Goal: Communication & Community: Answer question/provide support

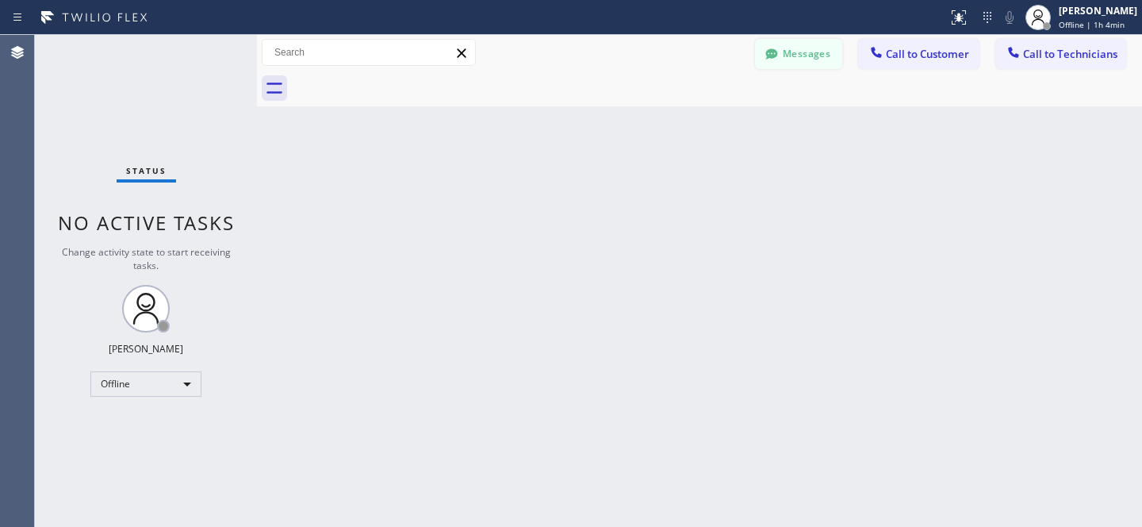
click at [803, 59] on button "Messages" at bounding box center [798, 54] width 87 height 30
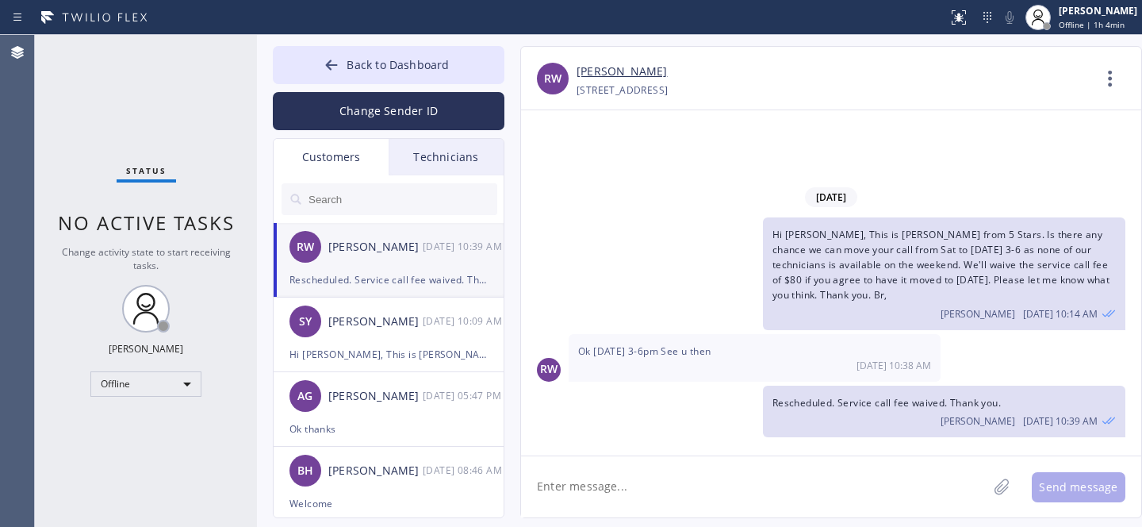
click at [462, 163] on div "Technicians" at bounding box center [446, 157] width 115 height 36
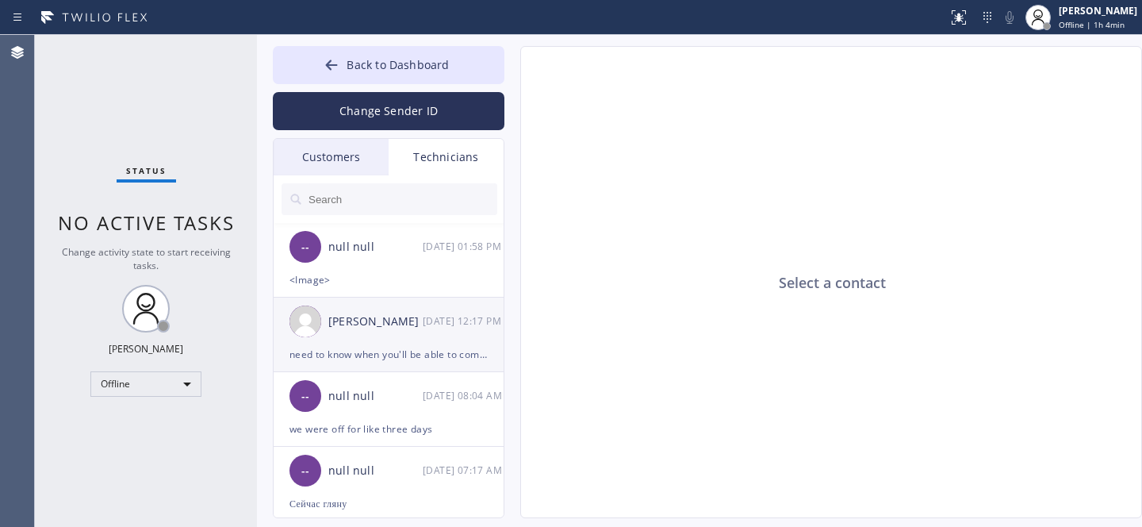
click at [366, 348] on div "need to know when you'll be able to complete it or we'll have to refund the dep…" at bounding box center [388, 354] width 198 height 18
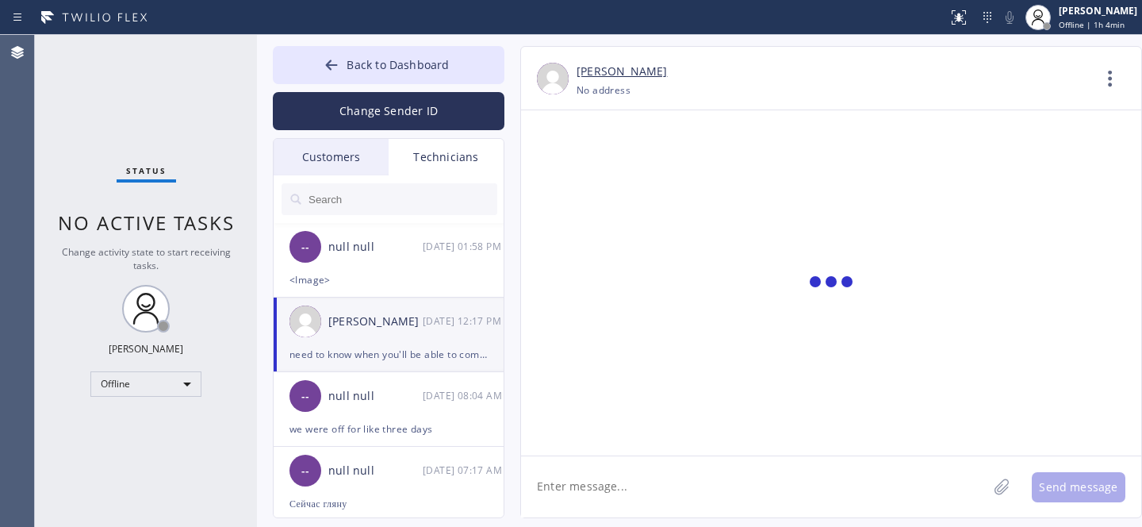
scroll to position [19, 0]
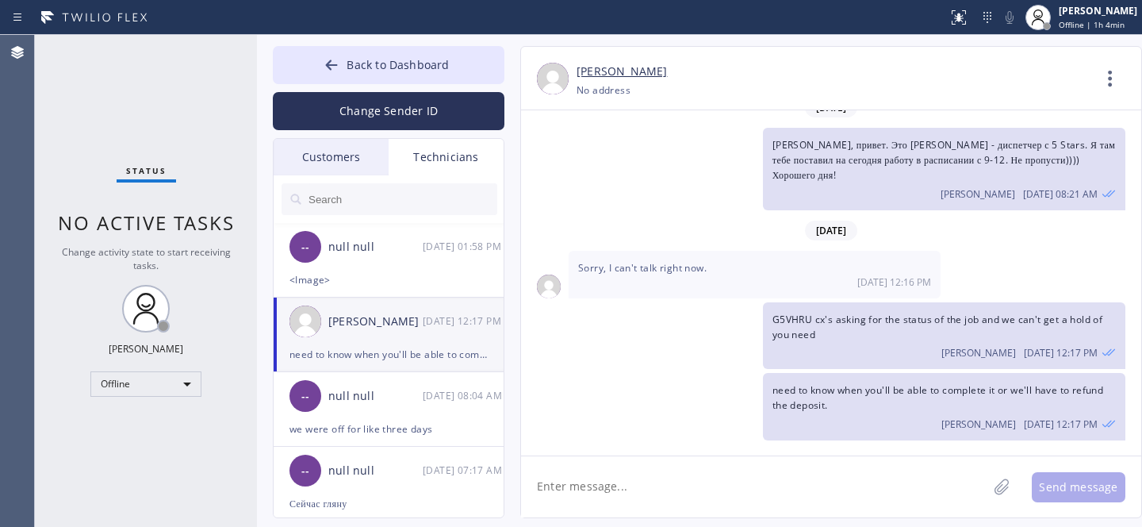
click at [702, 477] on textarea at bounding box center [754, 486] width 466 height 61
paste textarea "G5VHRU"
type textarea "Привет Владислав что по этой работе G5VHRU"
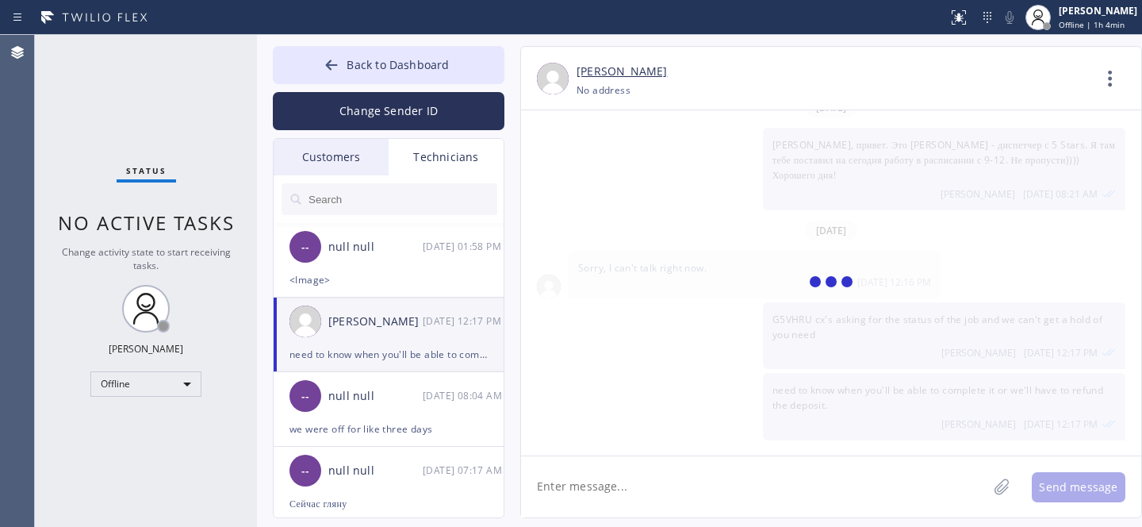
scroll to position [111, 0]
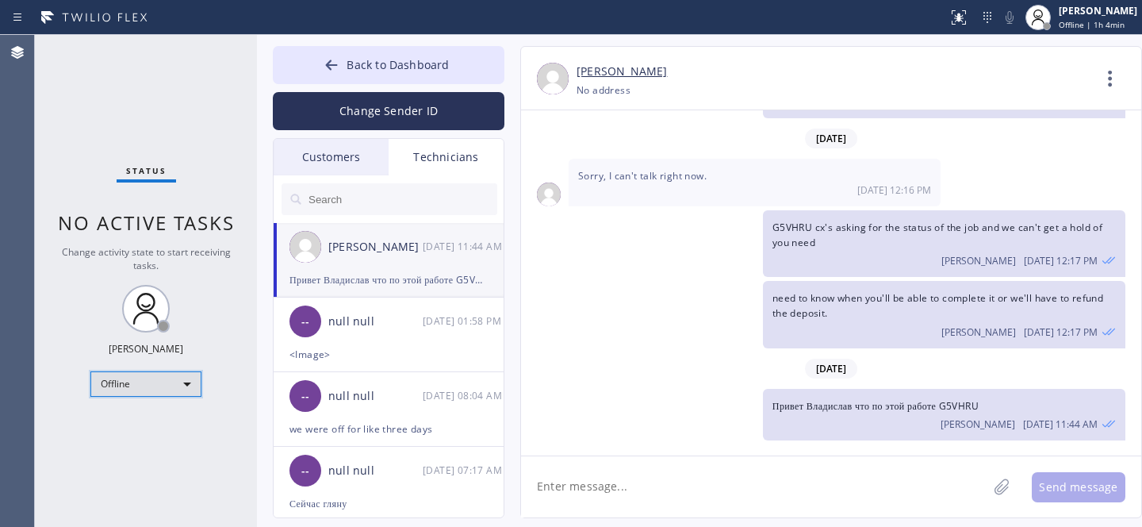
click at [160, 377] on div "Offline" at bounding box center [145, 383] width 111 height 25
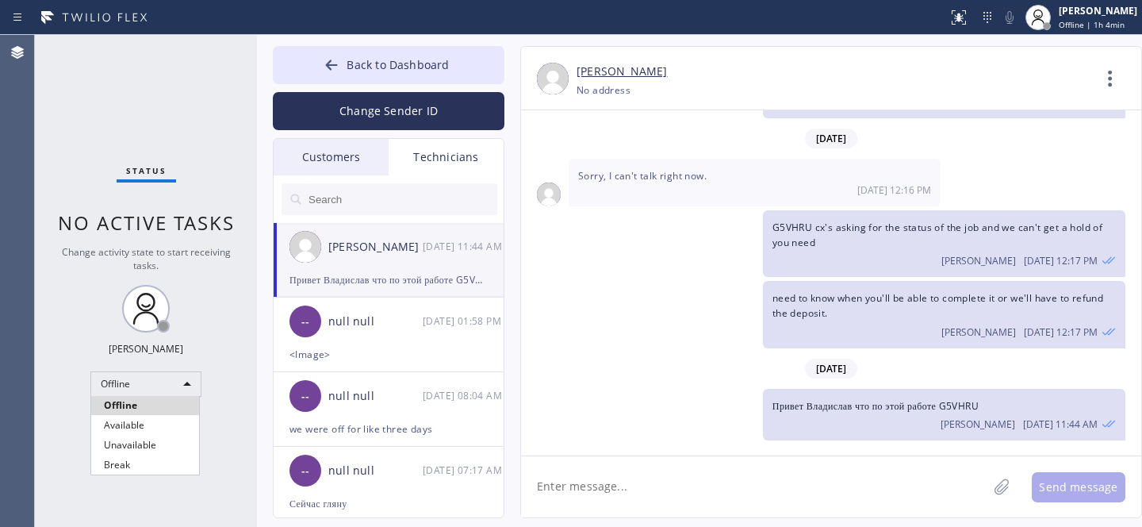
click at [138, 430] on li "Available" at bounding box center [145, 425] width 108 height 19
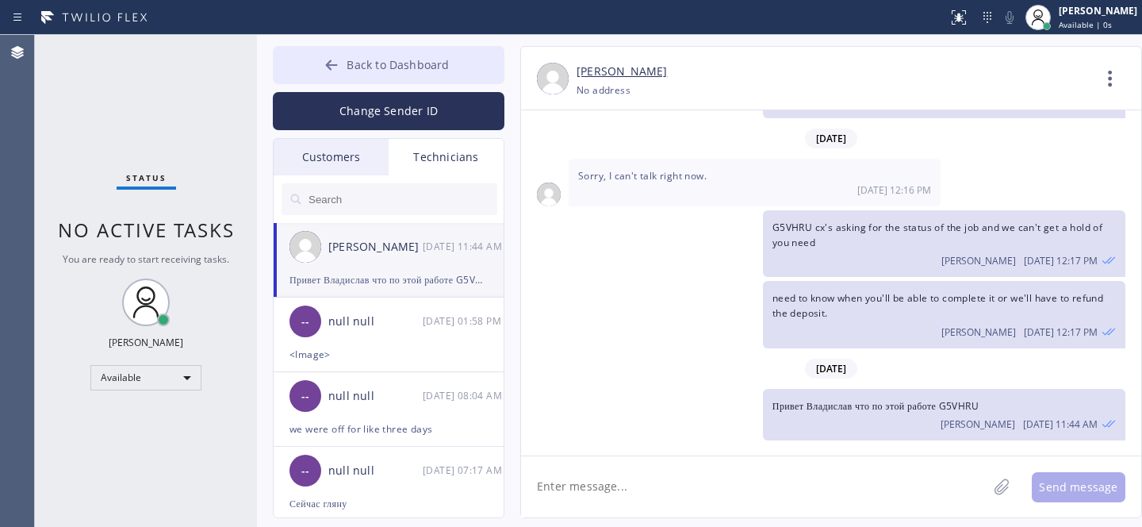
click at [328, 67] on icon at bounding box center [332, 65] width 16 height 16
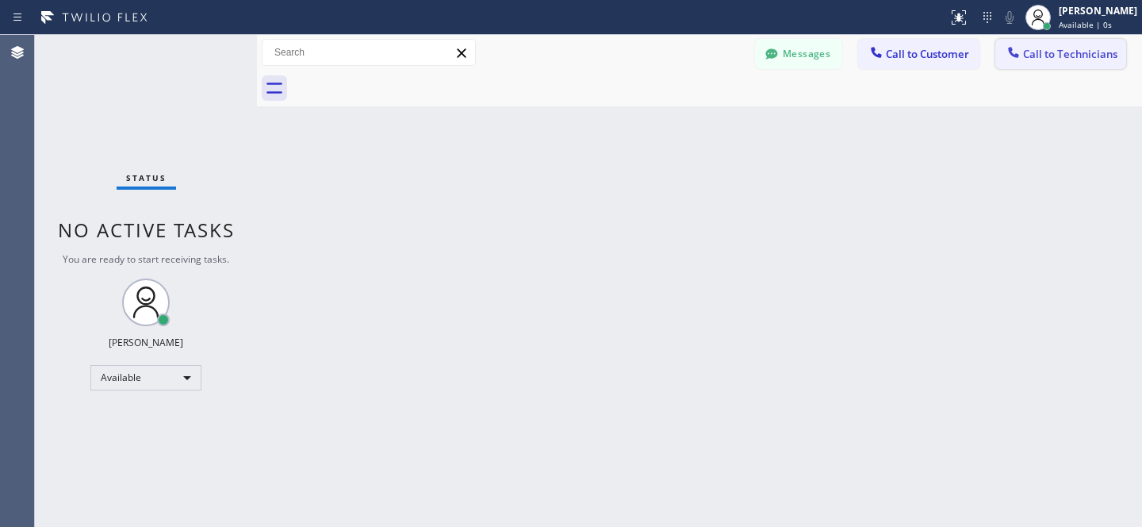
click at [1033, 64] on button "Call to Technicians" at bounding box center [1060, 54] width 131 height 30
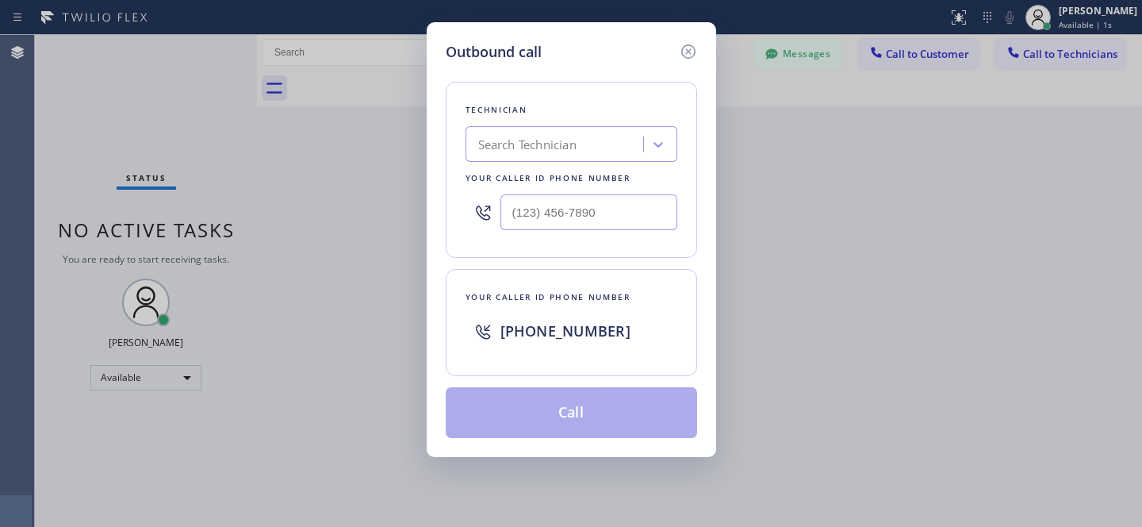
click at [585, 156] on div "Search Technician" at bounding box center [556, 145] width 173 height 28
type input "sac vla"
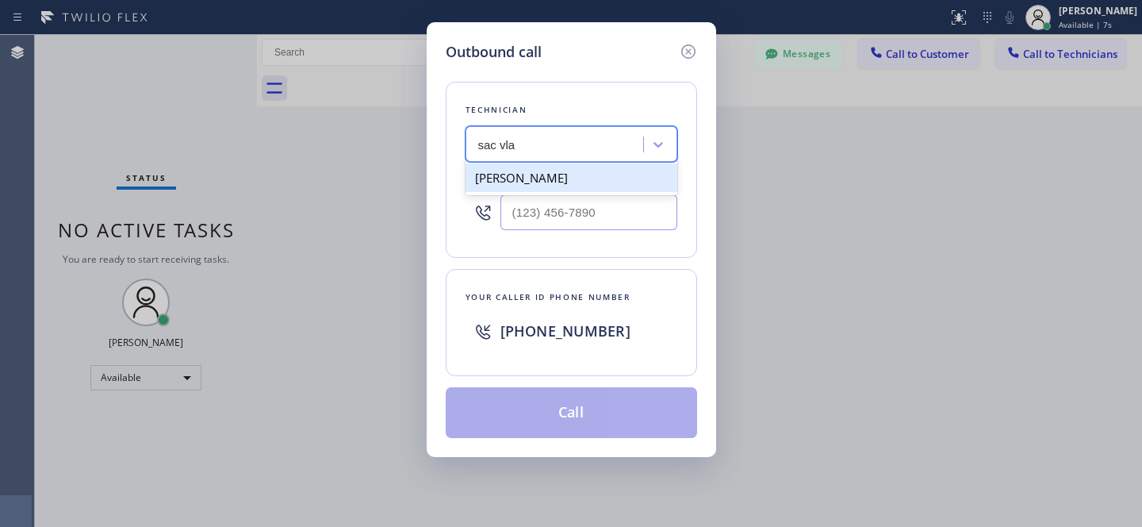
click at [554, 175] on div "[PERSON_NAME]" at bounding box center [572, 177] width 212 height 29
type input "[PHONE_NUMBER]"
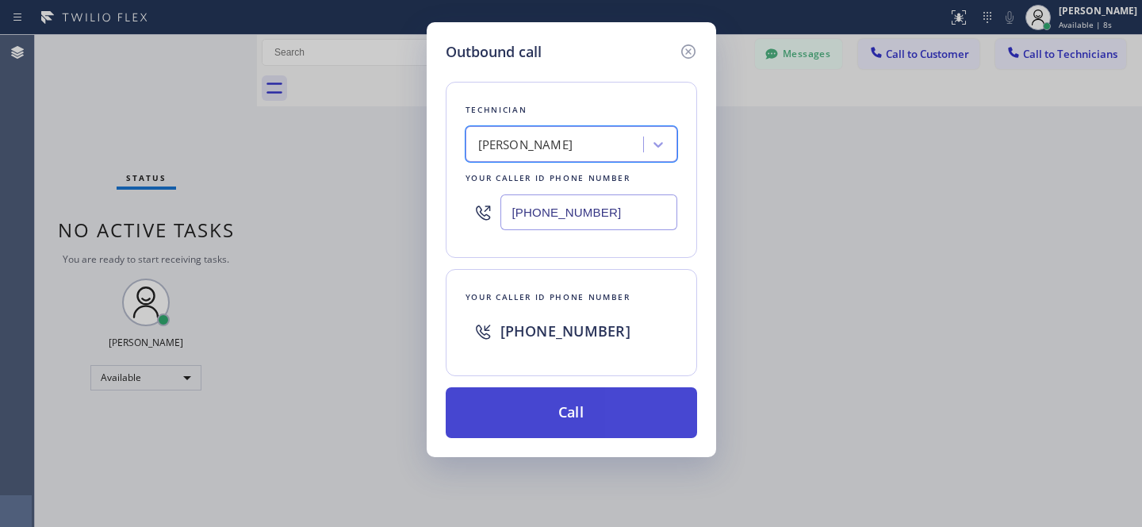
click at [620, 397] on button "Call" at bounding box center [571, 412] width 251 height 51
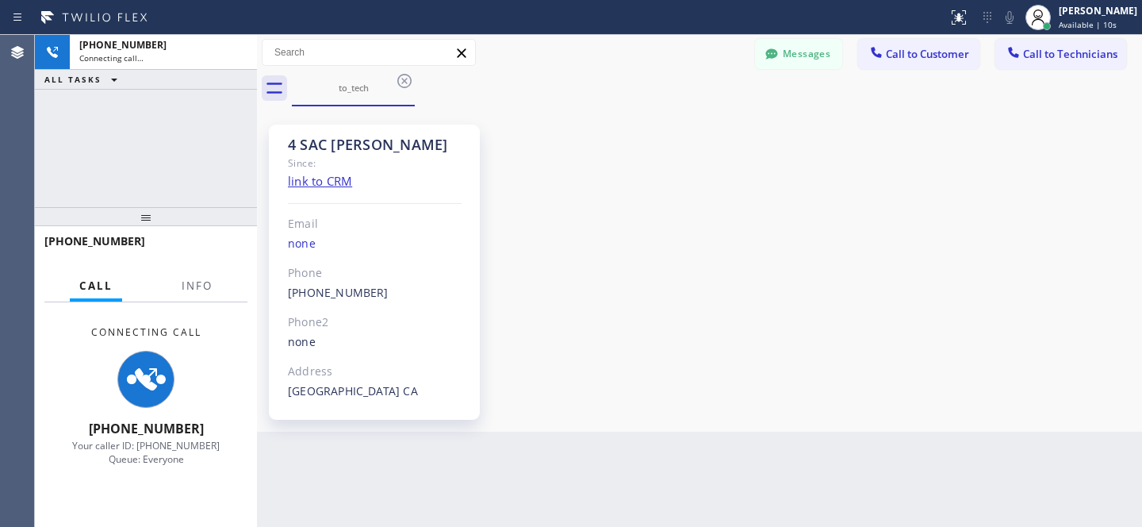
scroll to position [111, 0]
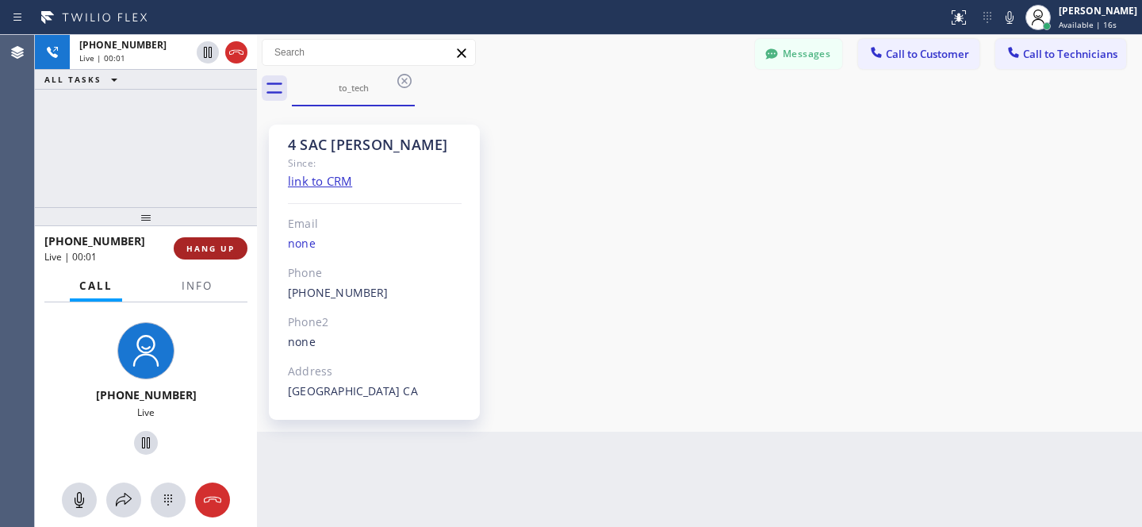
click at [223, 246] on span "HANG UP" at bounding box center [210, 248] width 48 height 11
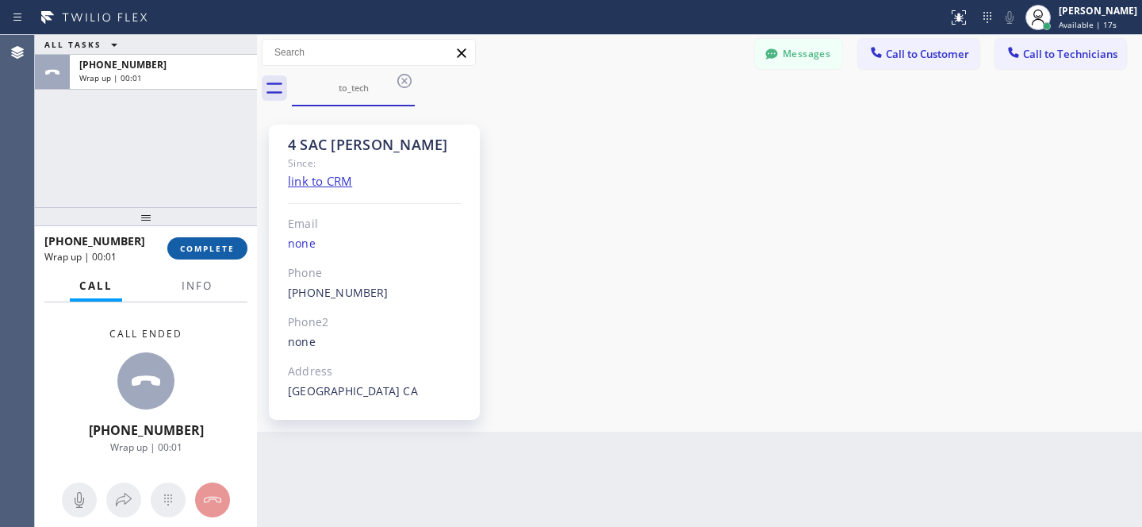
click at [234, 254] on button "COMPLETE" at bounding box center [207, 248] width 80 height 22
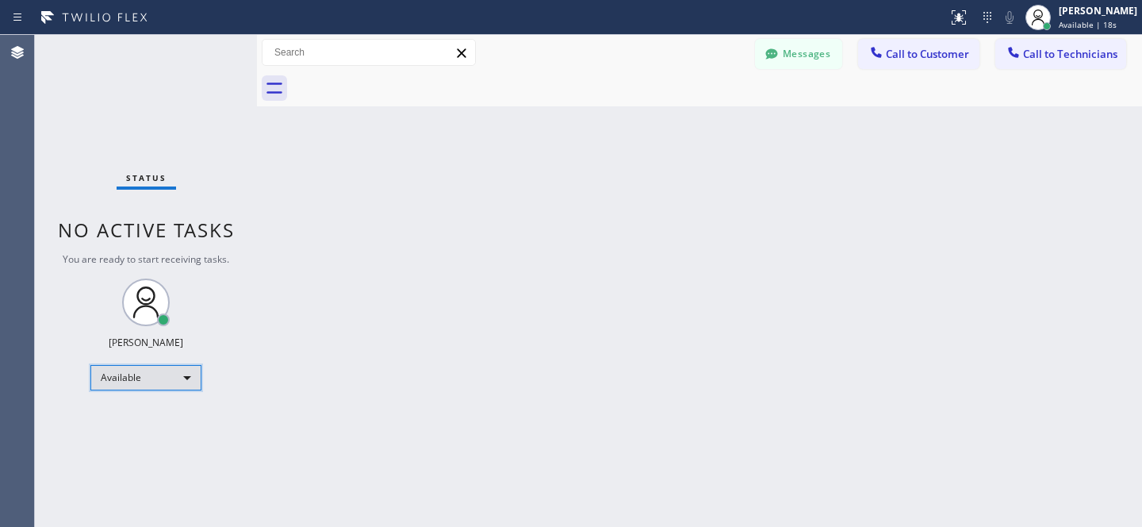
click at [148, 375] on div "Available" at bounding box center [145, 377] width 111 height 25
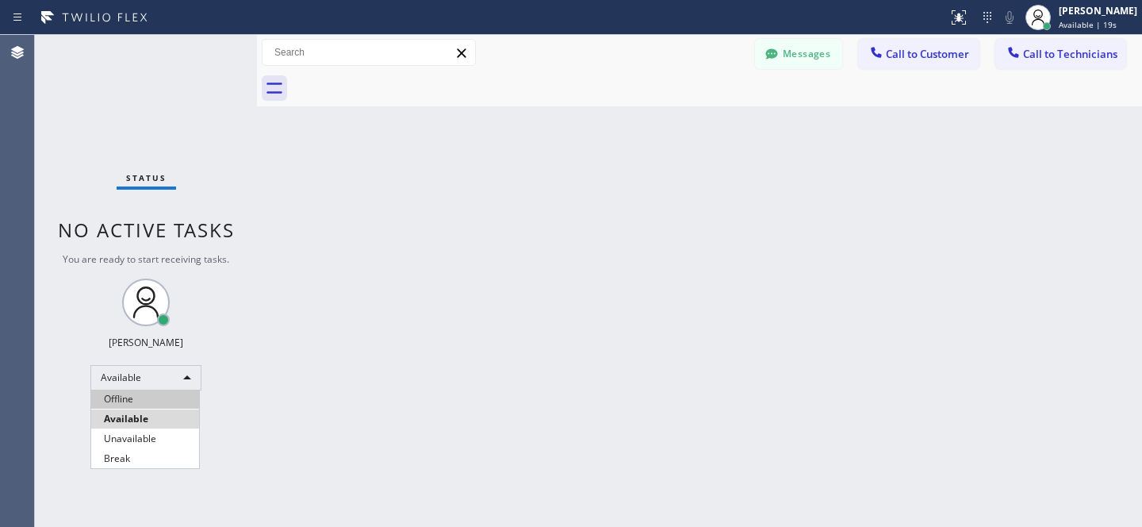
drag, startPoint x: 136, startPoint y: 401, endPoint x: 180, endPoint y: 397, distance: 43.8
click at [136, 400] on li "Offline" at bounding box center [145, 398] width 108 height 19
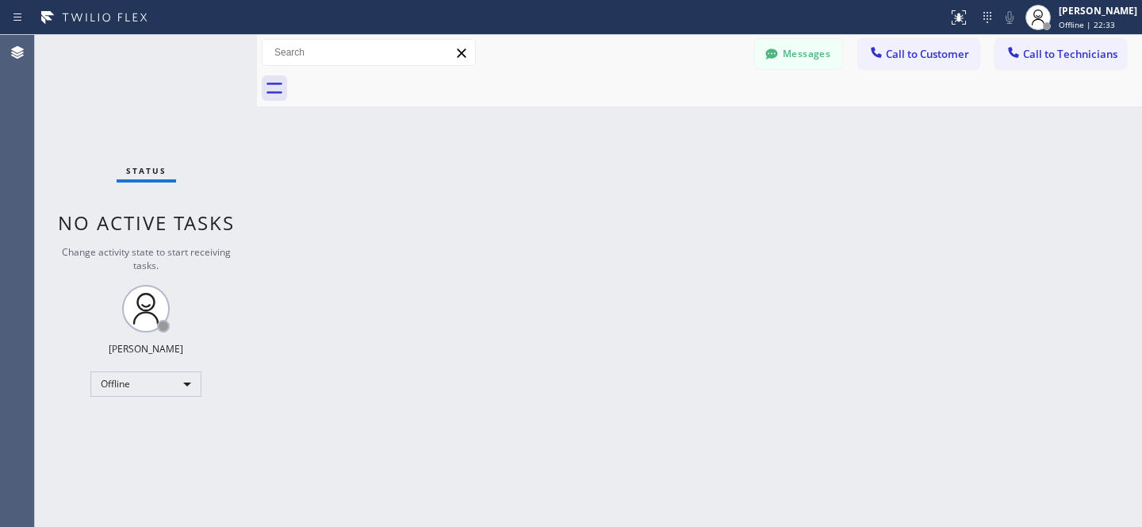
click at [570, 274] on div "Back to Dashboard Change Sender ID Customers Technicians RW [PERSON_NAME] [DATE…" at bounding box center [699, 281] width 885 height 492
click at [143, 383] on div "Offline" at bounding box center [145, 383] width 111 height 25
click at [138, 416] on li "Available" at bounding box center [145, 425] width 108 height 19
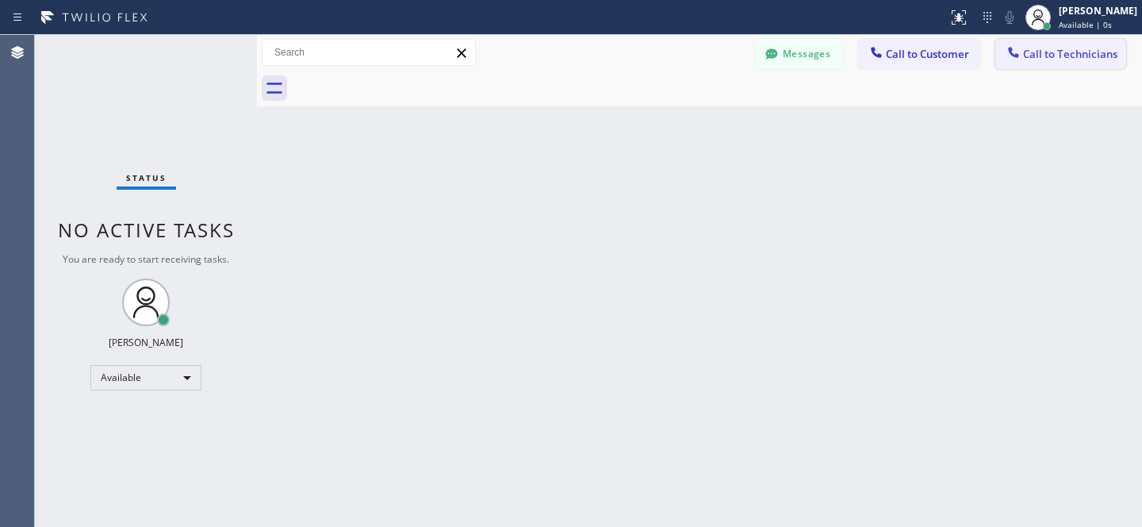
click at [1054, 61] on button "Call to Technicians" at bounding box center [1060, 54] width 131 height 30
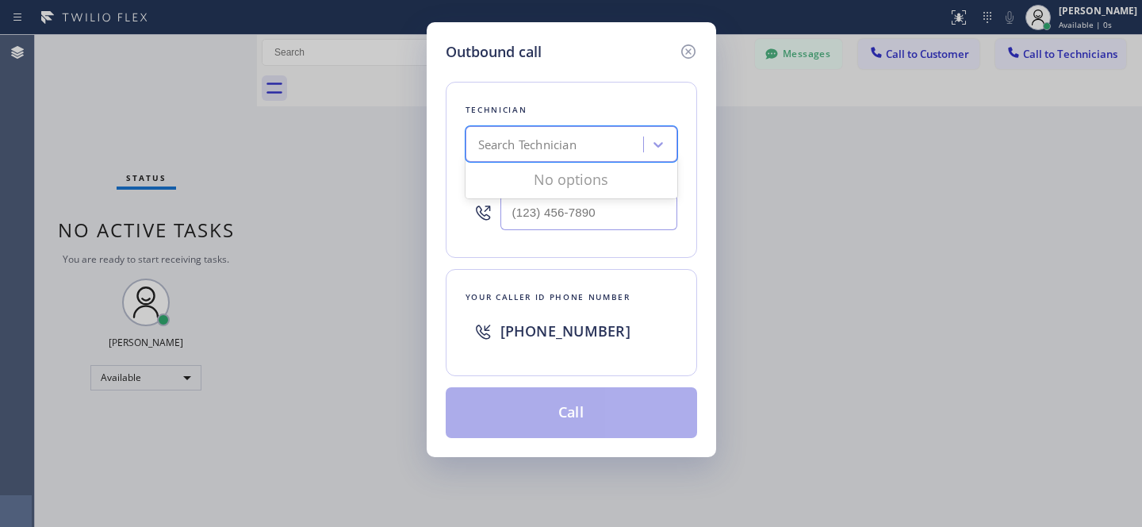
click at [519, 147] on div "Search Technician" at bounding box center [527, 145] width 98 height 18
type input "sac [PERSON_NAME]"
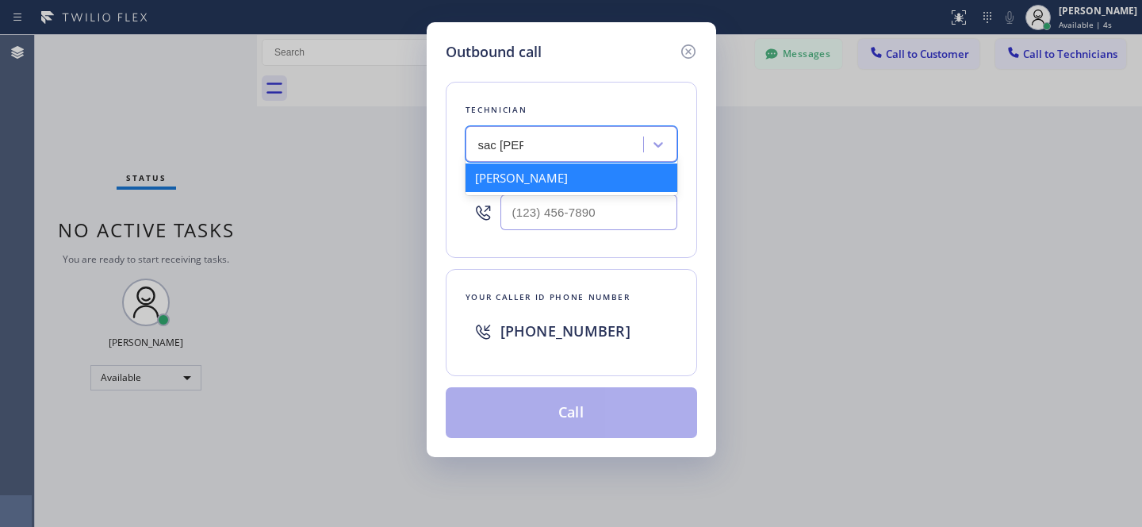
click at [528, 184] on div "[PERSON_NAME]" at bounding box center [572, 177] width 212 height 29
type input "[PHONE_NUMBER]"
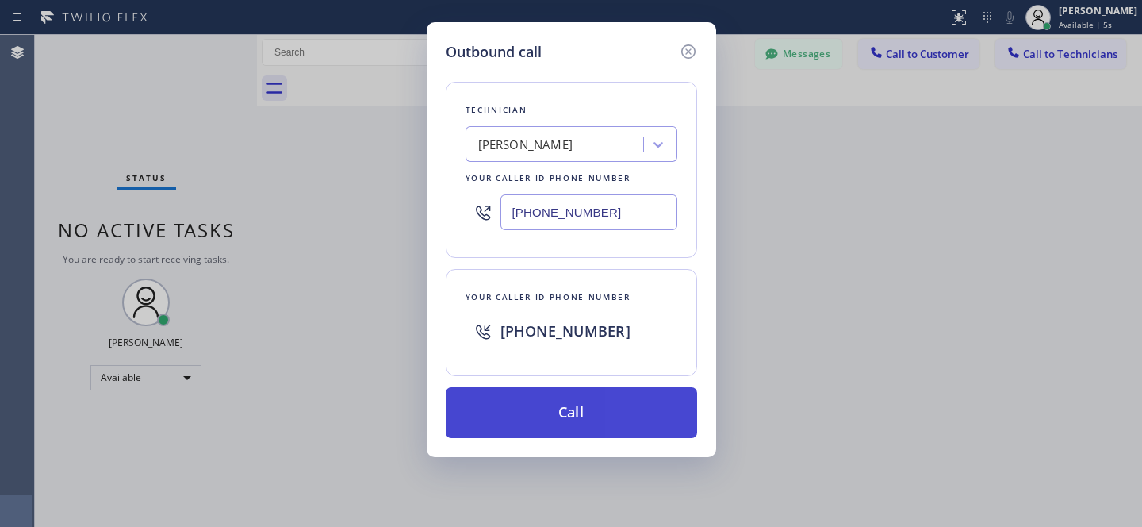
click at [607, 427] on button "Call" at bounding box center [571, 412] width 251 height 51
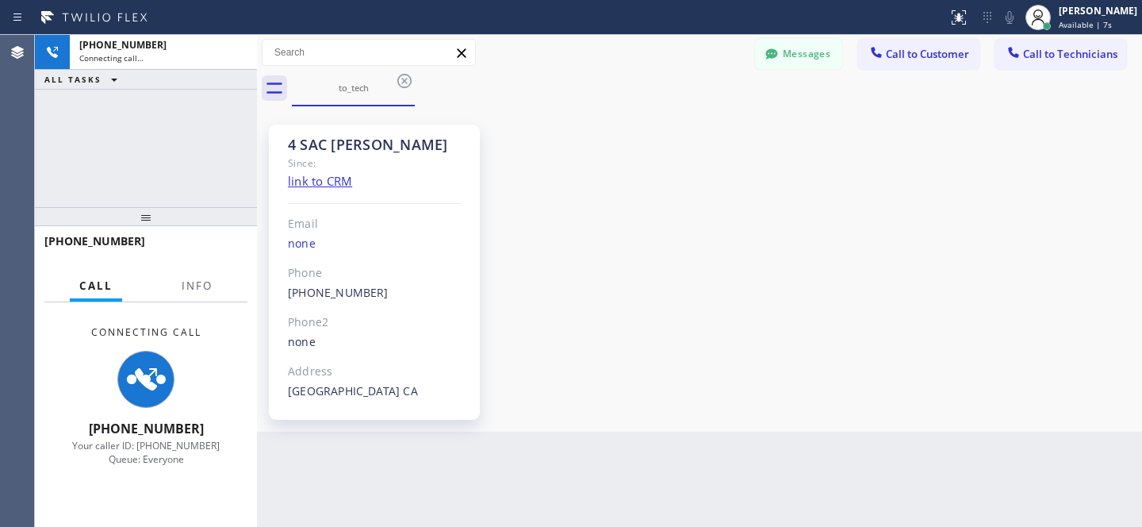
scroll to position [111, 0]
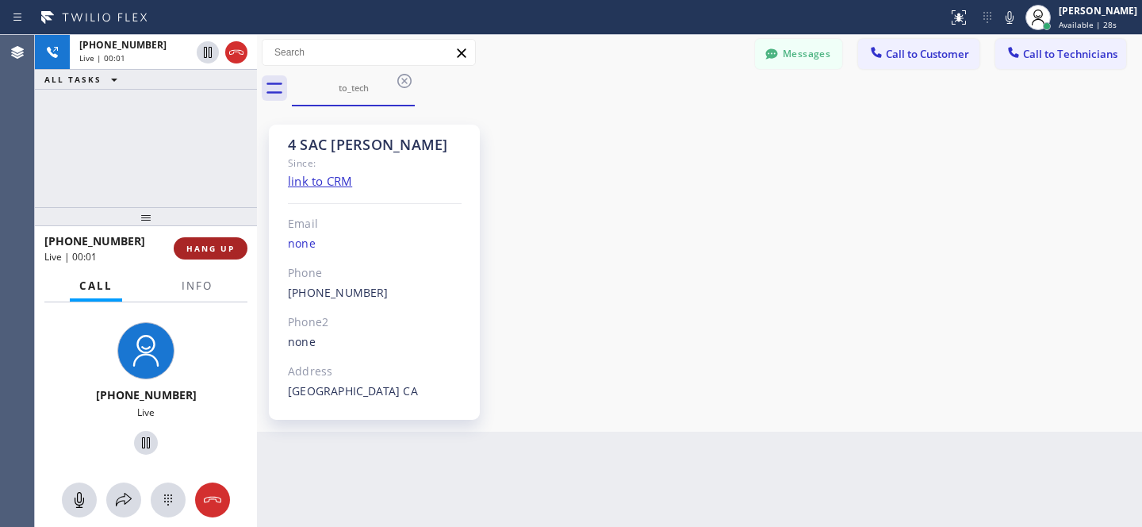
click at [220, 246] on span "HANG UP" at bounding box center [210, 248] width 48 height 11
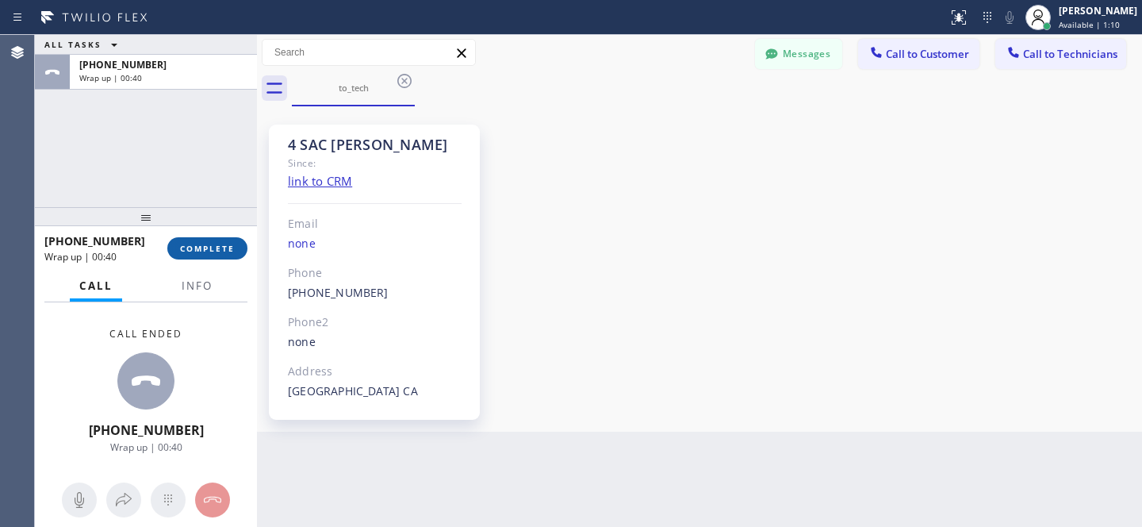
click at [205, 251] on span "COMPLETE" at bounding box center [207, 248] width 55 height 11
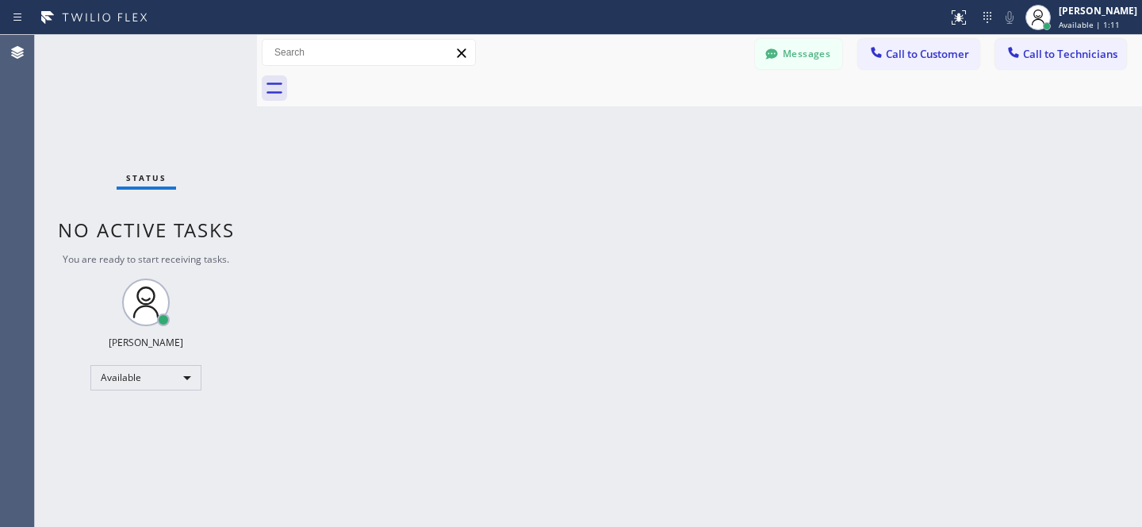
click at [908, 45] on button "Call to Customer" at bounding box center [918, 54] width 121 height 30
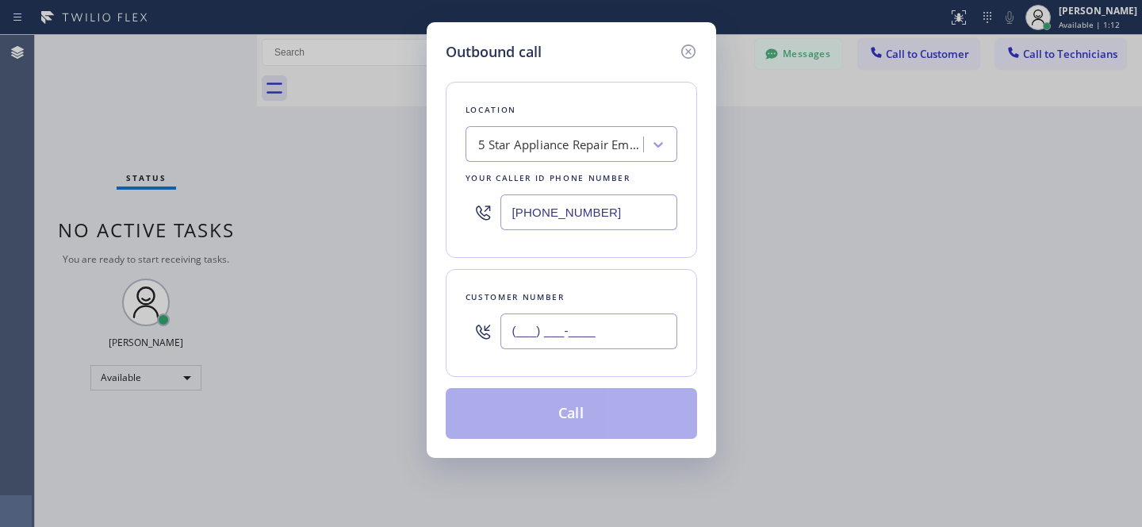
click at [622, 337] on input "(___) ___-____" at bounding box center [588, 331] width 177 height 36
paste input "916) 233-7322"
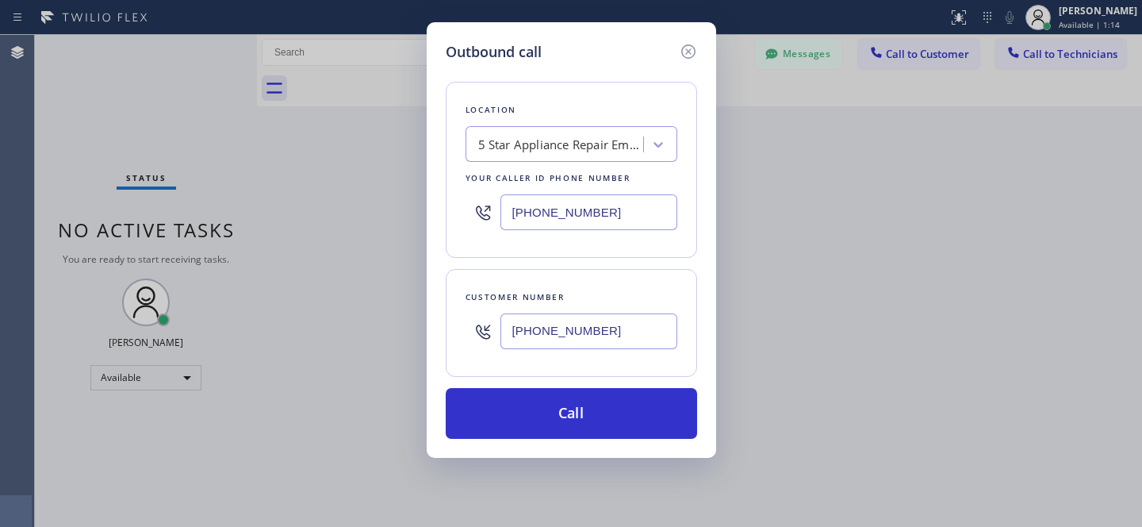
type input "[PHONE_NUMBER]"
click at [535, 138] on div "5 Star Appliance Repair Emails" at bounding box center [561, 145] width 167 height 18
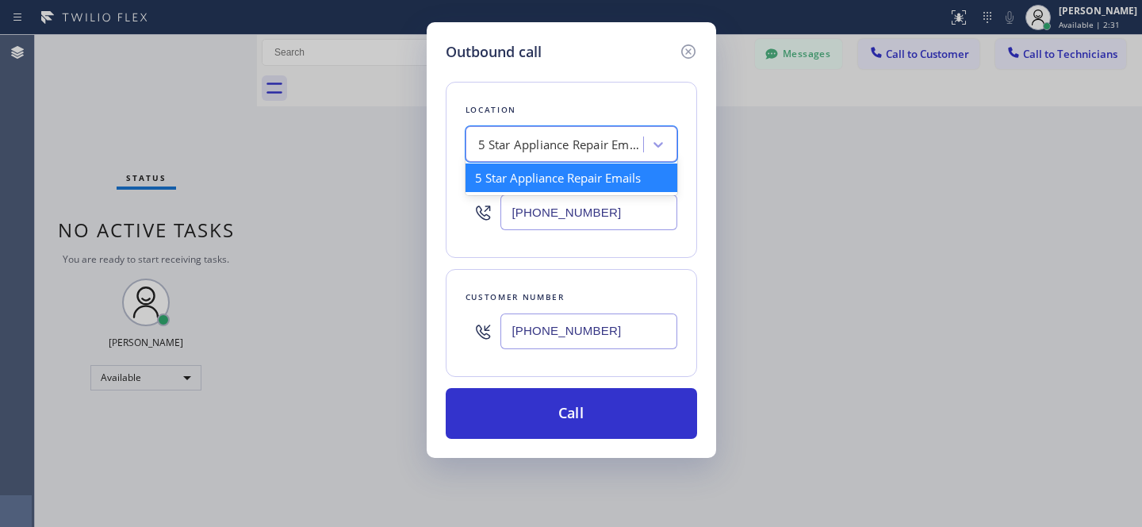
paste input "Subzero Repair Professionals ([GEOGRAPHIC_DATA] , Google Ads)"
type input "Subzero Repair Professionals ([GEOGRAPHIC_DATA] , Google Ads)"
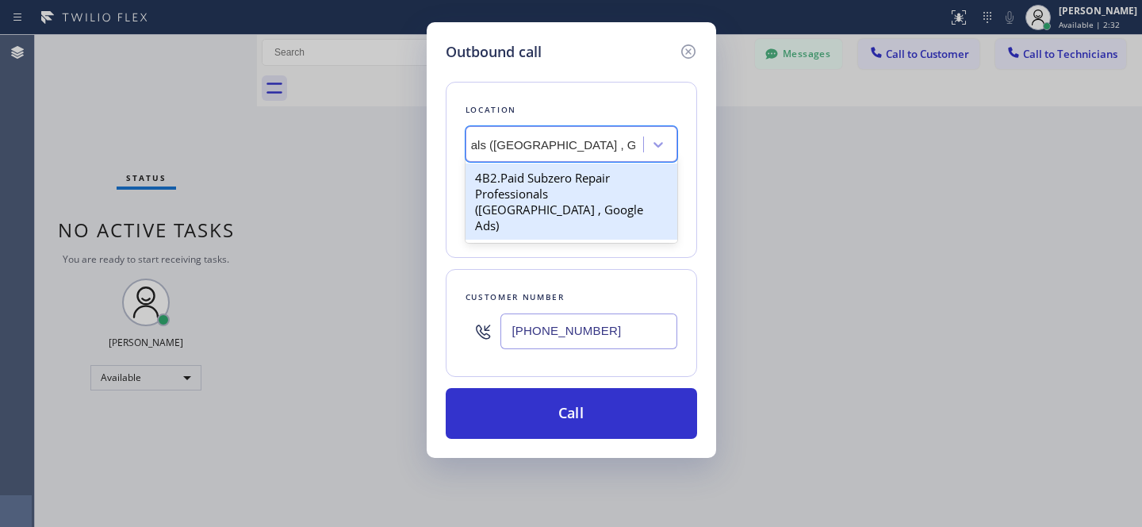
click at [544, 182] on div "4B2.Paid Subzero Repair Professionals ([GEOGRAPHIC_DATA] , Google Ads)" at bounding box center [572, 201] width 212 height 76
type input "[PHONE_NUMBER]"
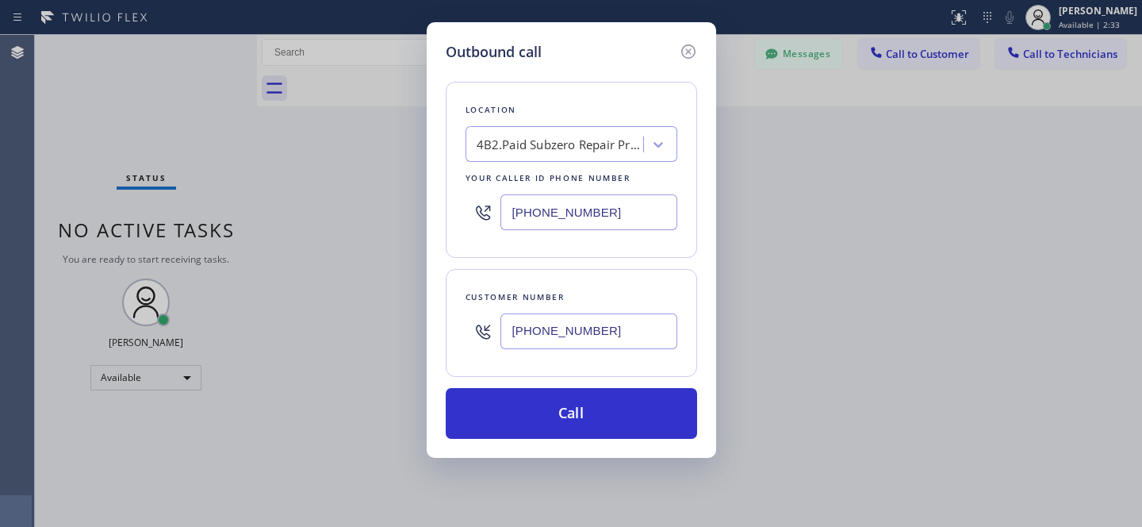
drag, startPoint x: 605, startPoint y: 414, endPoint x: 636, endPoint y: 386, distance: 41.6
click at [605, 413] on button "Call" at bounding box center [571, 413] width 251 height 51
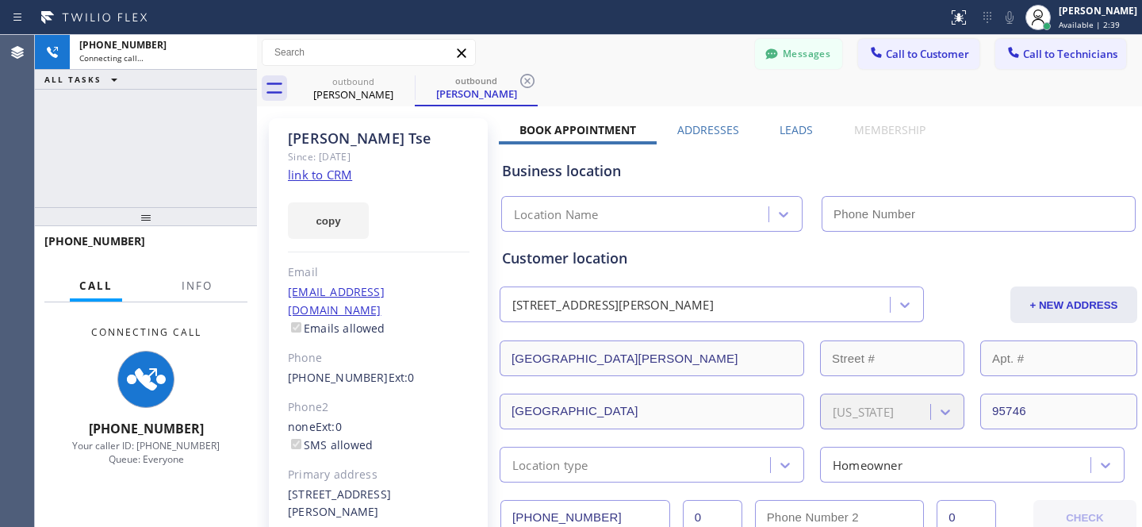
type input "[PHONE_NUMBER]"
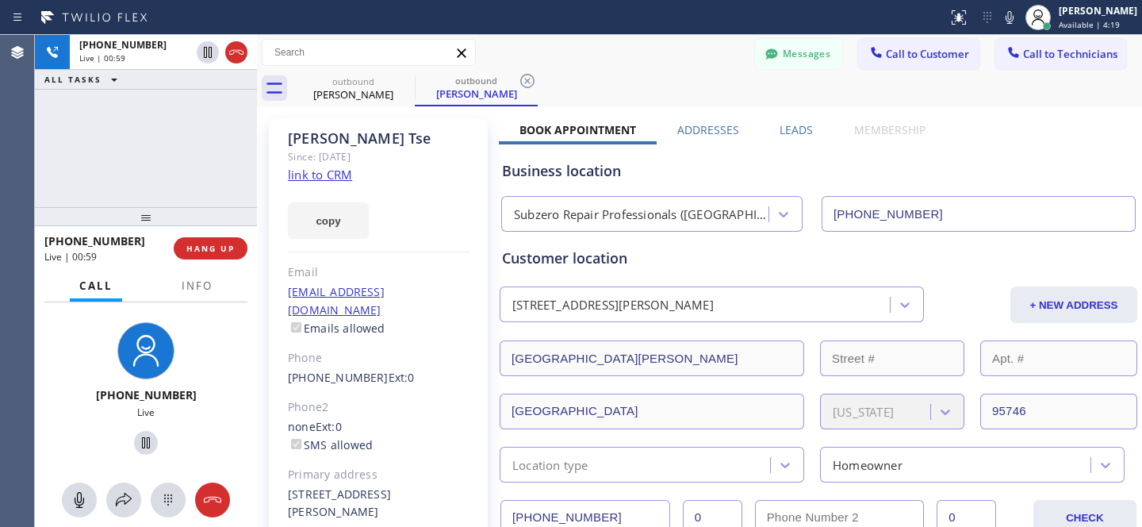
drag, startPoint x: 232, startPoint y: 255, endPoint x: 269, endPoint y: 256, distance: 36.5
click at [232, 255] on button "HANG UP" at bounding box center [211, 248] width 74 height 22
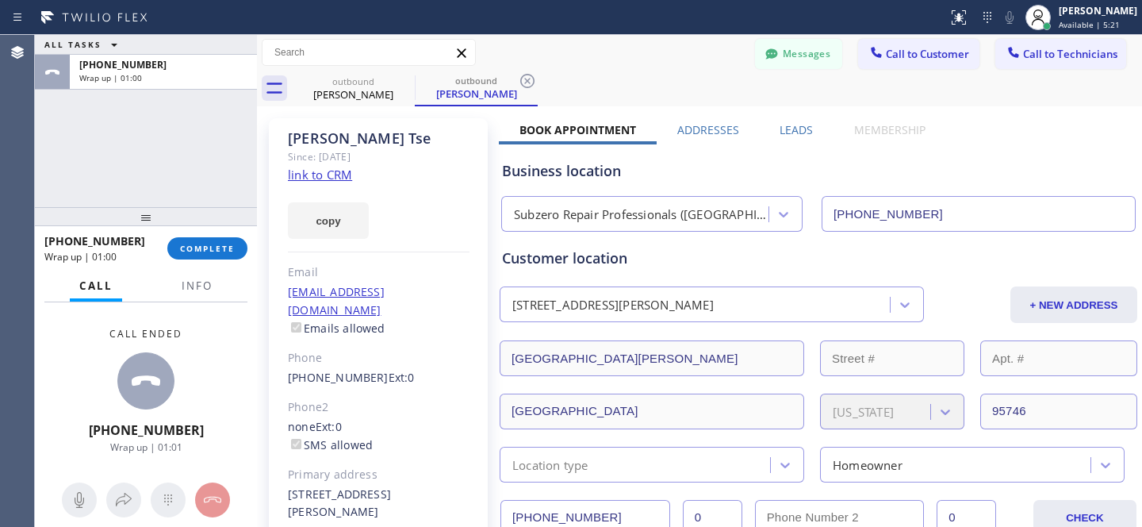
drag, startPoint x: 524, startPoint y: 76, endPoint x: 439, endPoint y: 89, distance: 86.6
click at [524, 76] on icon at bounding box center [527, 80] width 19 height 19
click at [405, 77] on icon at bounding box center [404, 80] width 19 height 19
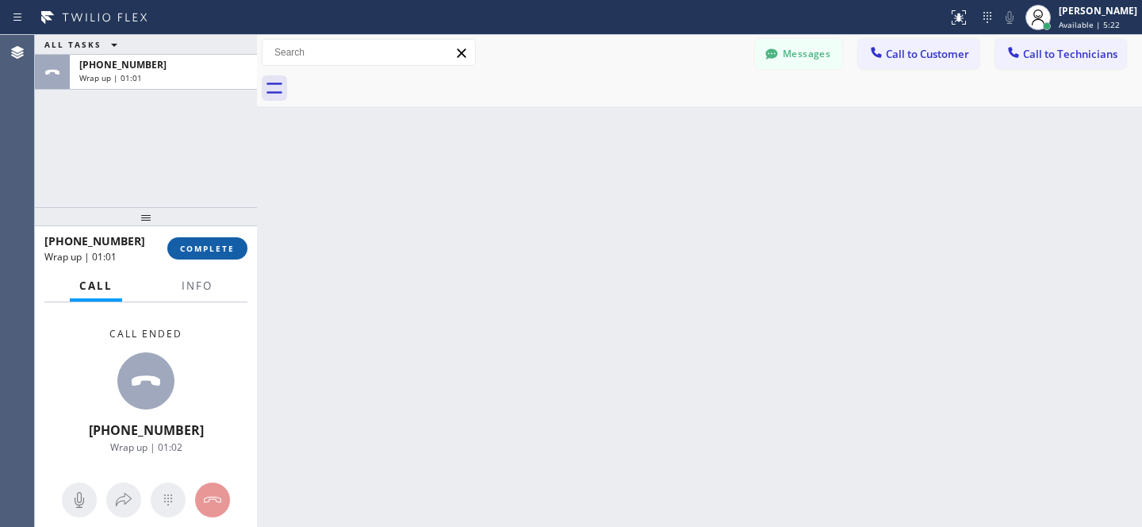
click at [215, 240] on button "COMPLETE" at bounding box center [207, 248] width 80 height 22
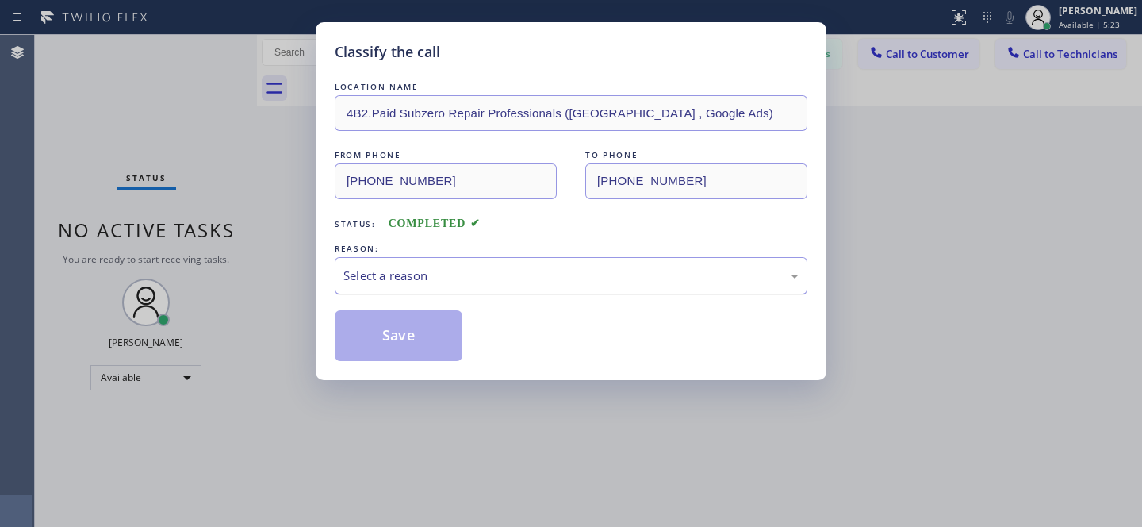
click at [401, 278] on div "Select a reason" at bounding box center [570, 275] width 455 height 18
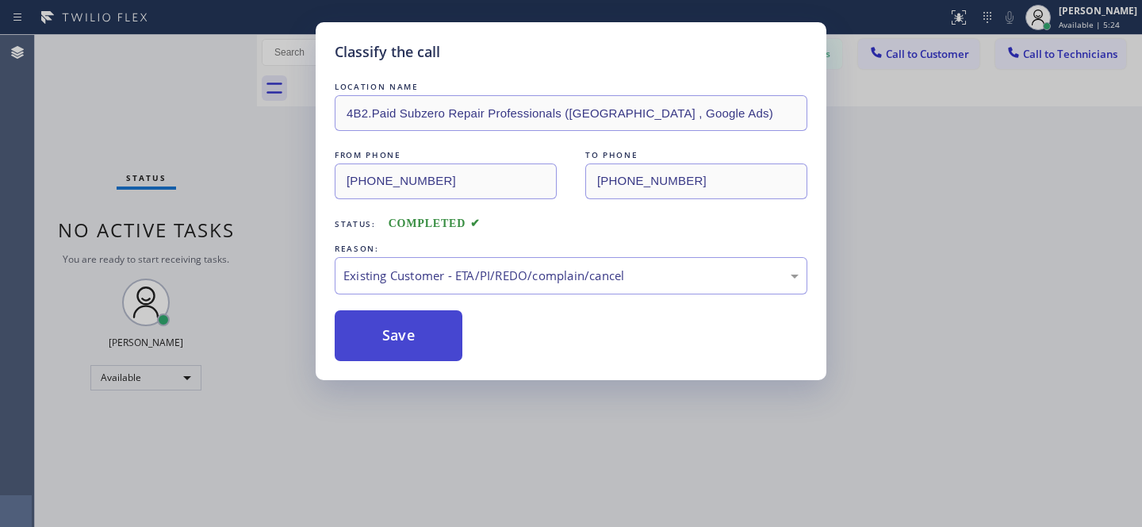
click at [399, 341] on button "Save" at bounding box center [399, 335] width 128 height 51
click at [128, 368] on div "Classify the call LOCATION NAME 4B2.Paid Subzero Repair Professionals ([GEOGRAP…" at bounding box center [571, 263] width 1142 height 527
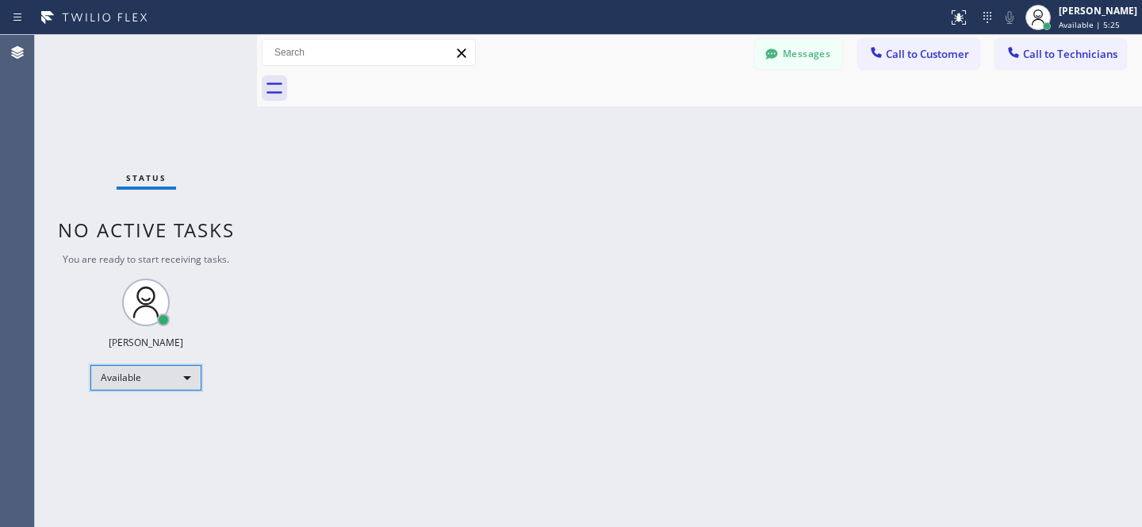
click at [150, 379] on div "Available" at bounding box center [145, 377] width 111 height 25
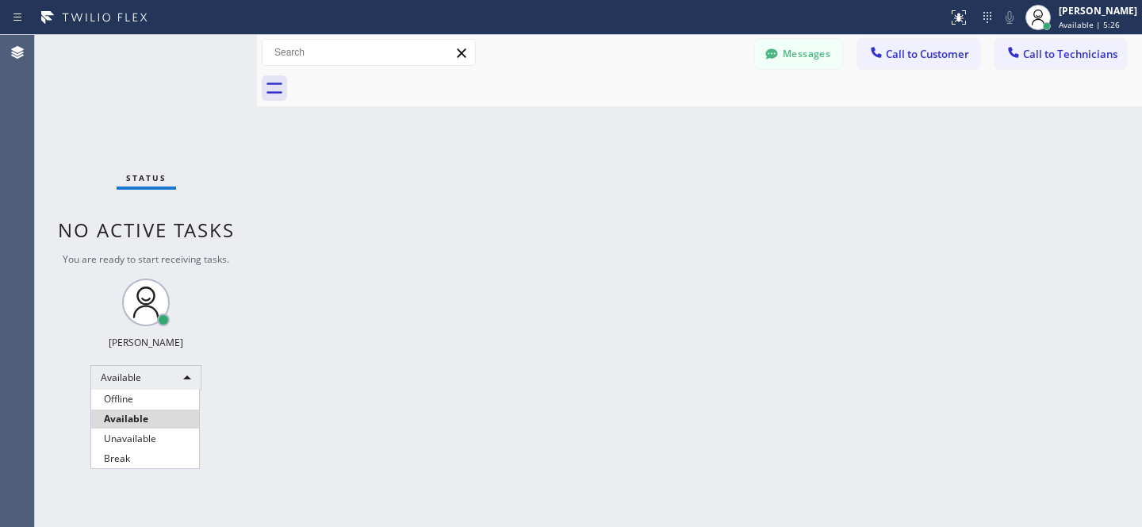
drag, startPoint x: 138, startPoint y: 404, endPoint x: 150, endPoint y: 399, distance: 12.8
click at [138, 404] on li "Offline" at bounding box center [145, 398] width 108 height 19
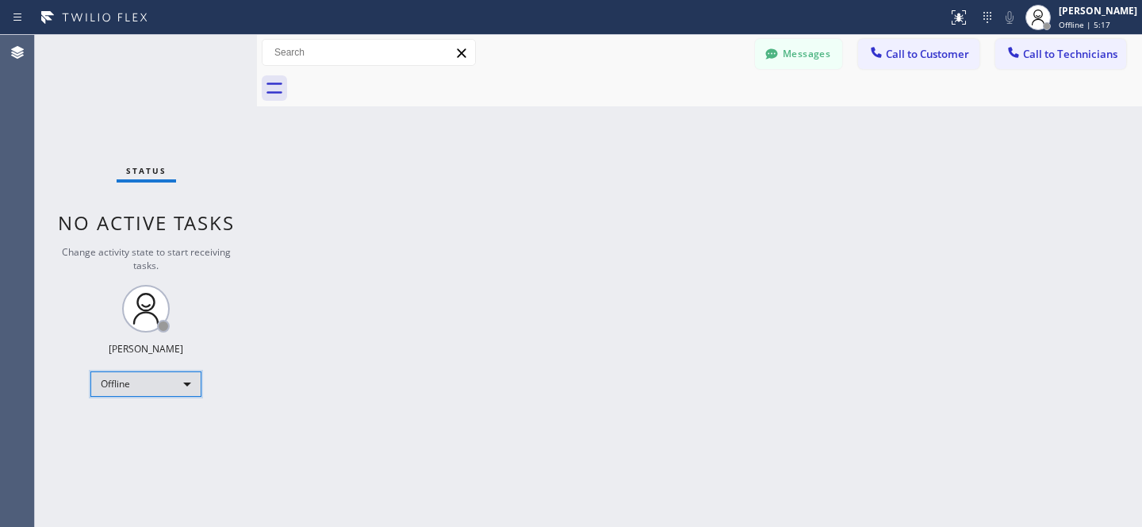
click at [142, 382] on div "Offline" at bounding box center [145, 383] width 111 height 25
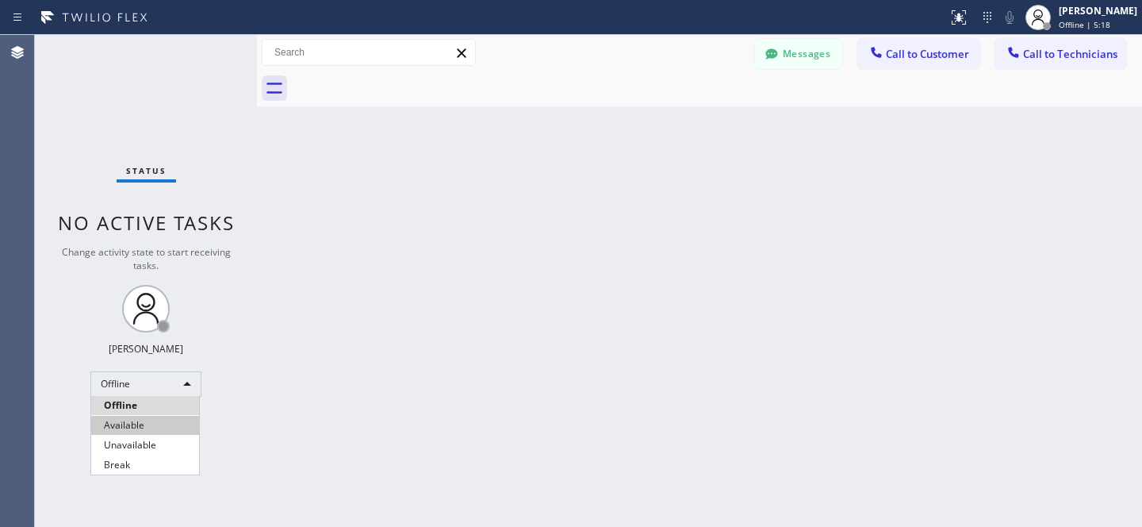
click at [149, 420] on li "Available" at bounding box center [145, 425] width 108 height 19
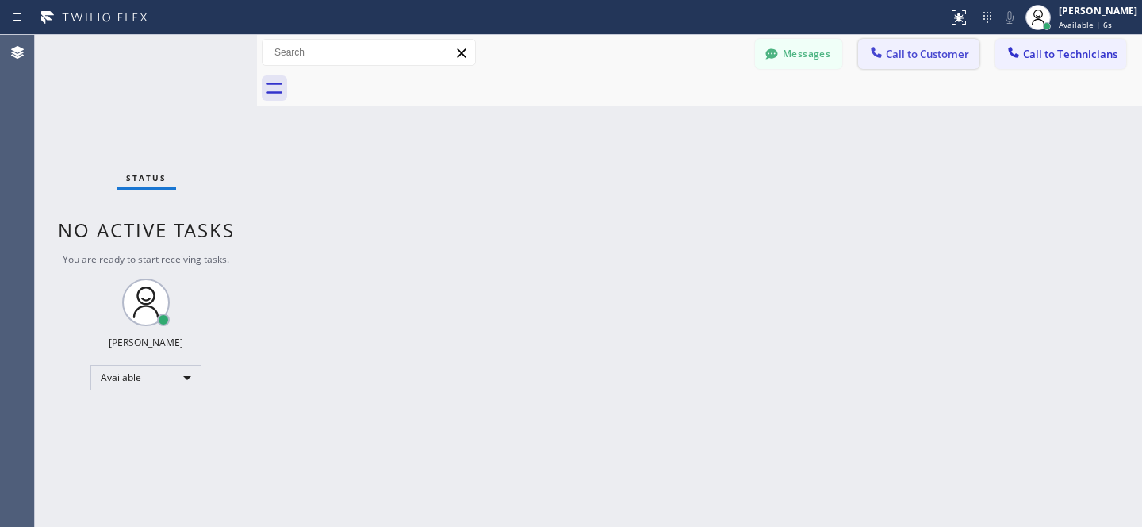
click at [886, 55] on button "Call to Customer" at bounding box center [918, 54] width 121 height 30
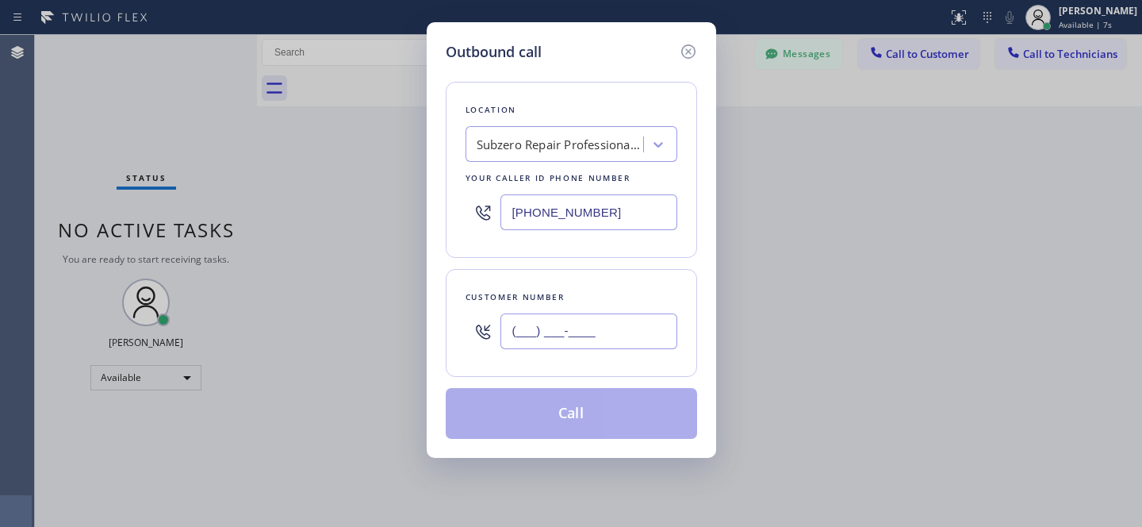
click at [599, 330] on input "(___) ___-____" at bounding box center [588, 331] width 177 height 36
paste input "619) 701-3201"
type input "[PHONE_NUMBER]"
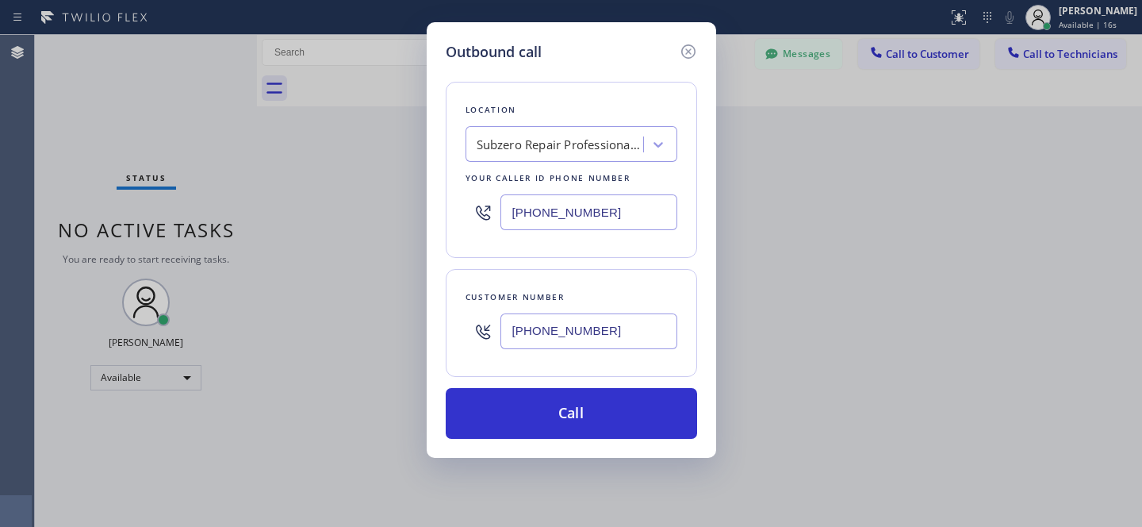
click at [542, 150] on div "Subzero Repair Professionals ([GEOGRAPHIC_DATA] , Google Ads)" at bounding box center [560, 145] width 167 height 18
paste input "KitchenAid Repairs [GEOGRAPHIC_DATA]"
type input "KitchenAid Repairs [GEOGRAPHIC_DATA]"
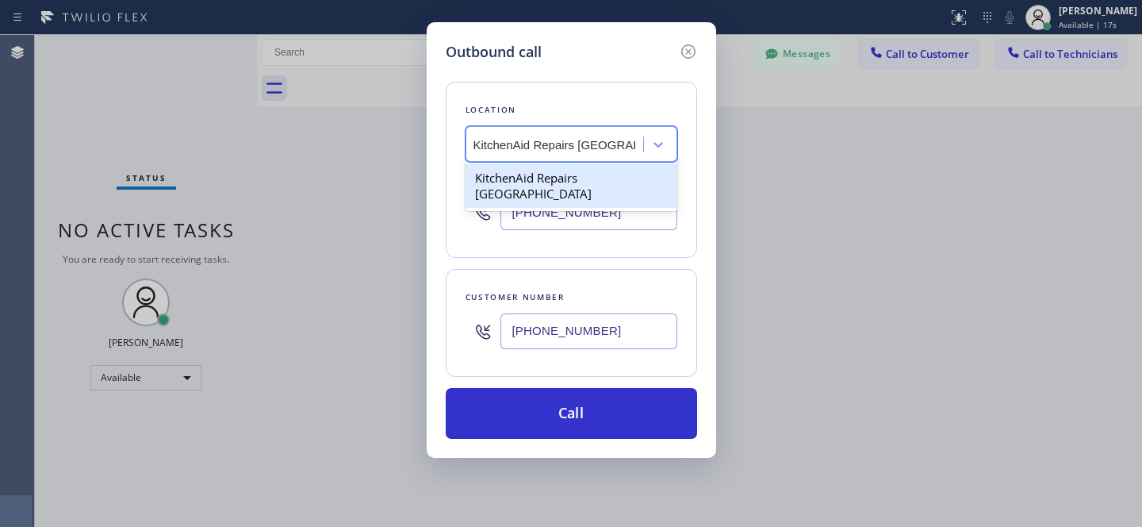
click at [542, 185] on div "KitchenAid Repairs [GEOGRAPHIC_DATA]" at bounding box center [572, 185] width 212 height 44
type input "[PHONE_NUMBER]"
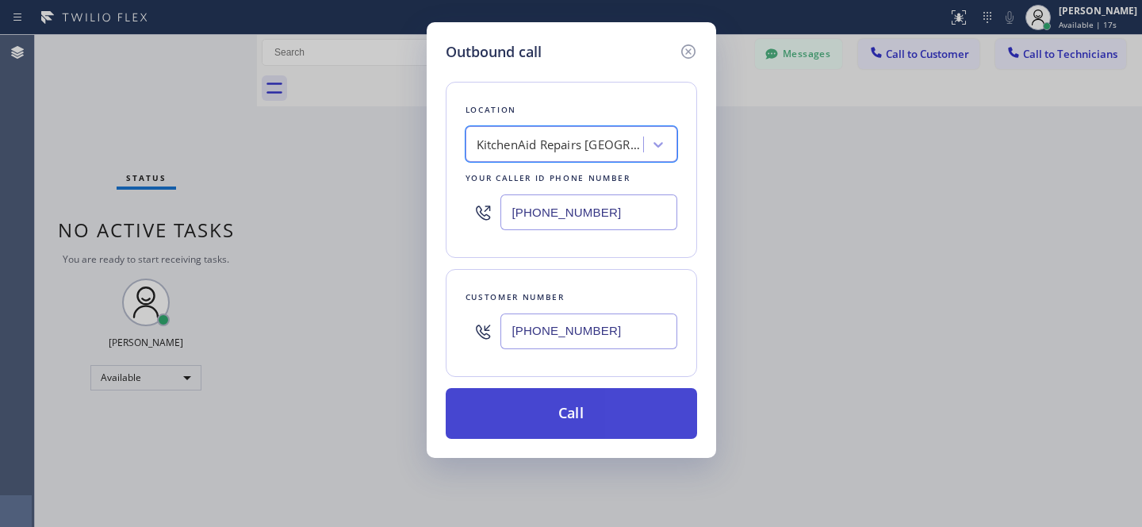
click at [641, 424] on button "Call" at bounding box center [571, 413] width 251 height 51
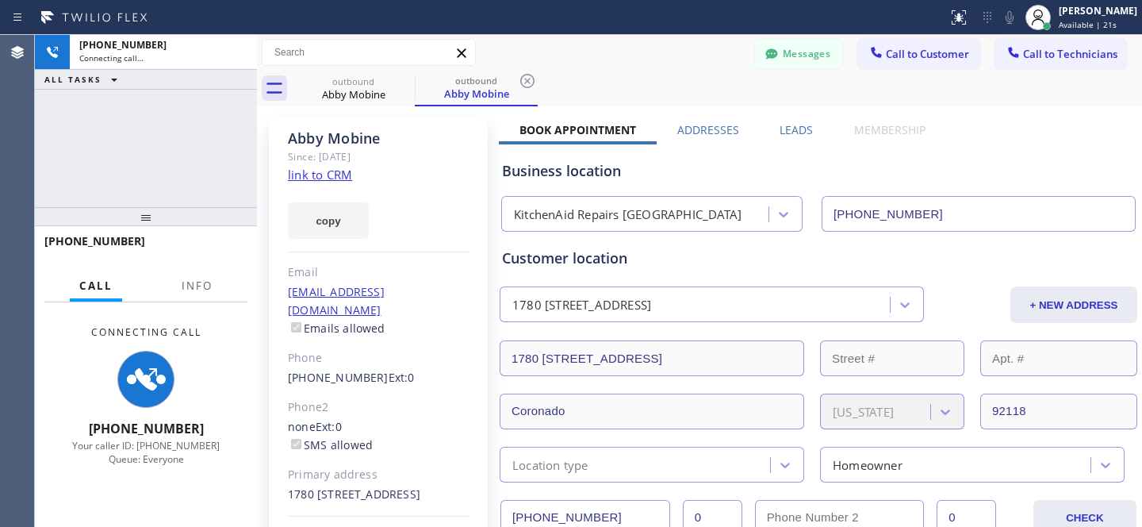
type input "[PHONE_NUMBER]"
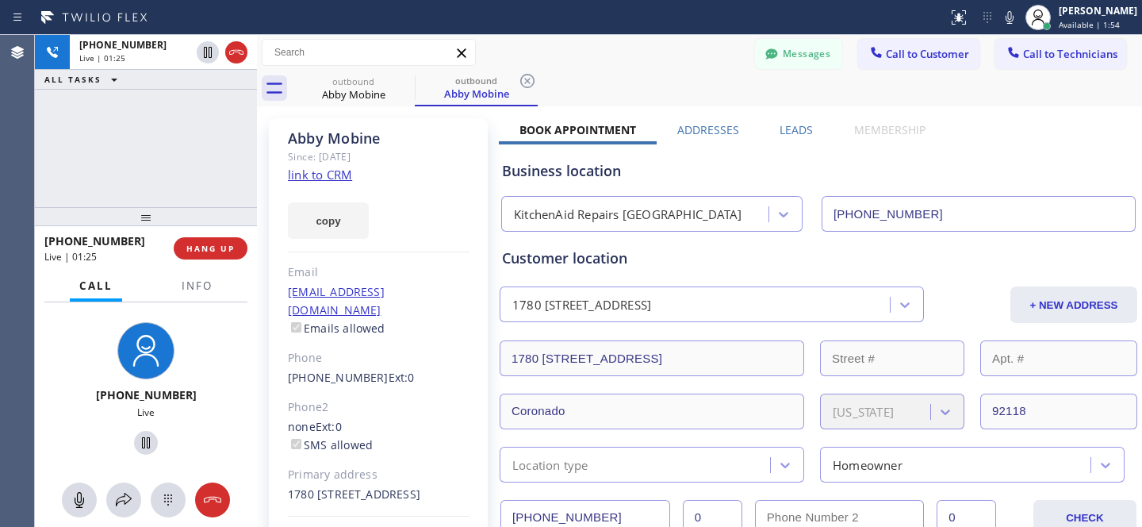
drag, startPoint x: 220, startPoint y: 243, endPoint x: 558, endPoint y: 345, distance: 353.0
click at [220, 243] on span "HANG UP" at bounding box center [210, 248] width 48 height 11
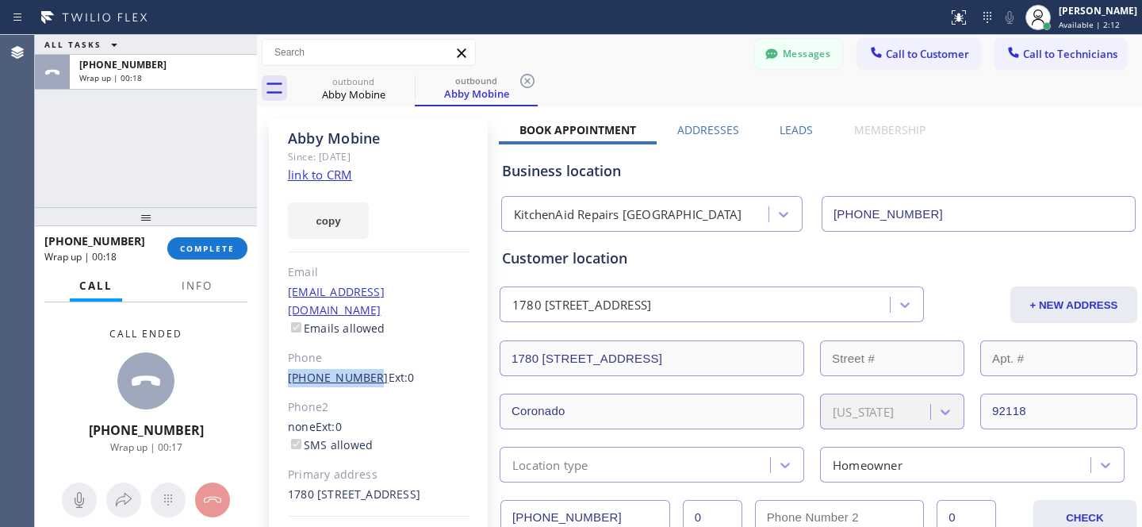
drag, startPoint x: 282, startPoint y: 357, endPoint x: 362, endPoint y: 353, distance: 81.0
click at [362, 353] on div "[PERSON_NAME] Since: [DATE] link to CRM copy Email [EMAIL_ADDRESS][DOMAIN_NAME]…" at bounding box center [378, 354] width 219 height 472
copy link "[PHONE_NUMBER]"
click at [773, 59] on button "Messages" at bounding box center [798, 54] width 87 height 30
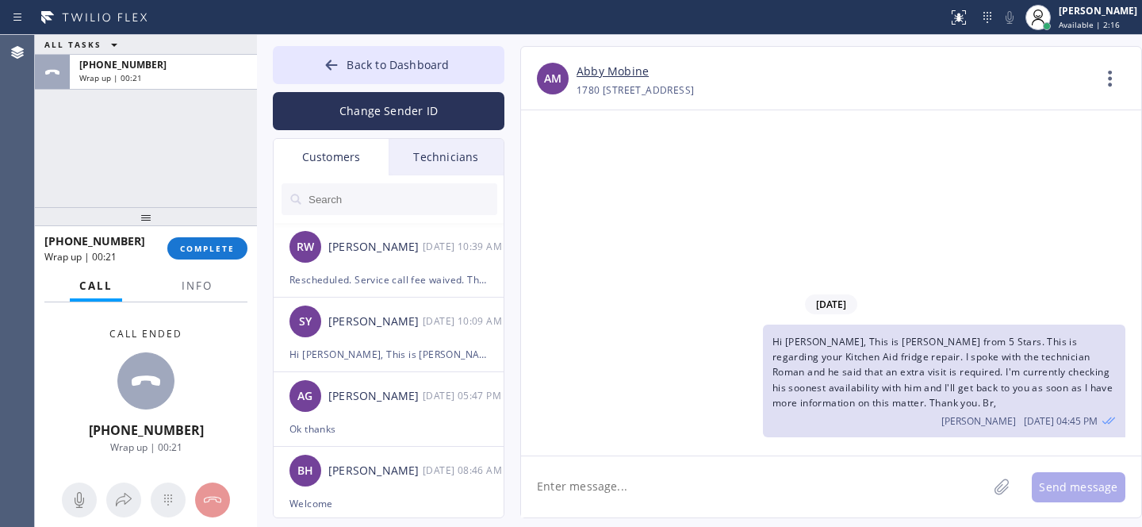
click at [353, 201] on input "text" at bounding box center [402, 199] width 190 height 32
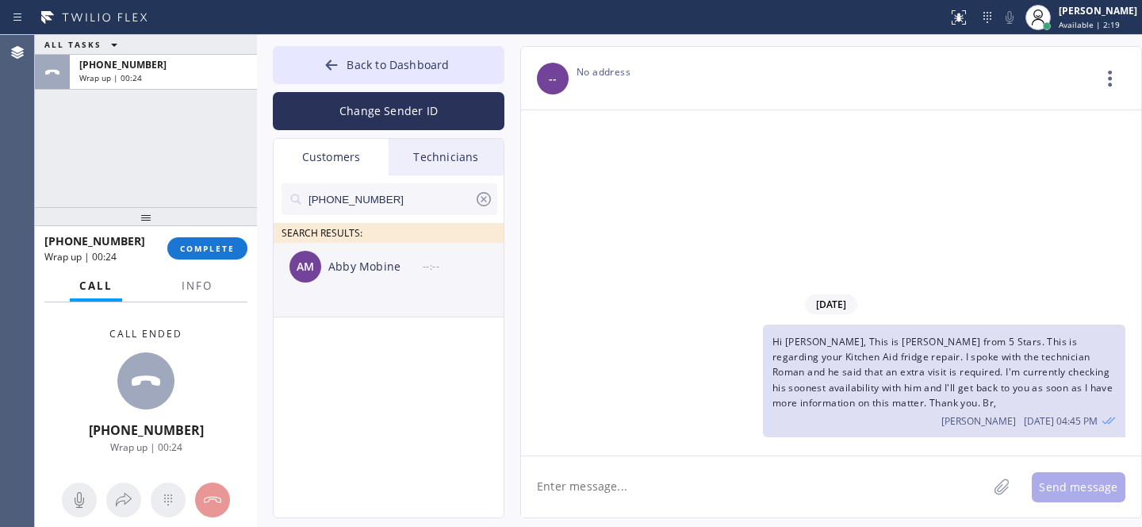
click at [366, 285] on div "AM [PERSON_NAME] --:--" at bounding box center [390, 267] width 232 height 48
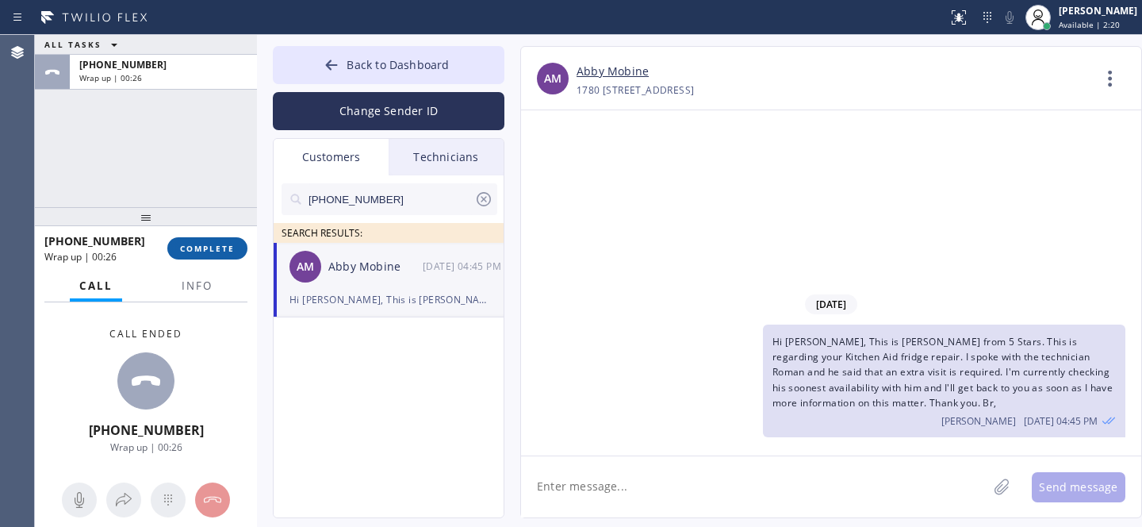
click at [217, 243] on span "COMPLETE" at bounding box center [207, 248] width 55 height 11
click at [327, 68] on icon at bounding box center [332, 65] width 16 height 16
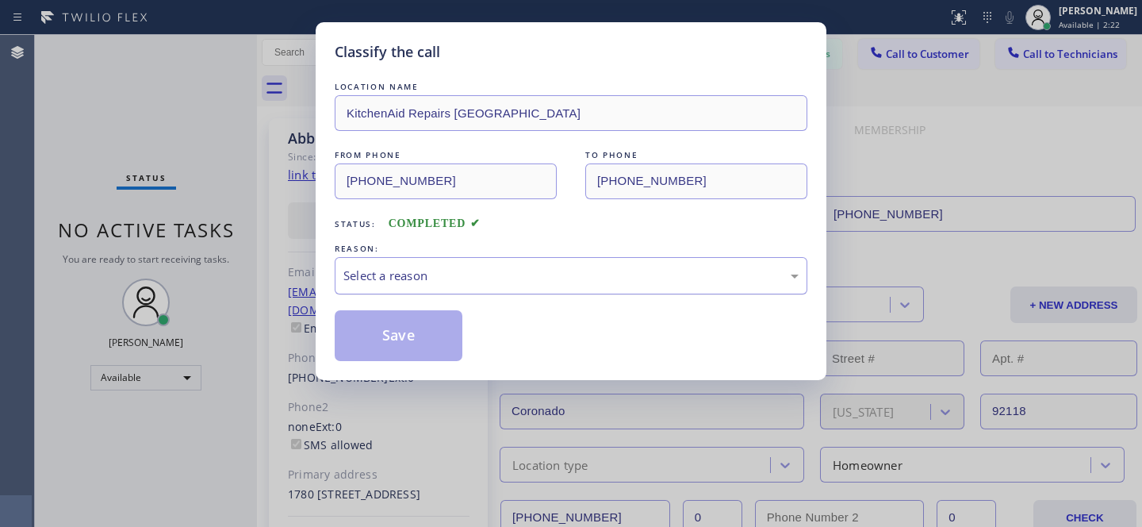
click at [400, 276] on div "Select a reason" at bounding box center [570, 275] width 455 height 18
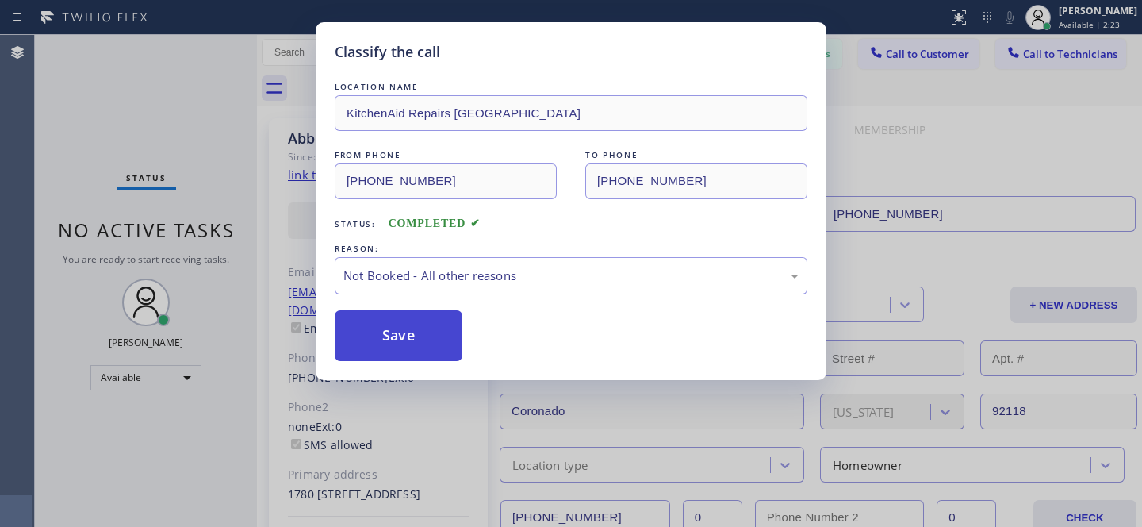
click at [397, 330] on button "Save" at bounding box center [399, 335] width 128 height 51
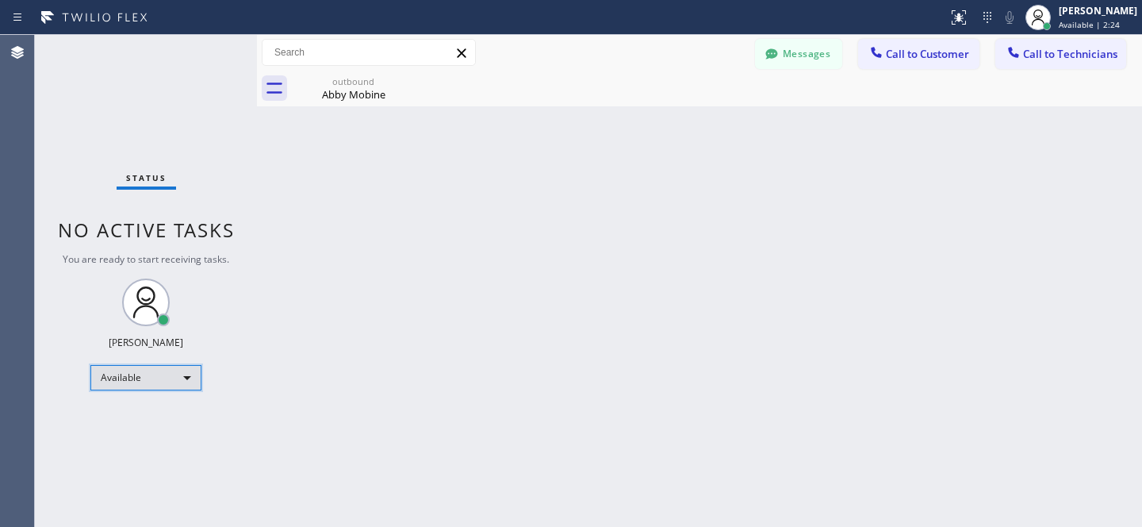
click at [137, 378] on div "Available" at bounding box center [145, 377] width 111 height 25
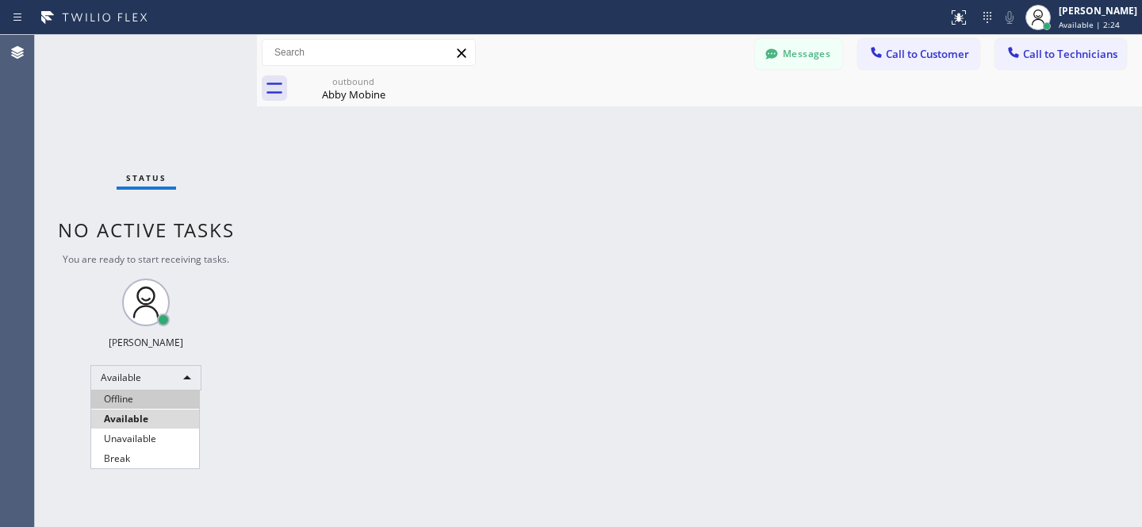
click at [144, 393] on li "Offline" at bounding box center [145, 398] width 108 height 19
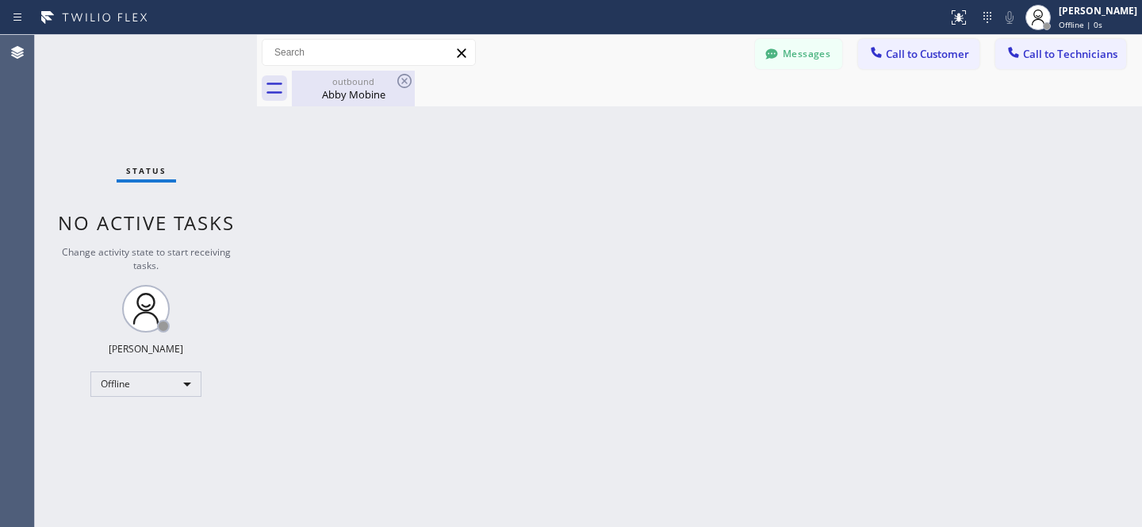
drag, startPoint x: 355, startPoint y: 96, endPoint x: 393, endPoint y: 94, distance: 38.9
click at [355, 96] on div "Abby Mobine" at bounding box center [353, 94] width 120 height 14
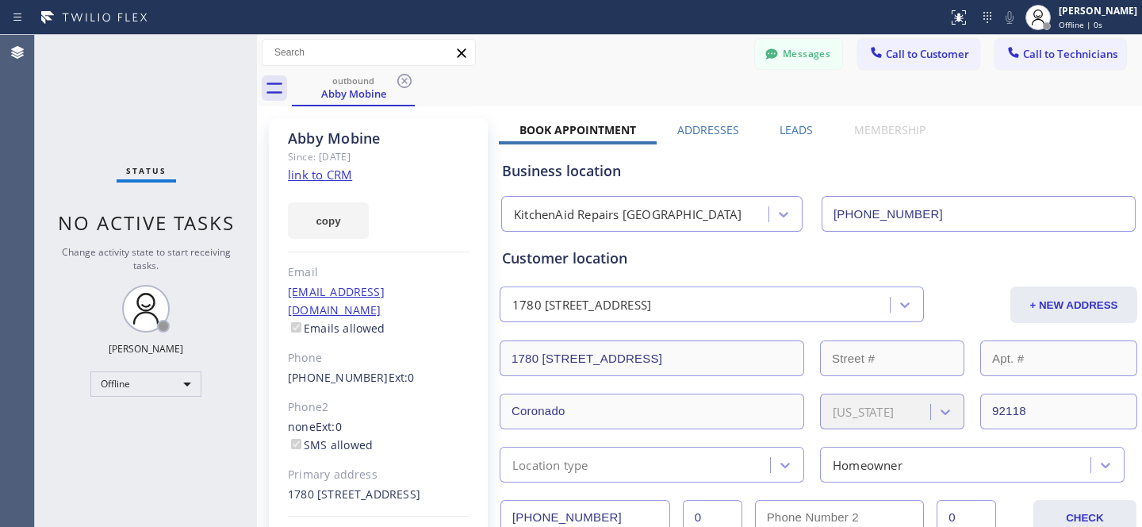
click at [409, 82] on icon at bounding box center [404, 80] width 19 height 19
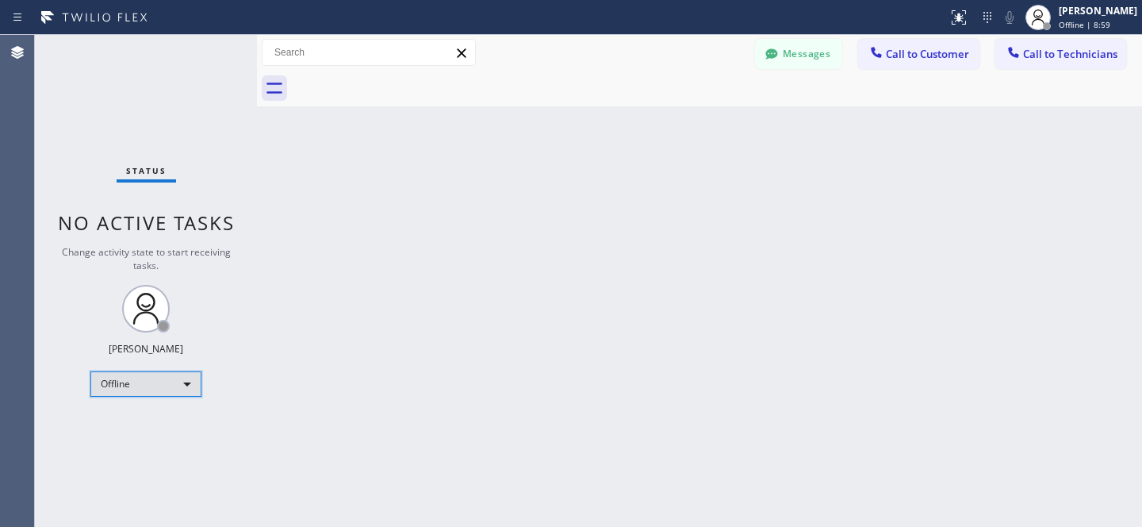
click at [151, 382] on div "Offline" at bounding box center [145, 383] width 111 height 25
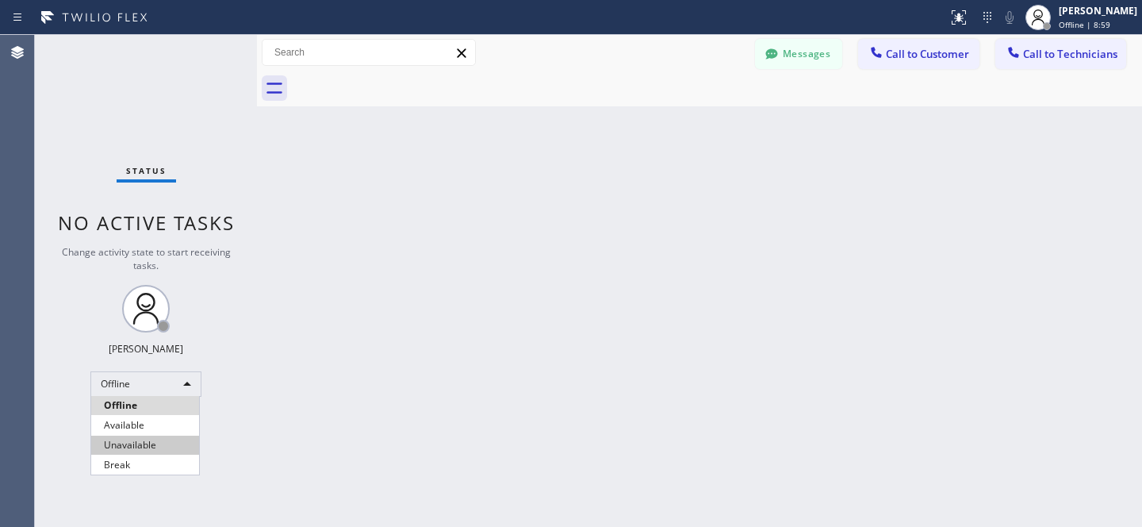
click at [133, 419] on li "Available" at bounding box center [145, 425] width 108 height 19
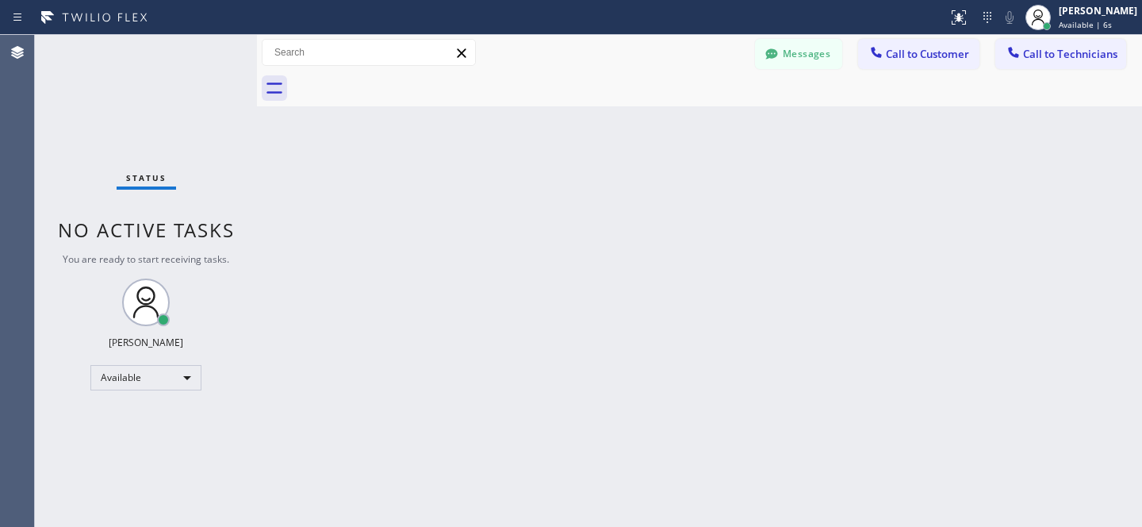
click at [909, 45] on button "Call to Customer" at bounding box center [918, 54] width 121 height 30
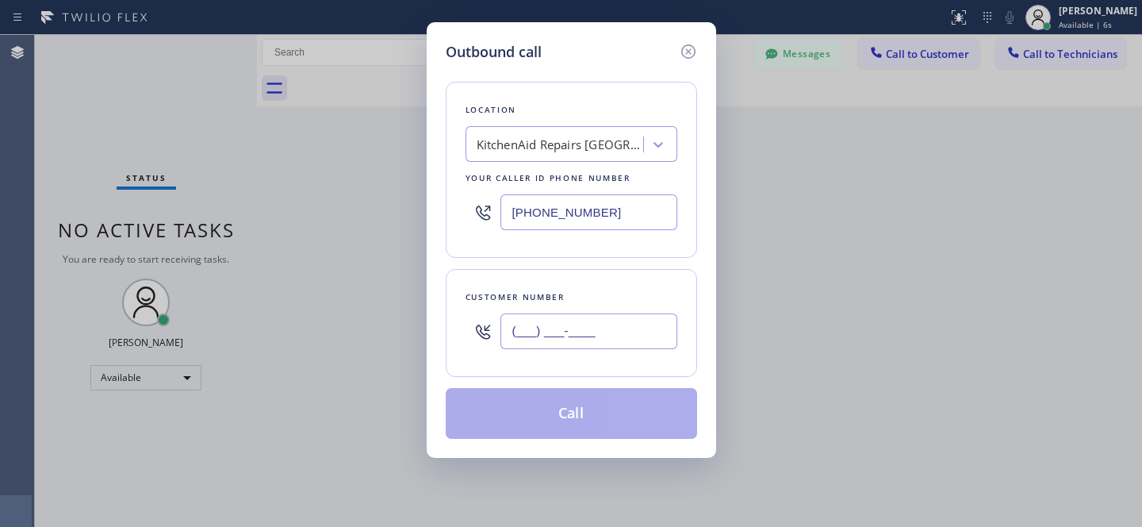
click at [634, 328] on input "(___) ___-____" at bounding box center [588, 331] width 177 height 36
paste input "510) 837-1243"
type input "[PHONE_NUMBER]"
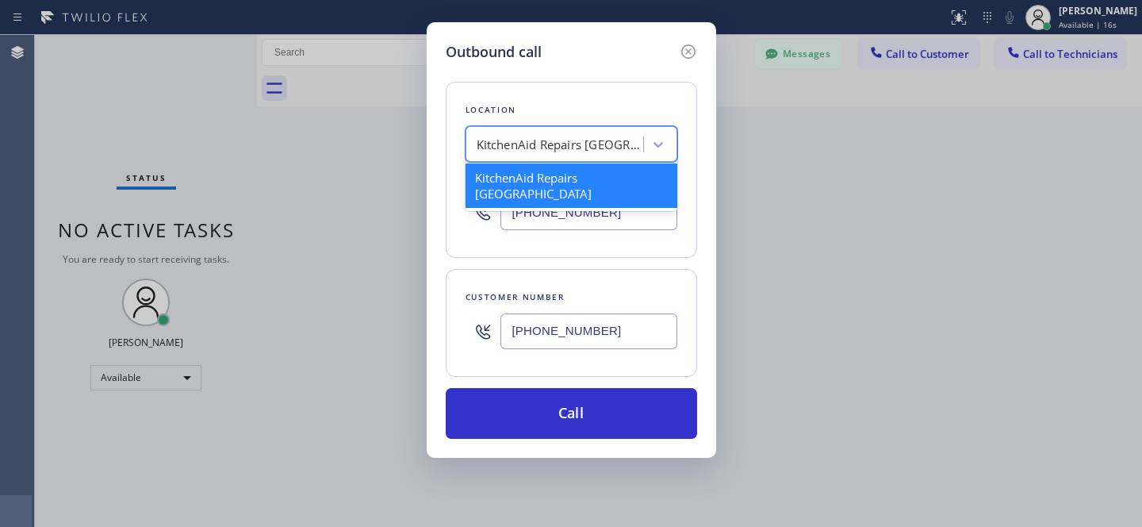
click at [560, 145] on div "KitchenAid Repairs [GEOGRAPHIC_DATA]" at bounding box center [560, 145] width 167 height 18
paste input "[DOMAIN_NAME] ([GEOGRAPHIC_DATA], Google Ads)"
type input "[DOMAIN_NAME] ([GEOGRAPHIC_DATA], Google Ads)"
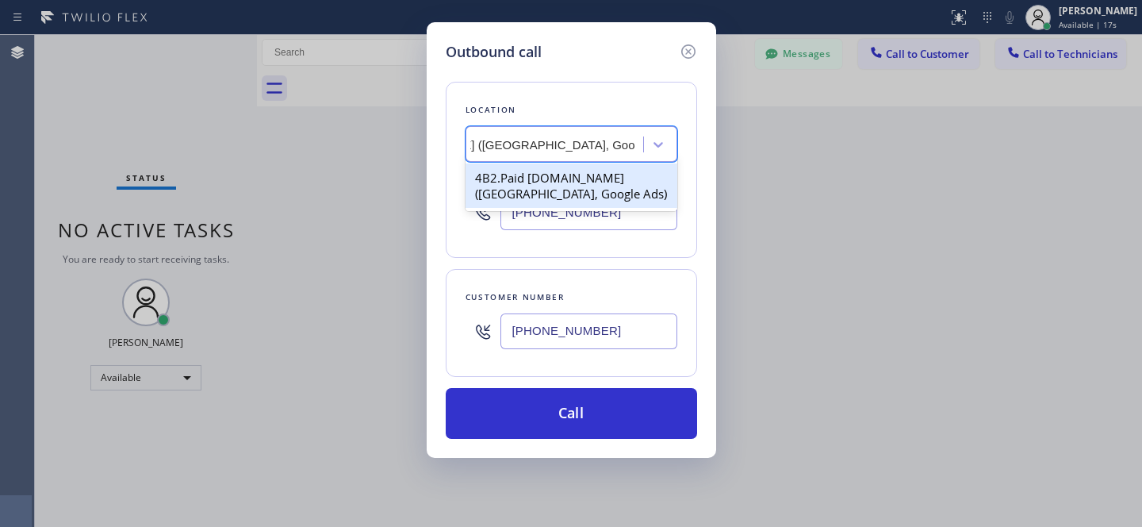
click at [553, 180] on div "4B2.Paid [DOMAIN_NAME] ([GEOGRAPHIC_DATA], Google Ads)" at bounding box center [572, 185] width 212 height 44
type input "[PHONE_NUMBER]"
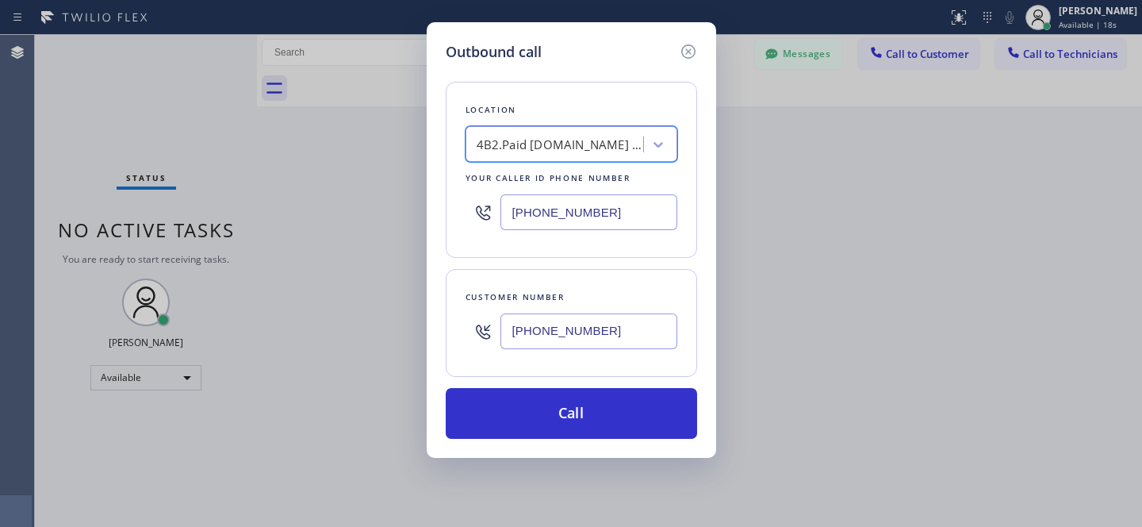
scroll to position [0, 2]
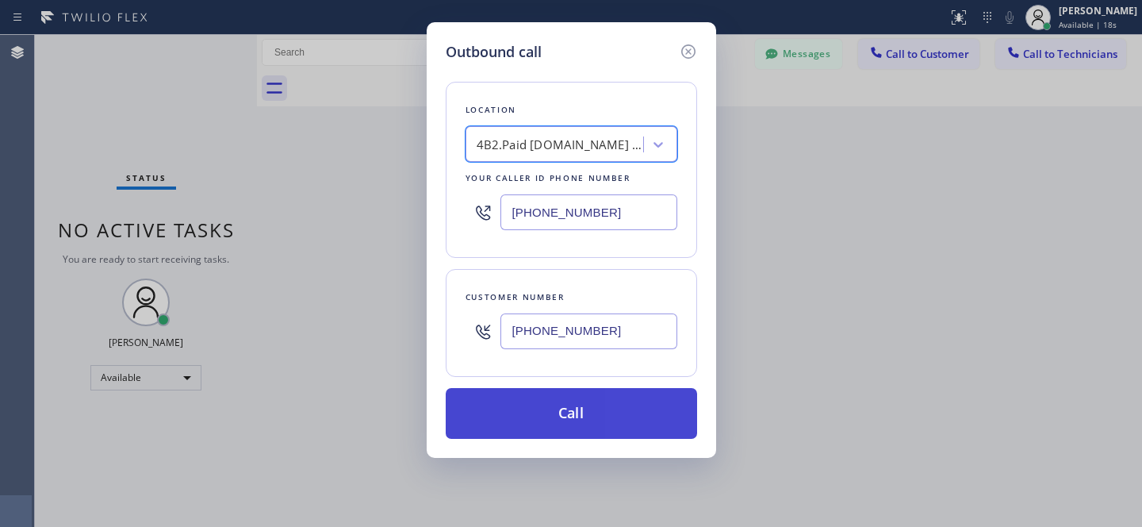
click at [603, 416] on button "Call" at bounding box center [571, 413] width 251 height 51
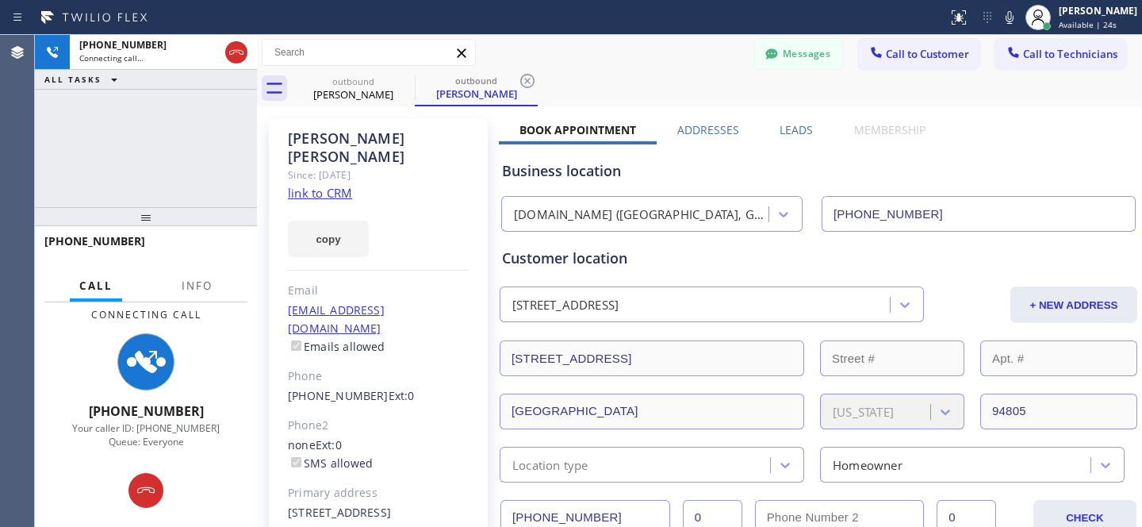
type input "[PHONE_NUMBER]"
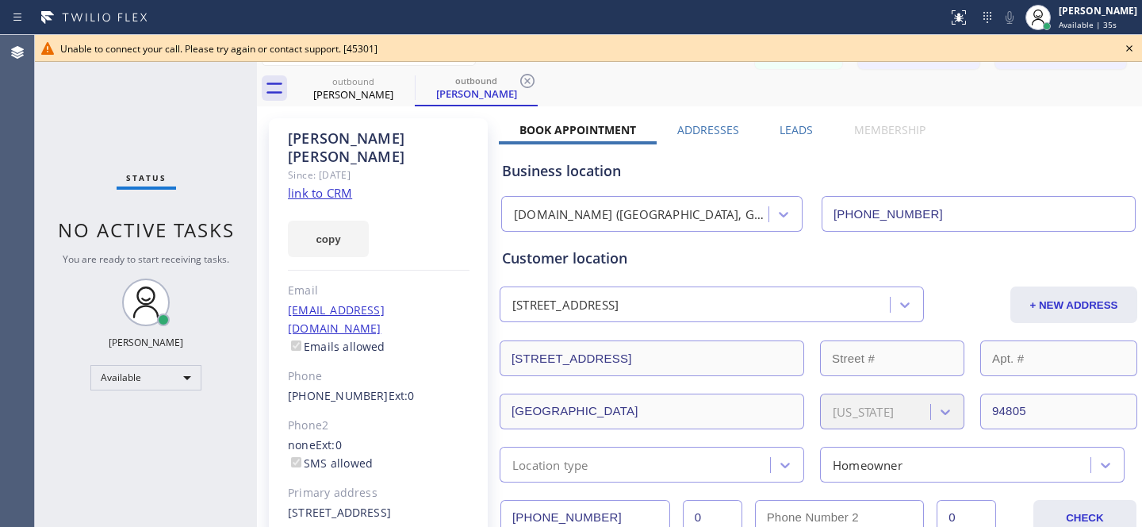
click at [1130, 51] on icon at bounding box center [1129, 48] width 19 height 19
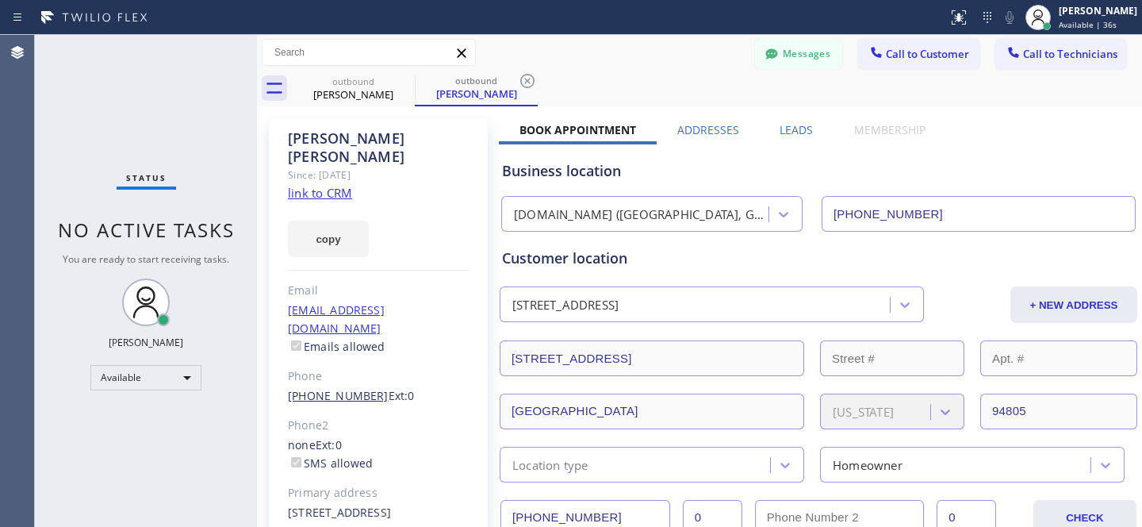
click at [340, 388] on link "[PHONE_NUMBER]" at bounding box center [338, 395] width 101 height 15
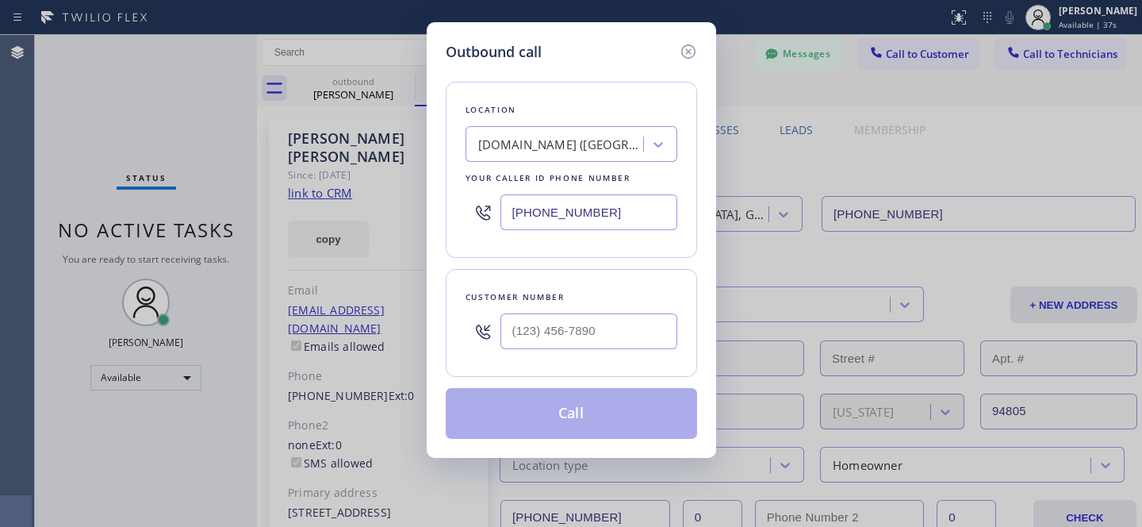
type input "[PHONE_NUMBER]"
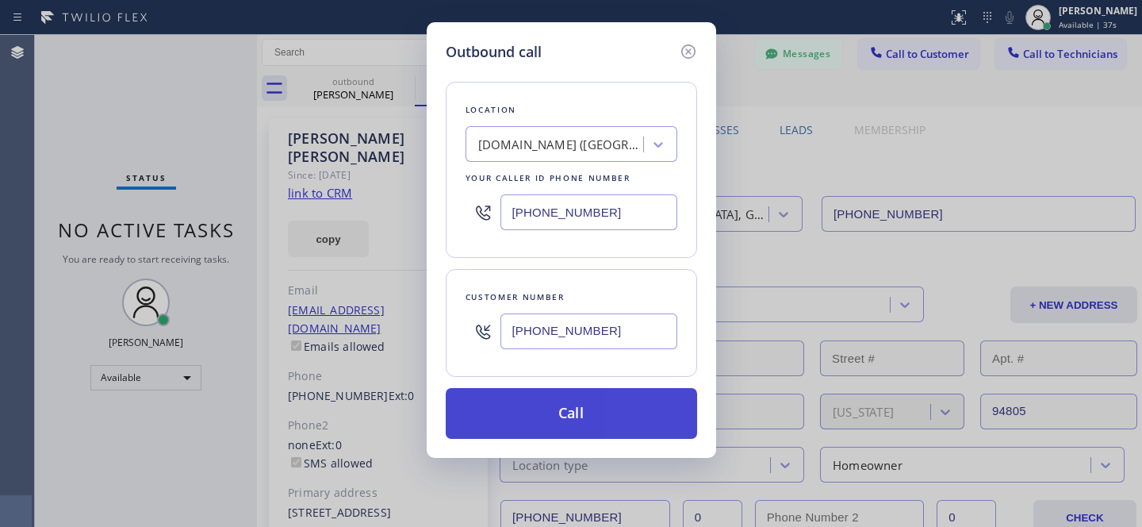
click at [565, 400] on button "Call" at bounding box center [571, 413] width 251 height 51
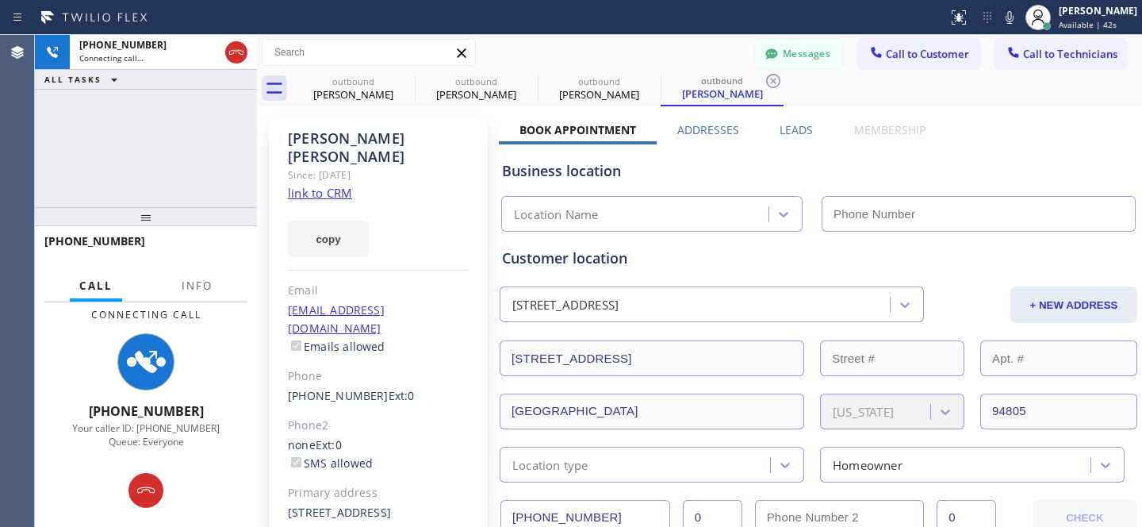
type input "[PHONE_NUMBER]"
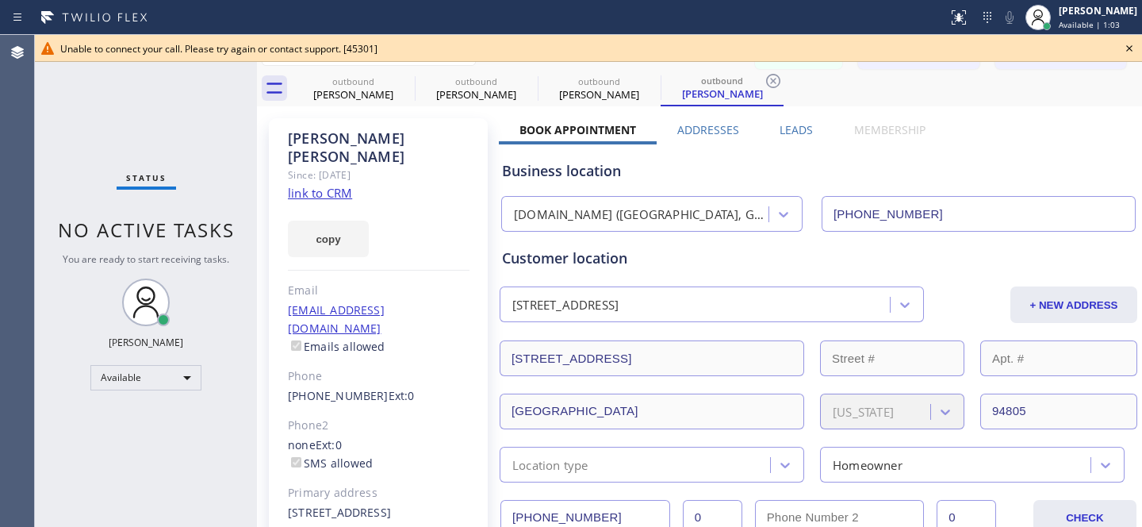
click at [1135, 51] on icon at bounding box center [1129, 48] width 19 height 19
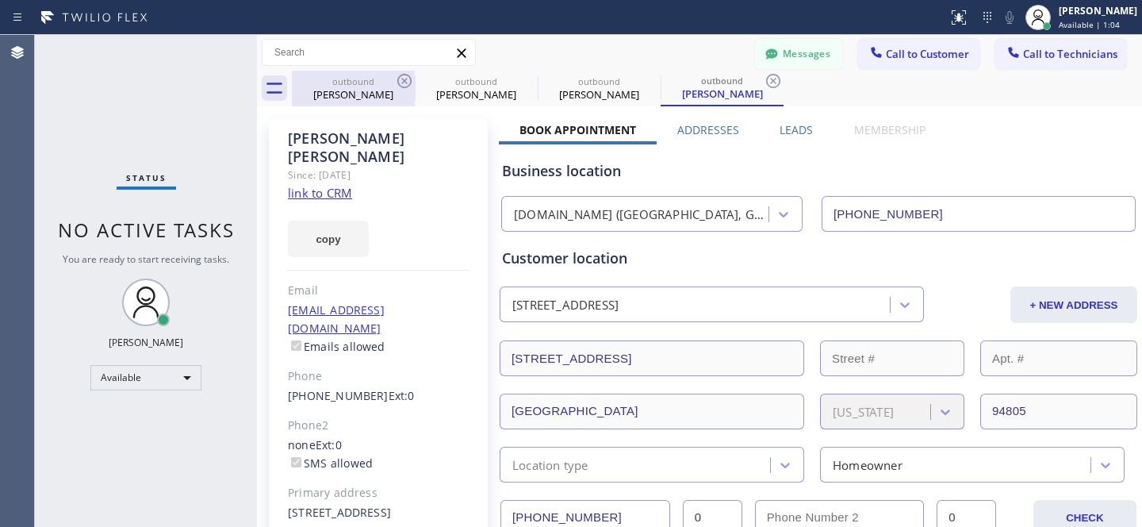
drag, startPoint x: 773, startPoint y: 80, endPoint x: 343, endPoint y: 90, distance: 430.0
click at [773, 80] on icon at bounding box center [773, 81] width 14 height 14
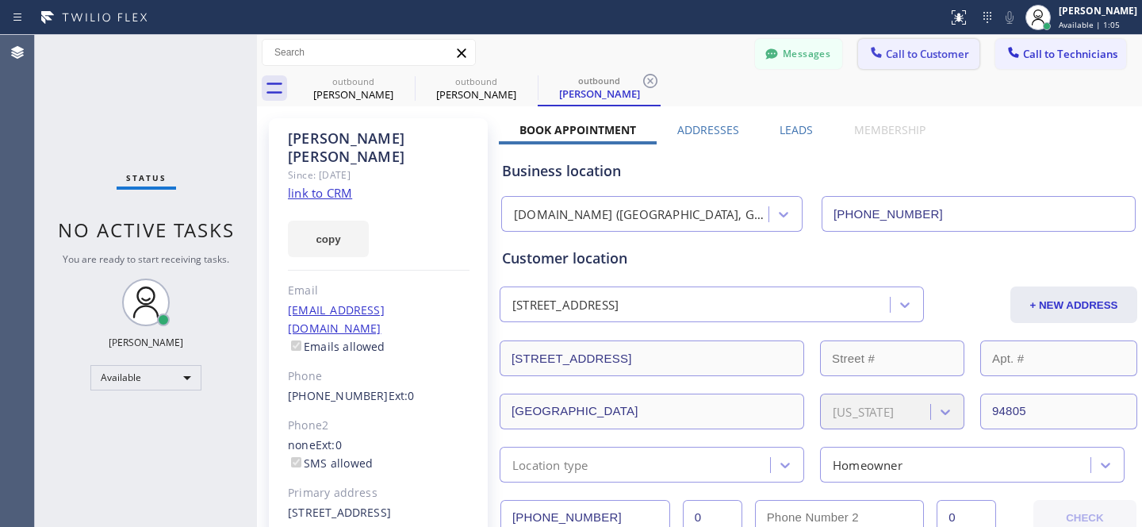
click at [899, 57] on span "Call to Customer" at bounding box center [927, 54] width 83 height 14
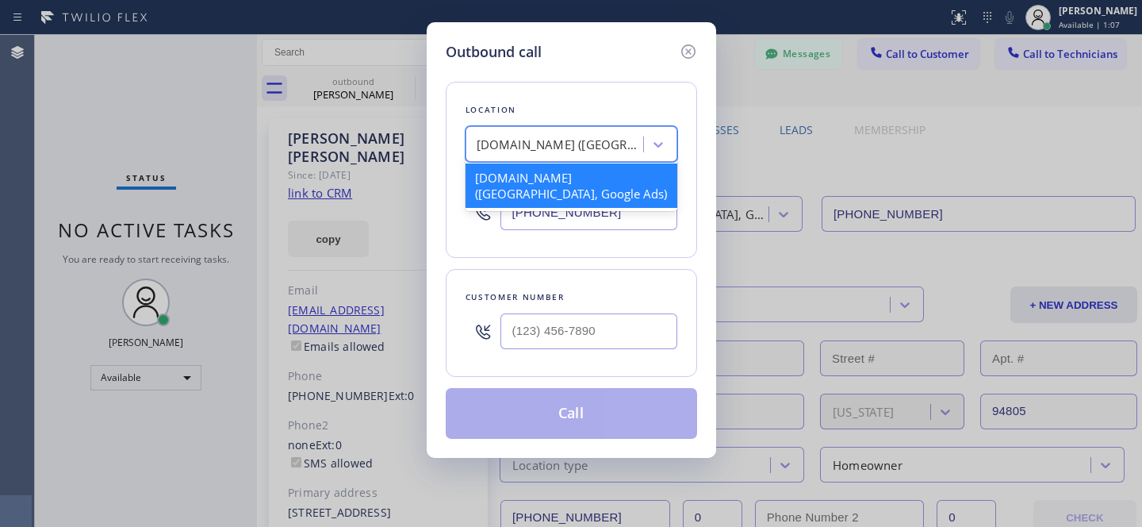
click at [570, 156] on div "[DOMAIN_NAME] ([GEOGRAPHIC_DATA], Google Ads)" at bounding box center [556, 145] width 173 height 28
click at [590, 220] on input "[PHONE_NUMBER]" at bounding box center [588, 212] width 177 height 36
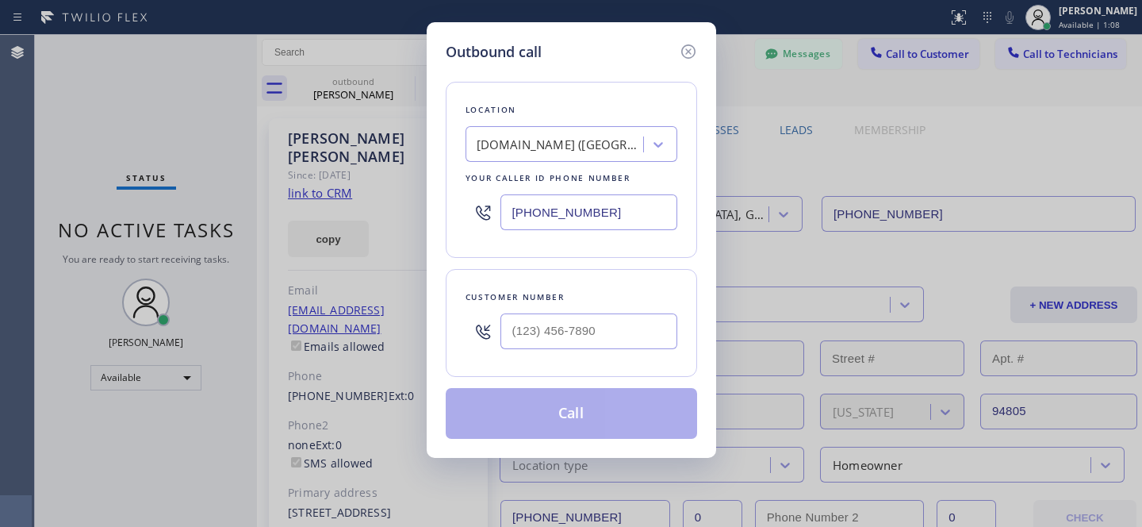
click at [615, 220] on input "[PHONE_NUMBER]" at bounding box center [588, 212] width 177 height 36
paste input "855) 731-4952"
type input "[PHONE_NUMBER]"
click at [588, 345] on input "(___) ___-____" at bounding box center [588, 331] width 177 height 36
paste input "510) 837-1243"
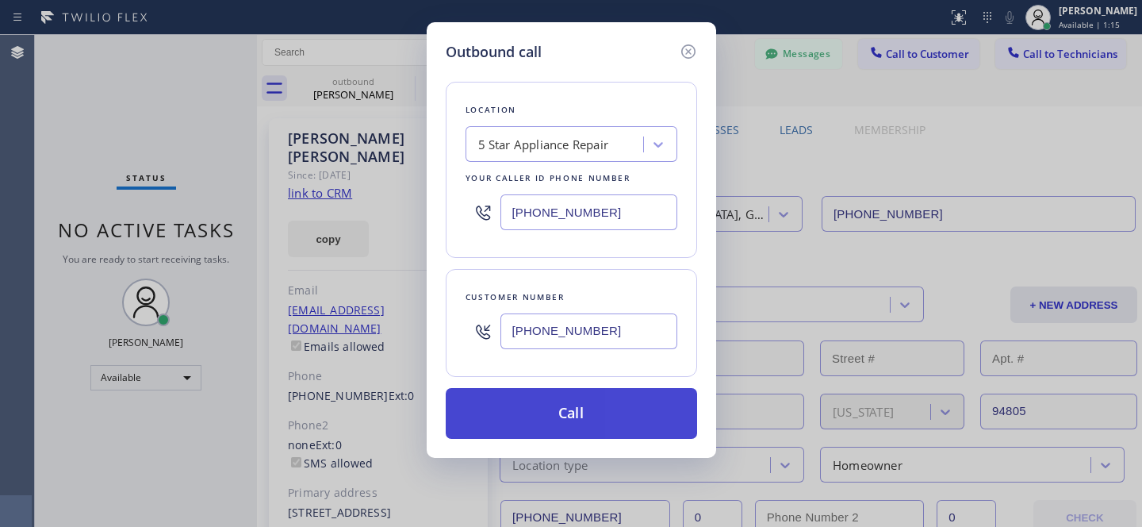
type input "[PHONE_NUMBER]"
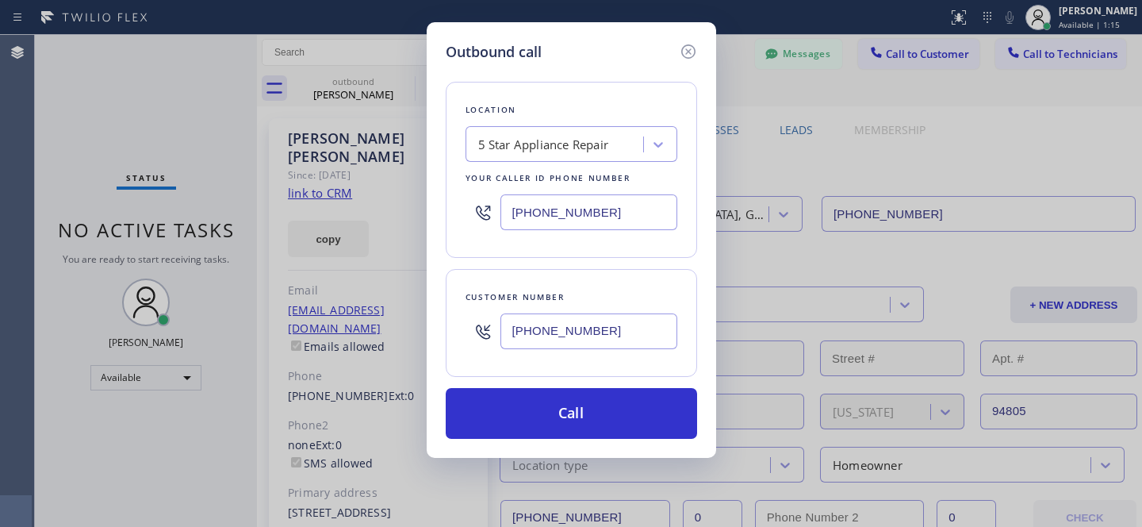
drag, startPoint x: 627, startPoint y: 397, endPoint x: 701, endPoint y: 431, distance: 81.3
click at [627, 398] on button "Call" at bounding box center [571, 413] width 251 height 51
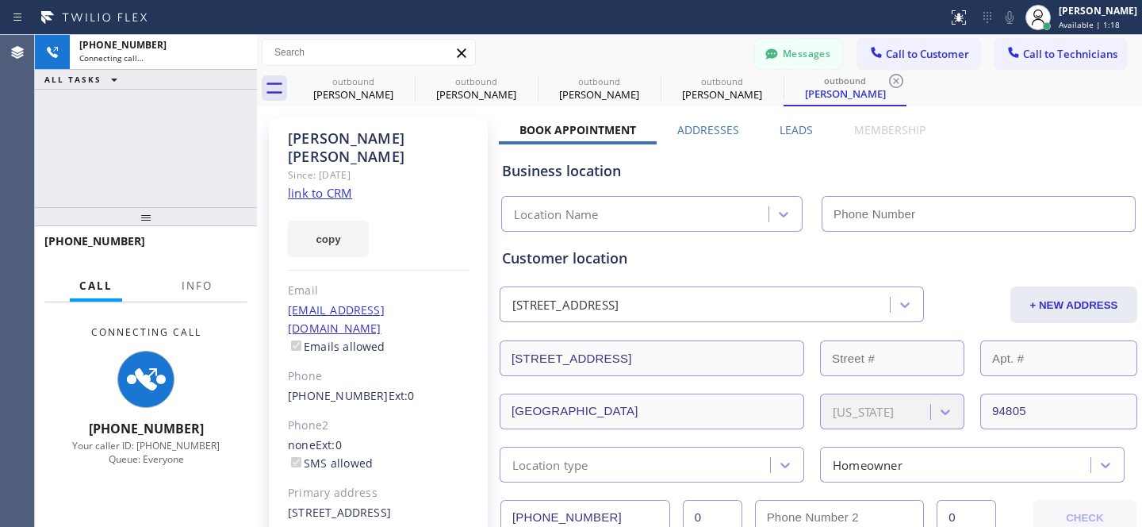
type input "[PHONE_NUMBER]"
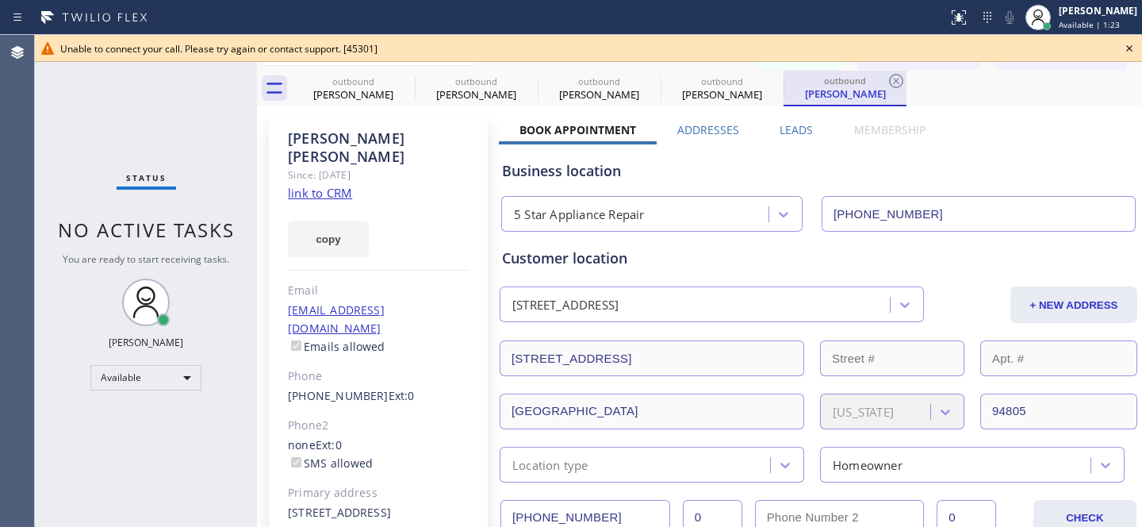
drag, startPoint x: 1129, startPoint y: 48, endPoint x: 903, endPoint y: 102, distance: 232.6
click at [1129, 48] on icon at bounding box center [1129, 48] width 6 height 6
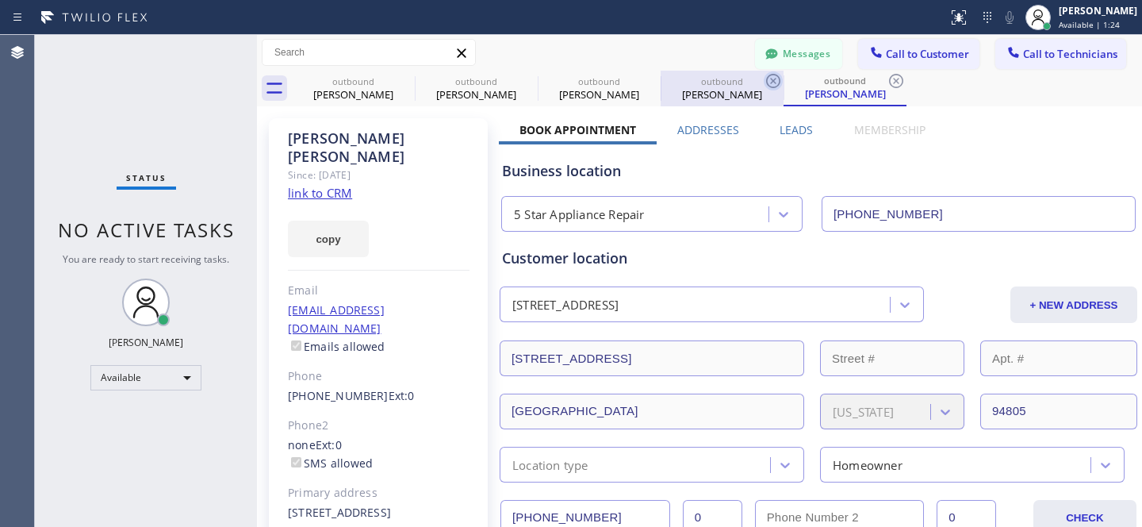
click at [894, 79] on icon at bounding box center [896, 80] width 19 height 19
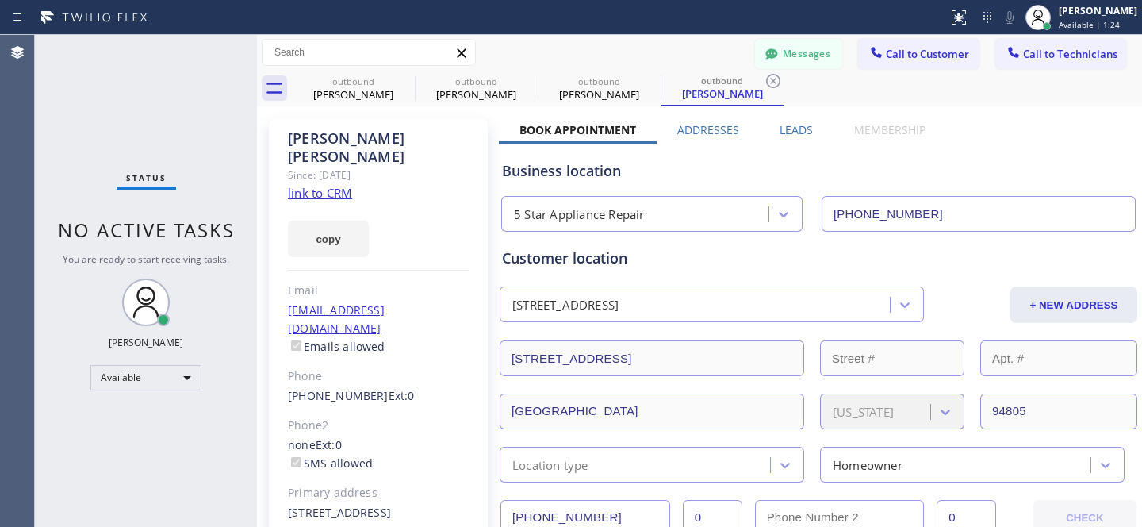
drag, startPoint x: 776, startPoint y: 81, endPoint x: 667, endPoint y: 87, distance: 108.8
click at [776, 81] on icon at bounding box center [773, 80] width 19 height 19
type input "[PHONE_NUMBER]"
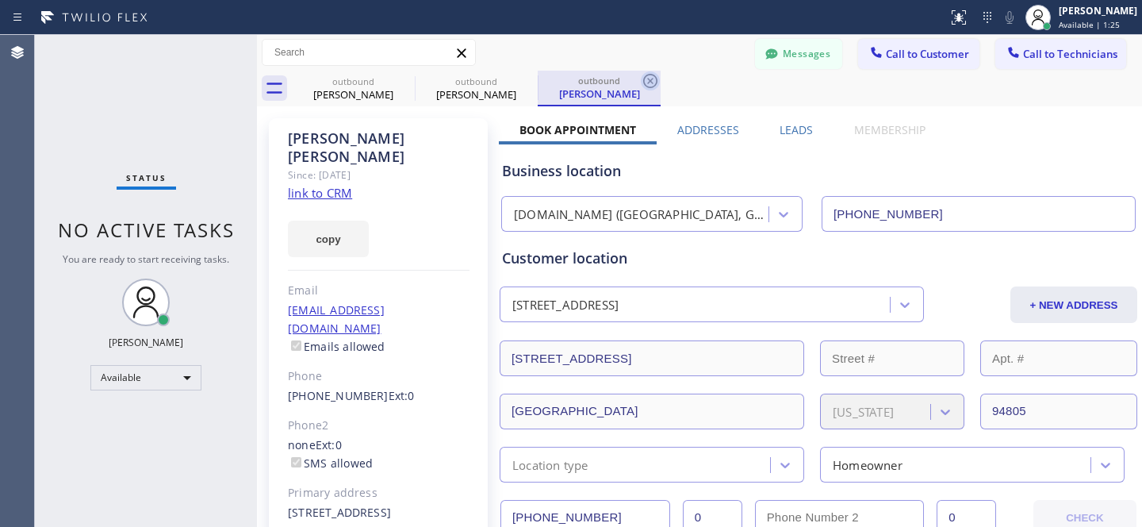
click at [646, 83] on icon at bounding box center [650, 80] width 19 height 19
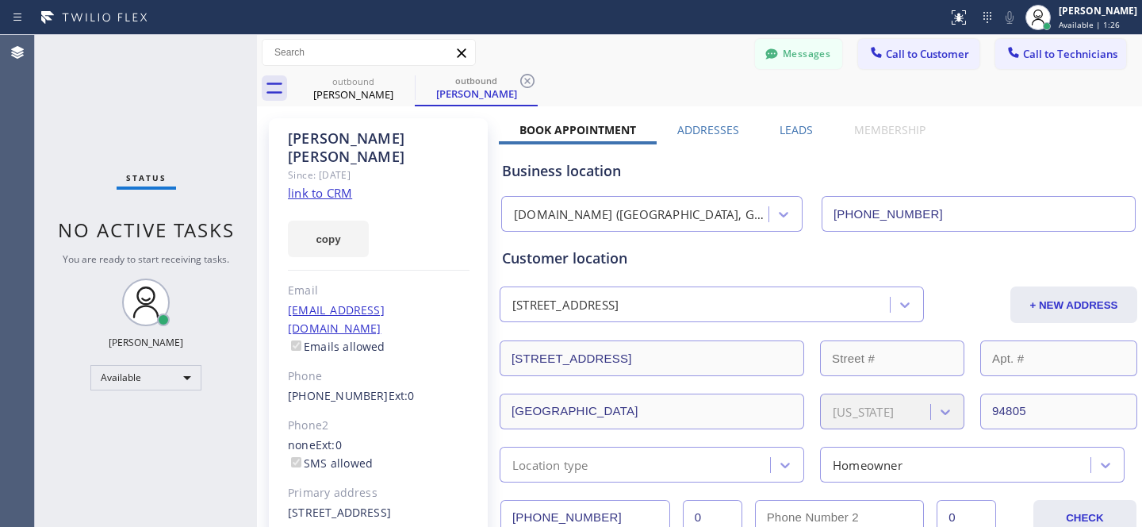
drag, startPoint x: 529, startPoint y: 80, endPoint x: 446, endPoint y: 85, distance: 83.4
click at [528, 80] on icon at bounding box center [527, 80] width 19 height 19
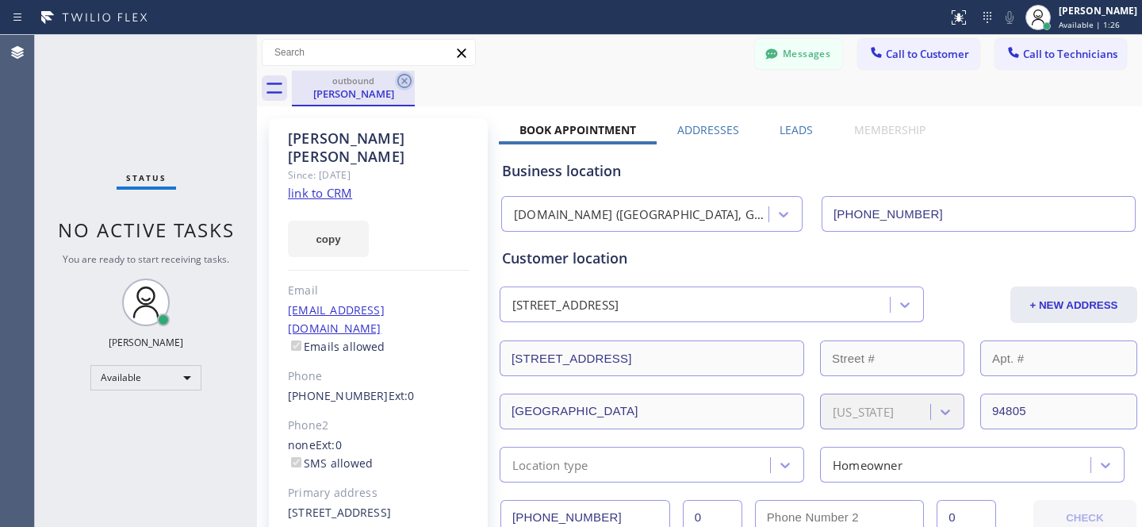
click at [405, 75] on icon at bounding box center [404, 80] width 19 height 19
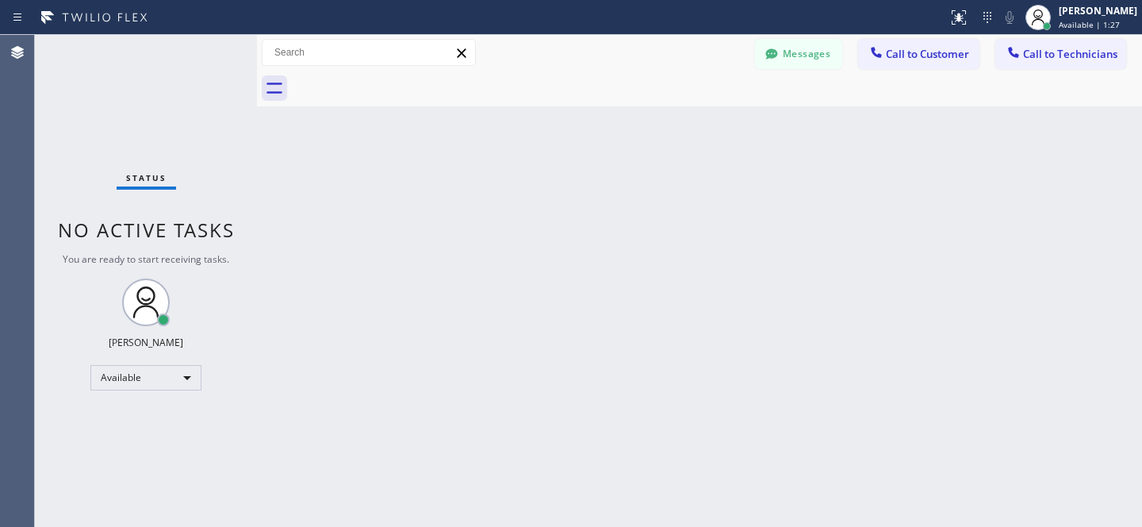
click at [779, 64] on div at bounding box center [771, 55] width 19 height 19
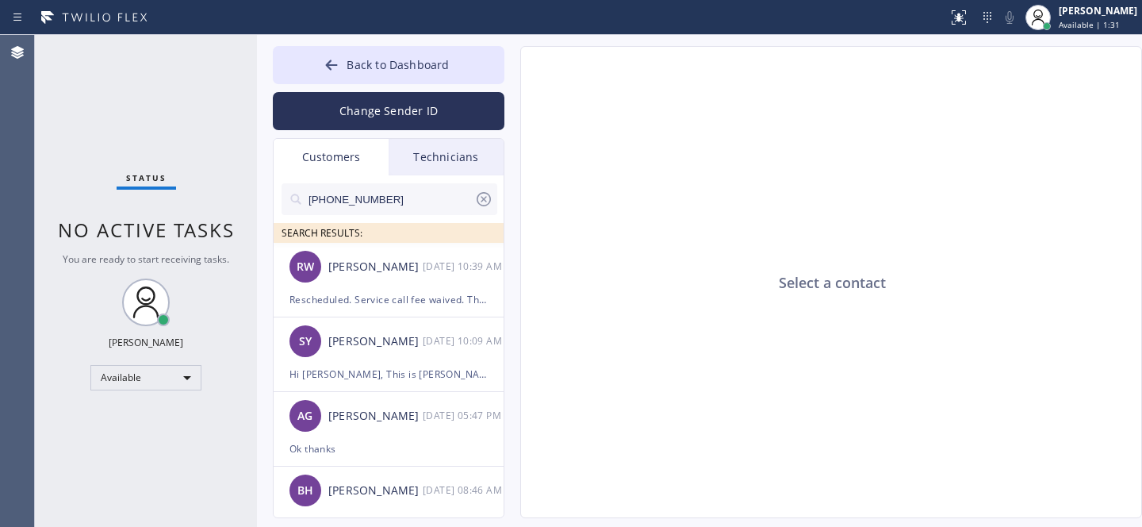
click at [402, 198] on input "[PHONE_NUMBER]" at bounding box center [390, 199] width 167 height 32
paste input "510) 837-1243"
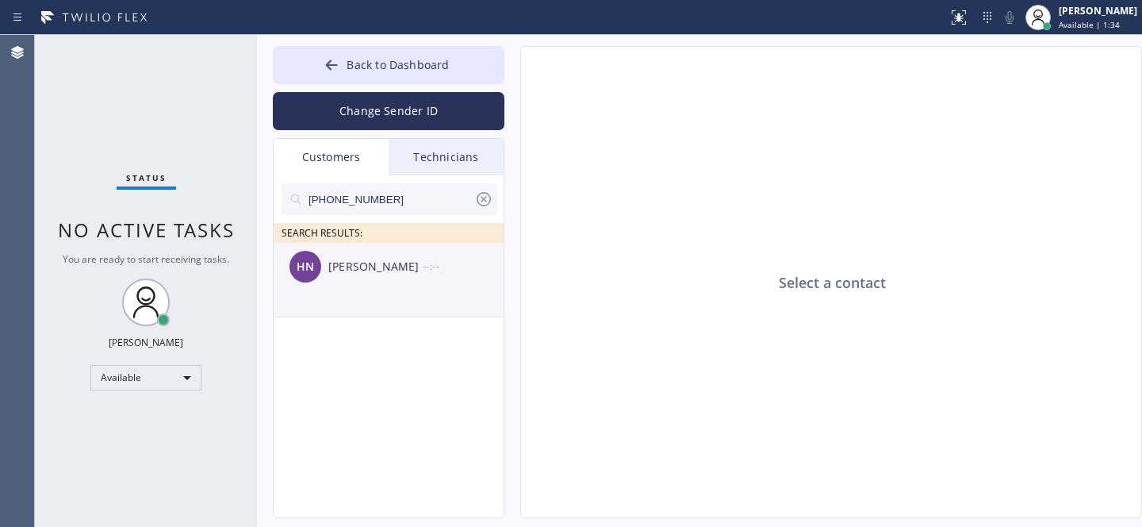
type input "[PHONE_NUMBER]"
click at [388, 286] on div "[PERSON_NAME] --:--" at bounding box center [390, 267] width 232 height 48
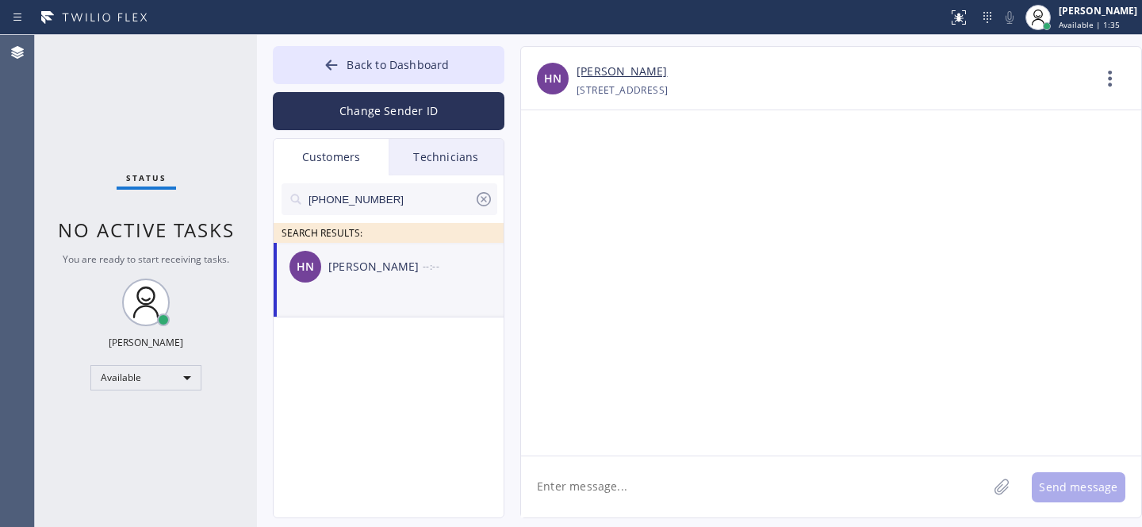
drag, startPoint x: 706, startPoint y: 489, endPoint x: 720, endPoint y: 489, distance: 14.3
click at [707, 489] on textarea at bounding box center [754, 486] width 466 height 61
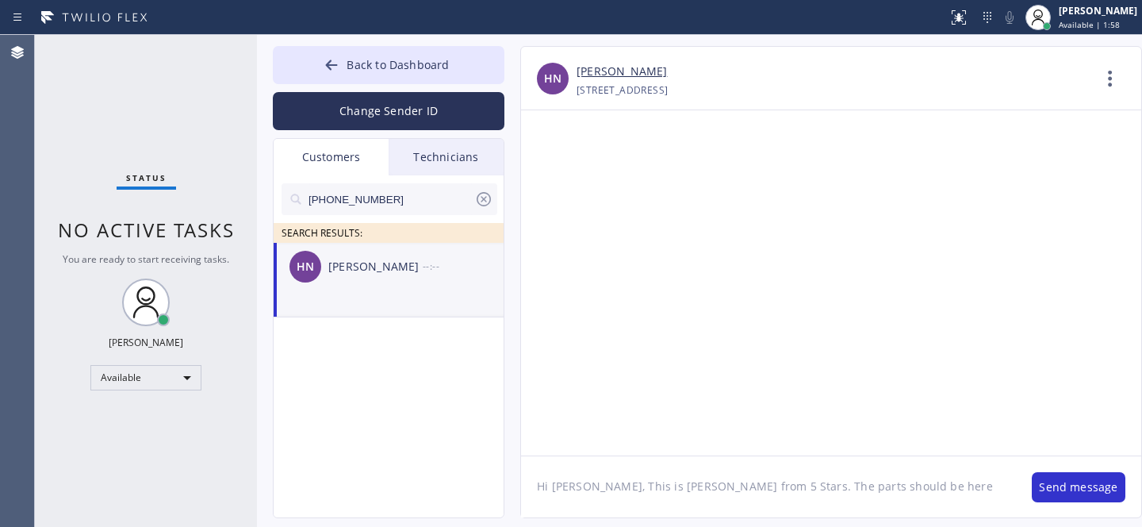
paste textarea "[PHONE_NUMBER]"
drag, startPoint x: 869, startPoint y: 488, endPoint x: 999, endPoint y: 490, distance: 130.1
click at [999, 490] on textarea "Hi [PERSON_NAME], This is [PERSON_NAME] from 5 Stars. The parts should be here …" at bounding box center [768, 486] width 495 height 61
paste textarea "[DATE] or [DATE]"
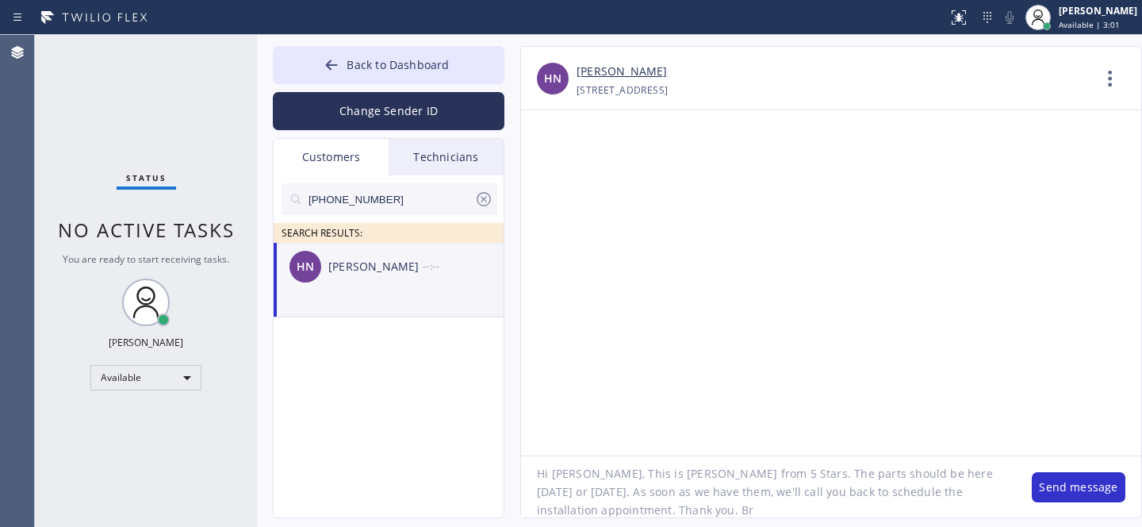
type textarea "Hi [PERSON_NAME], This is [PERSON_NAME] from 5 Stars. The parts should be here …"
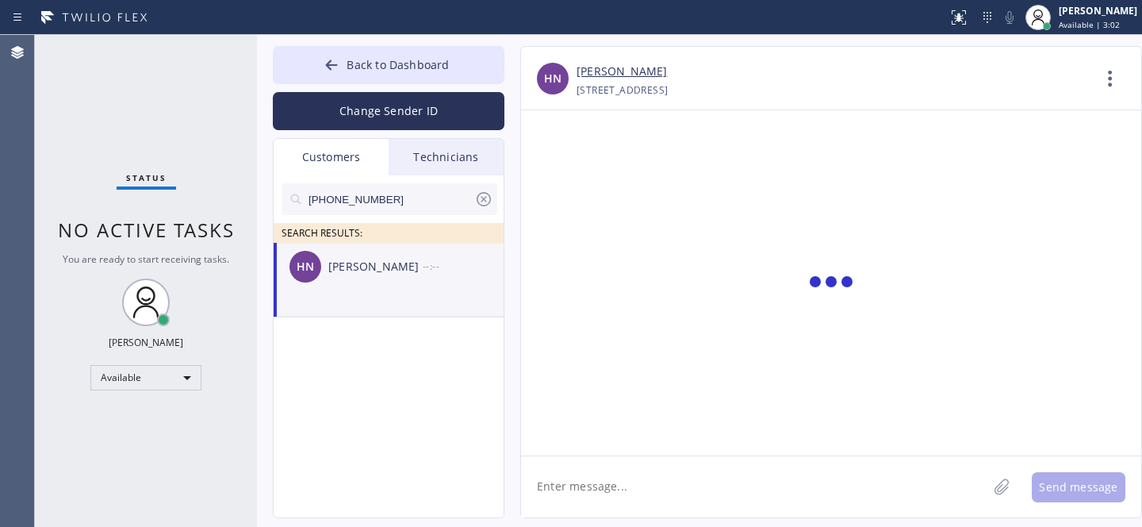
scroll to position [0, 0]
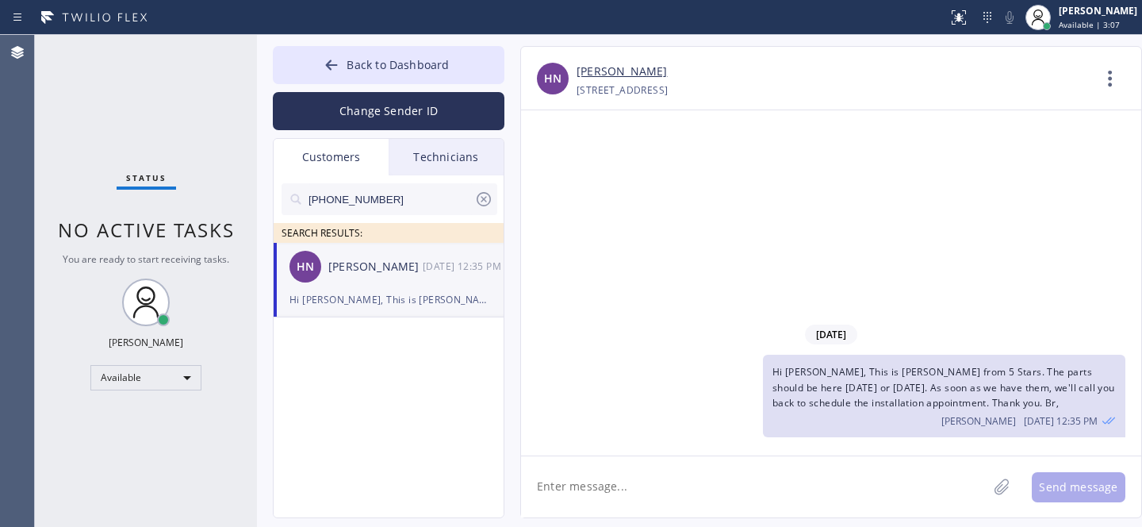
click at [486, 197] on icon at bounding box center [484, 199] width 14 height 14
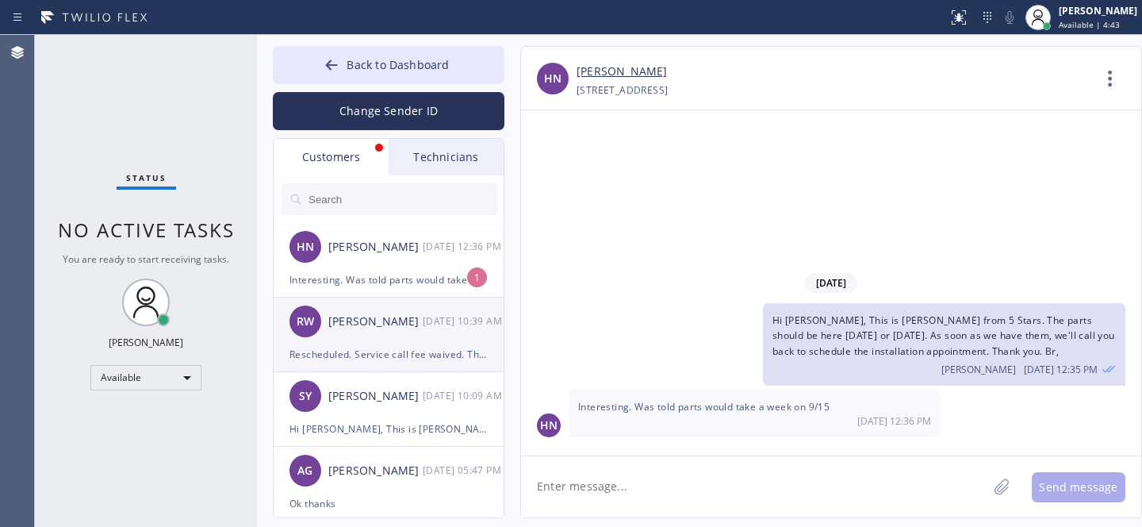
drag, startPoint x: 361, startPoint y: 266, endPoint x: 496, endPoint y: 304, distance: 139.9
click at [361, 266] on div "[PERSON_NAME] [DATE] 12:36 PM" at bounding box center [390, 247] width 232 height 48
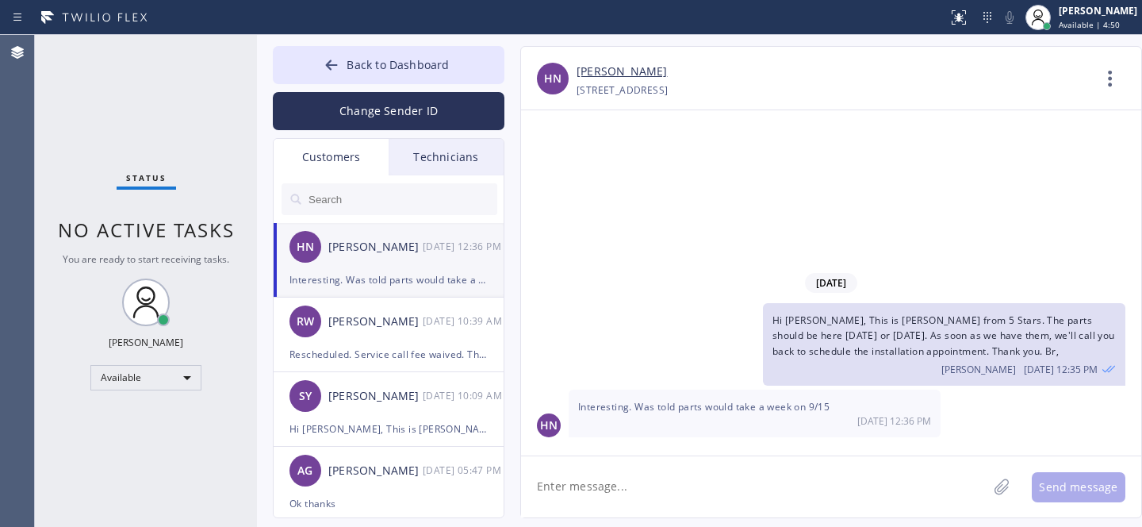
click at [646, 486] on textarea at bounding box center [754, 486] width 466 height 61
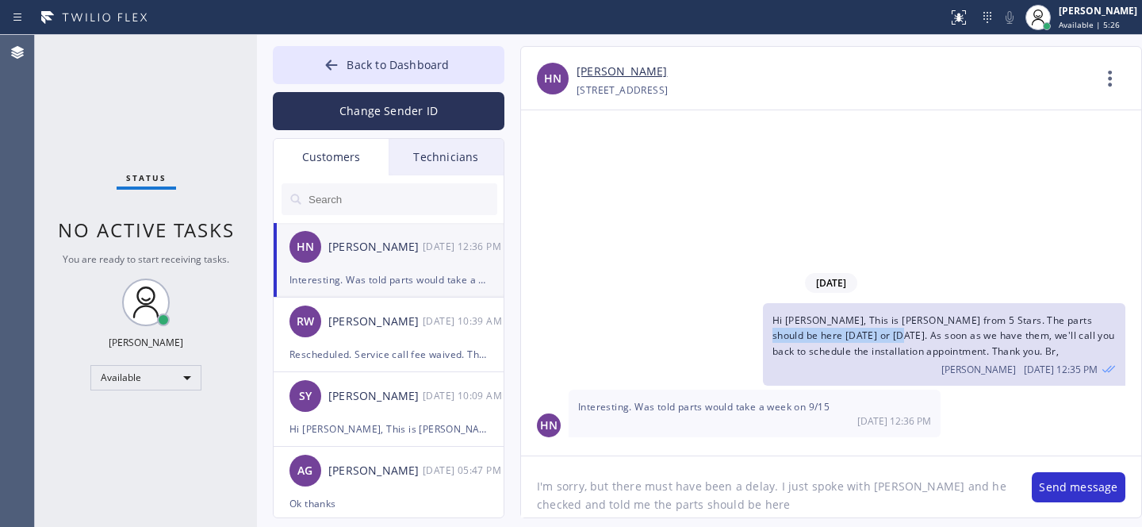
drag, startPoint x: 1071, startPoint y: 320, endPoint x: 891, endPoint y: 335, distance: 180.7
click at [891, 335] on span "Hi [PERSON_NAME], This is [PERSON_NAME] from 5 Stars. The parts should be here …" at bounding box center [943, 335] width 343 height 44
copy span "[DATE] or [DATE]"
drag, startPoint x: 780, startPoint y: 505, endPoint x: 853, endPoint y: 500, distance: 72.3
click at [781, 504] on textarea "I'm sorry, but there must have been a delay. I just spoke with [PERSON_NAME] an…" at bounding box center [768, 486] width 495 height 61
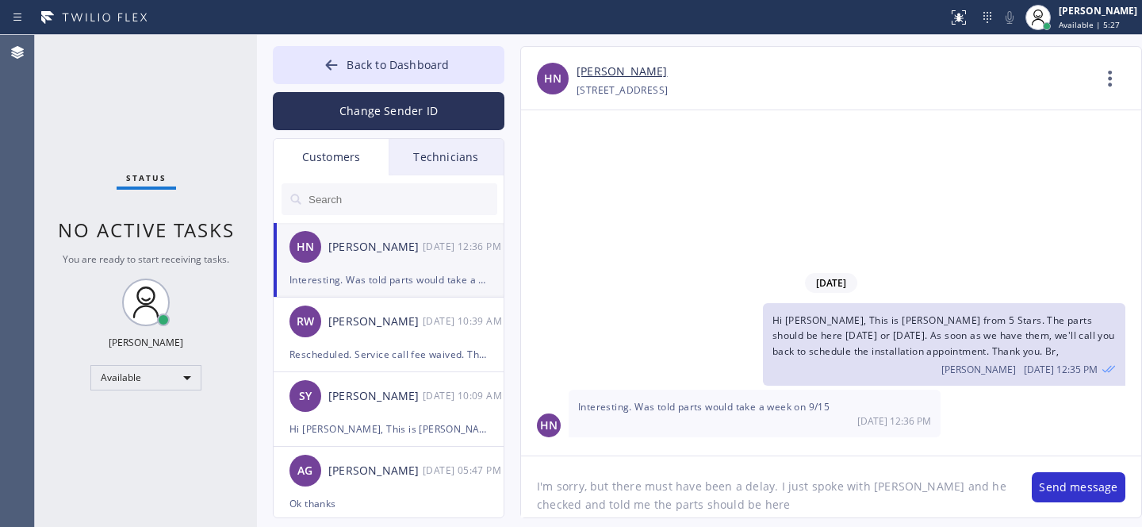
paste textarea "[DATE] or [DATE]"
click at [912, 510] on textarea "I'm sorry, but there must have been a delay. I just spoke with [PERSON_NAME] an…" at bounding box center [768, 486] width 495 height 61
type textarea "I'm sorry, but there must have been a delay. I just spoke with [PERSON_NAME] an…"
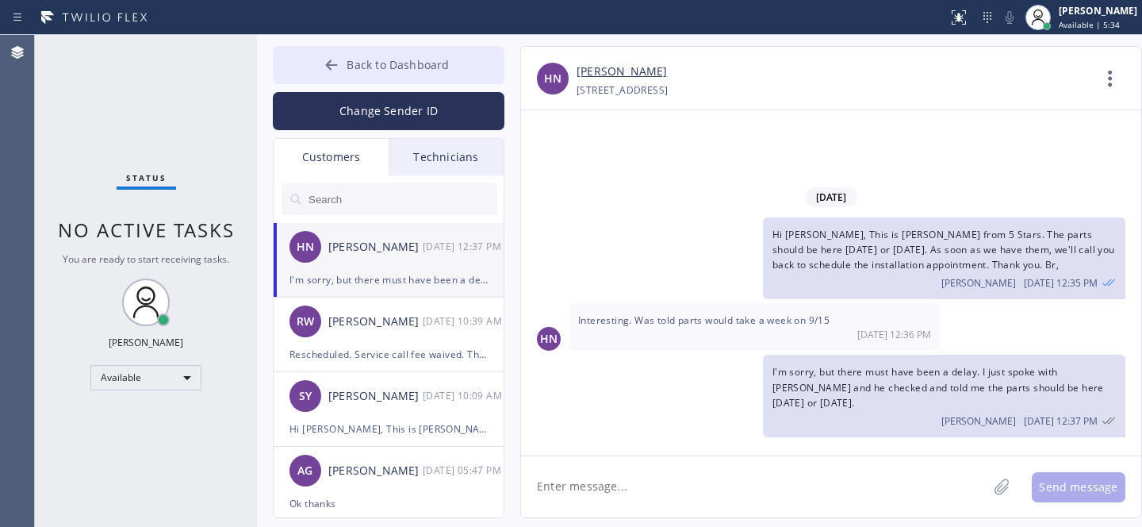
click at [389, 64] on span "Back to Dashboard" at bounding box center [398, 64] width 102 height 15
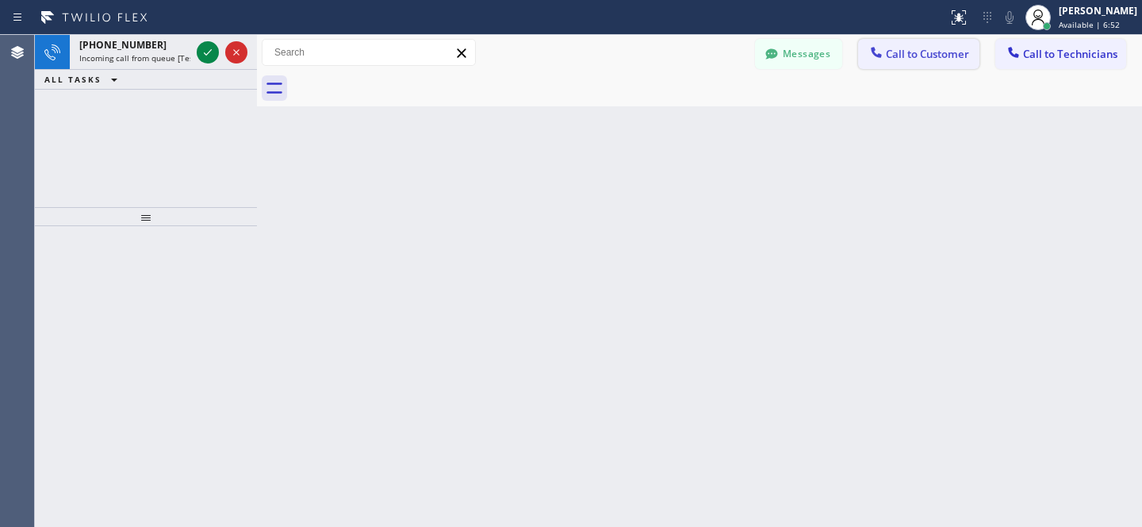
click at [913, 61] on button "Call to Customer" at bounding box center [918, 54] width 121 height 30
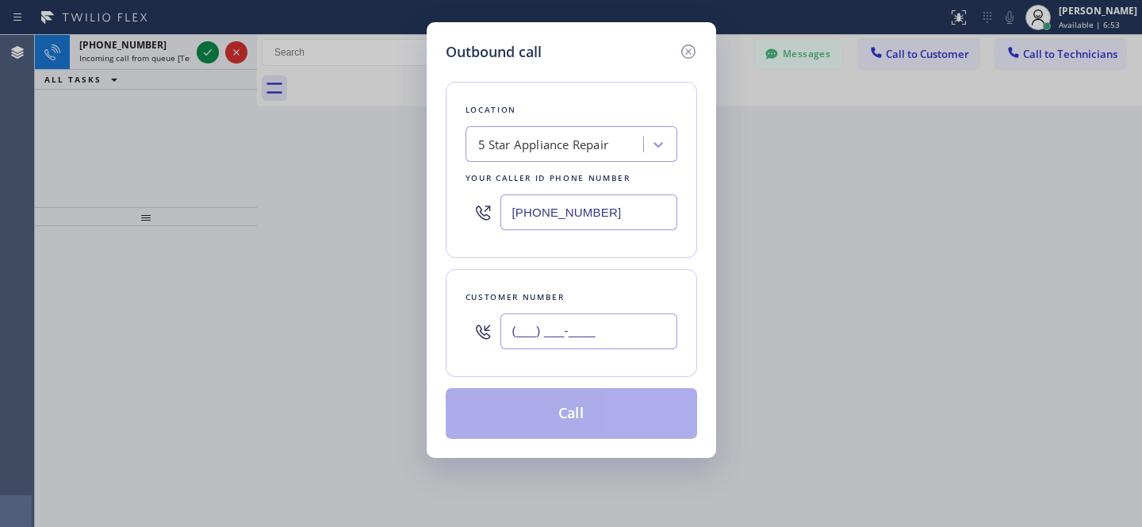
click at [593, 340] on input "(___) ___-____" at bounding box center [588, 331] width 177 height 36
paste input "516) 526-7235"
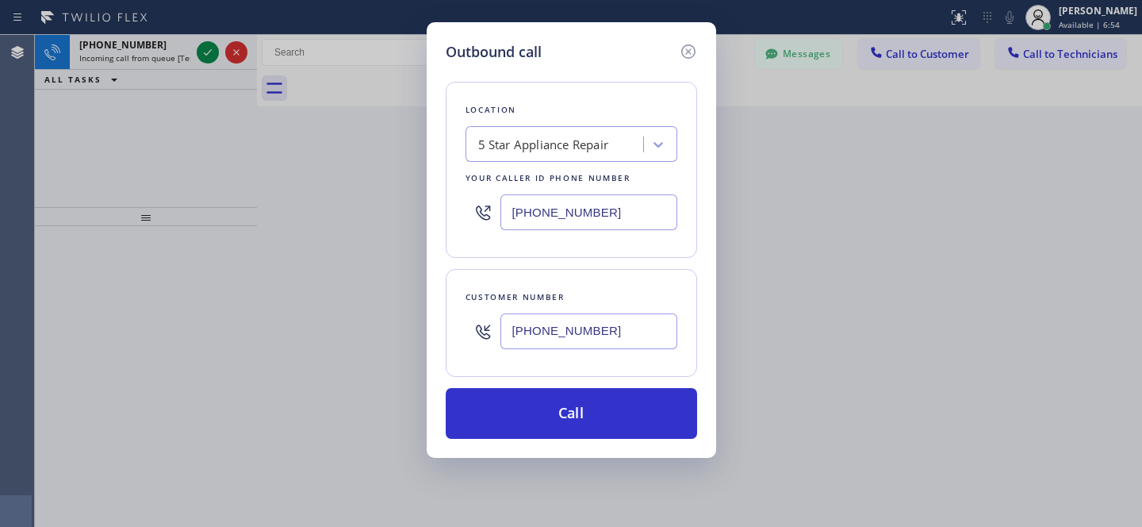
type input "[PHONE_NUMBER]"
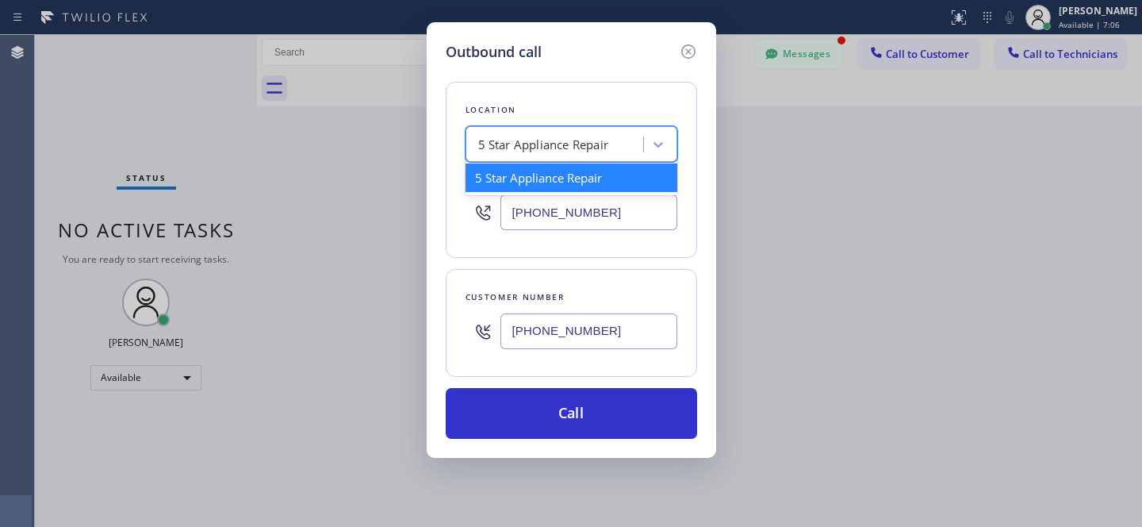
click at [570, 141] on div "5 Star Appliance Repair" at bounding box center [543, 145] width 131 height 18
paste input "Subzero Repair Professionals"
type input "Subzero Repair Professionals"
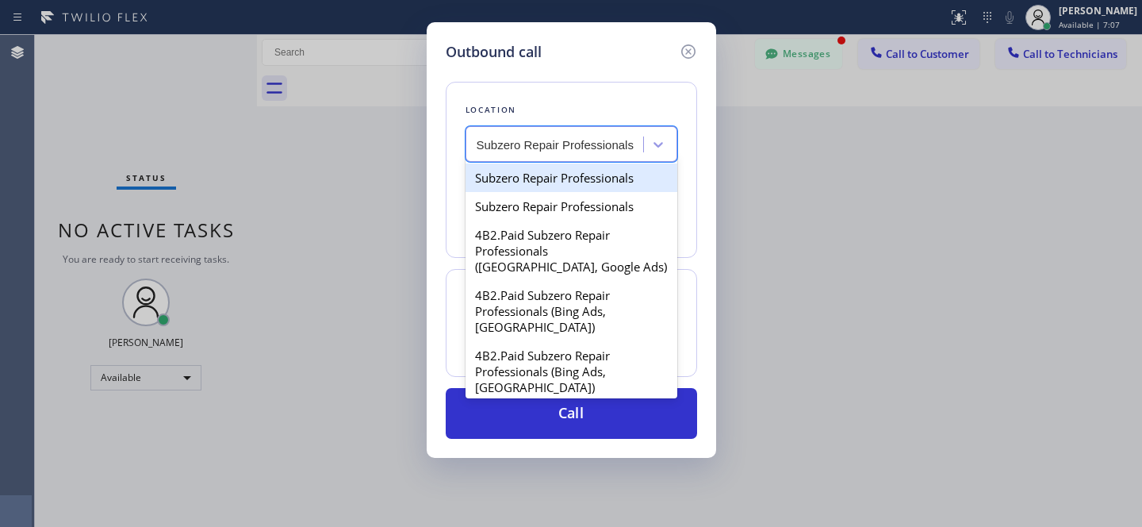
click at [568, 182] on div "Subzero Repair Professionals" at bounding box center [572, 177] width 212 height 29
type input "[PHONE_NUMBER]"
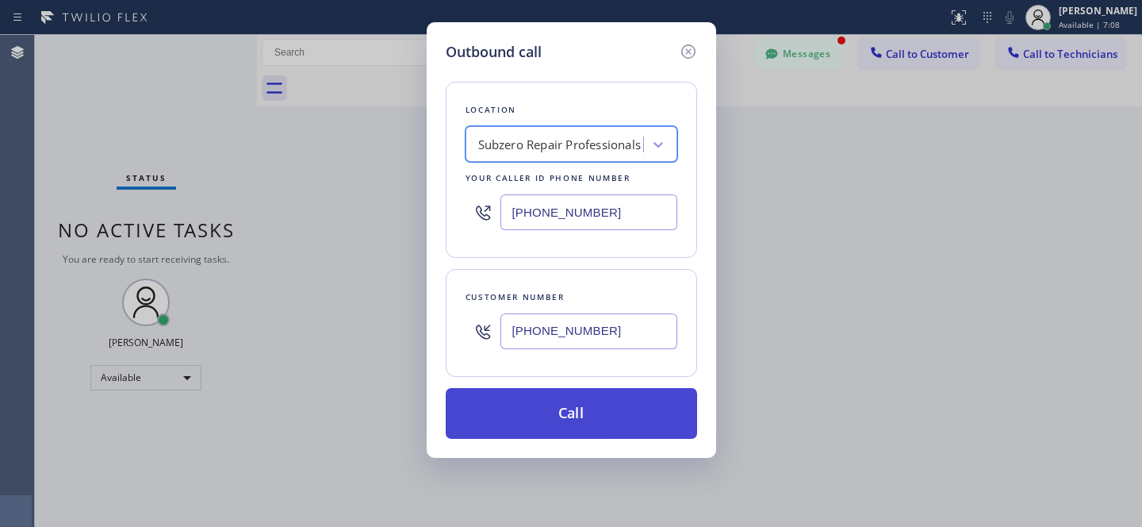
drag, startPoint x: 627, startPoint y: 420, endPoint x: 637, endPoint y: 420, distance: 10.3
click at [627, 420] on button "Call" at bounding box center [571, 413] width 251 height 51
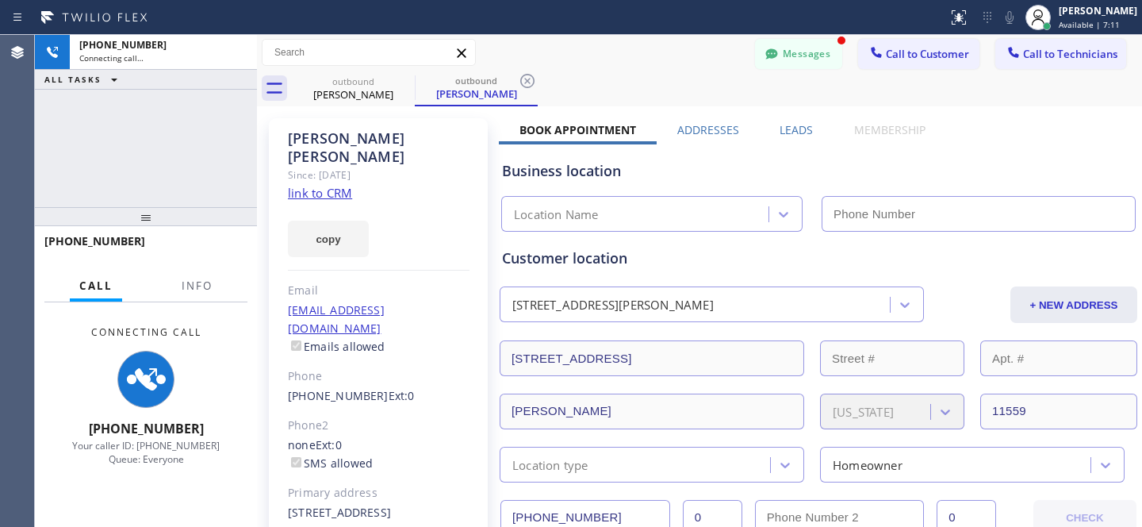
type input "[PHONE_NUMBER]"
click at [790, 53] on button "Messages" at bounding box center [798, 54] width 87 height 30
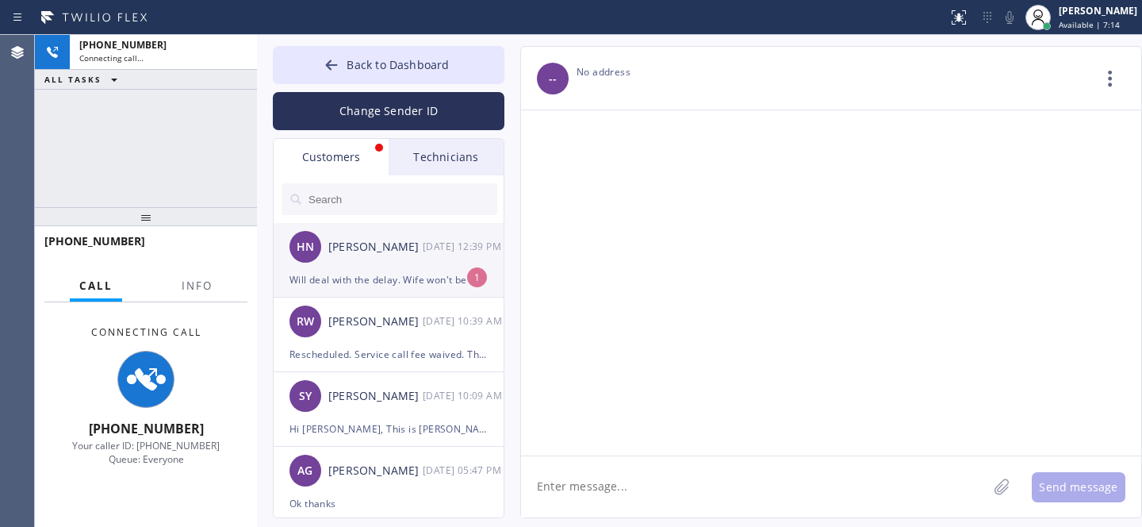
click at [381, 279] on div "Will deal with the delay. Wife won't be happy to hear this" at bounding box center [388, 279] width 198 height 18
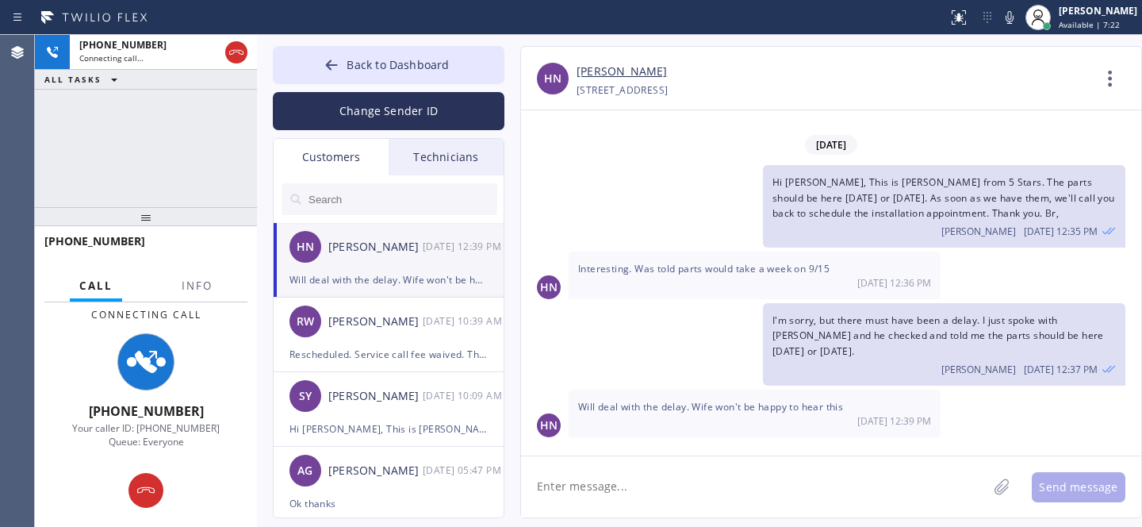
click at [640, 490] on textarea at bounding box center [754, 486] width 466 height 61
type textarea "I'm rea"
type textarea "m"
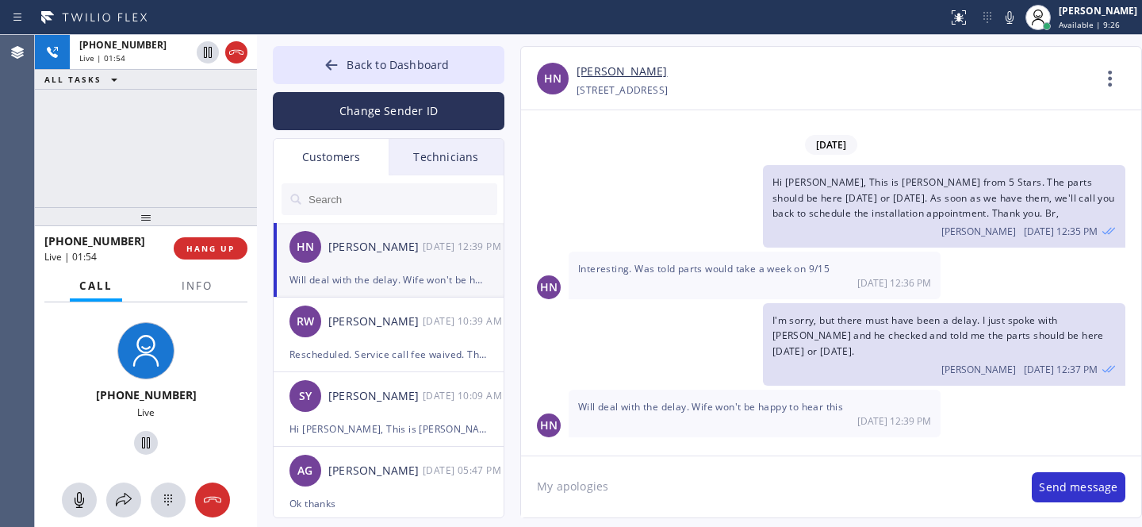
click at [146, 253] on div "Live | 01:54" at bounding box center [103, 256] width 118 height 13
click at [211, 252] on span "HANG UP" at bounding box center [210, 248] width 48 height 11
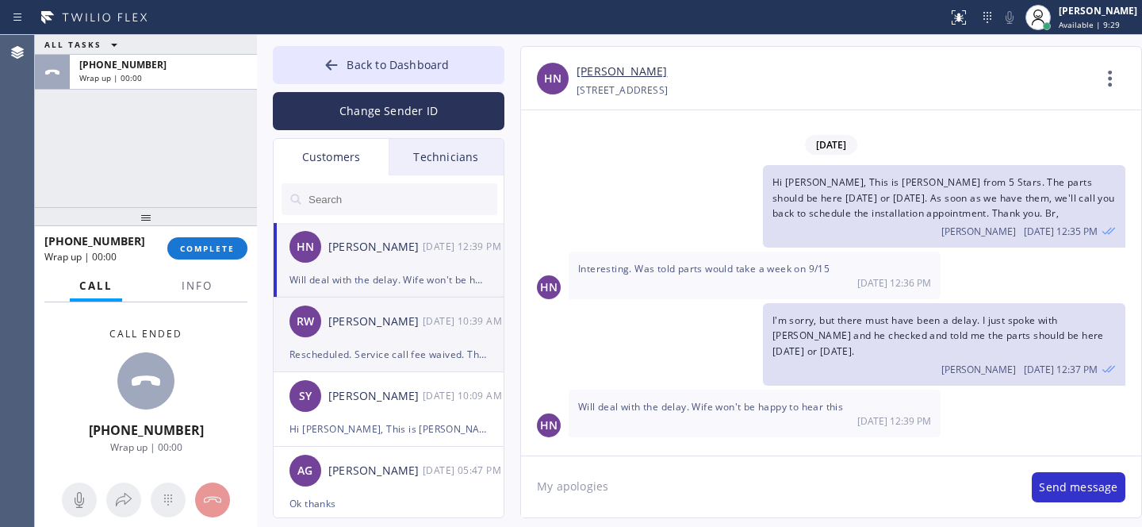
drag, startPoint x: 212, startPoint y: 253, endPoint x: 320, endPoint y: 339, distance: 138.2
click at [212, 253] on button "COMPLETE" at bounding box center [207, 248] width 80 height 22
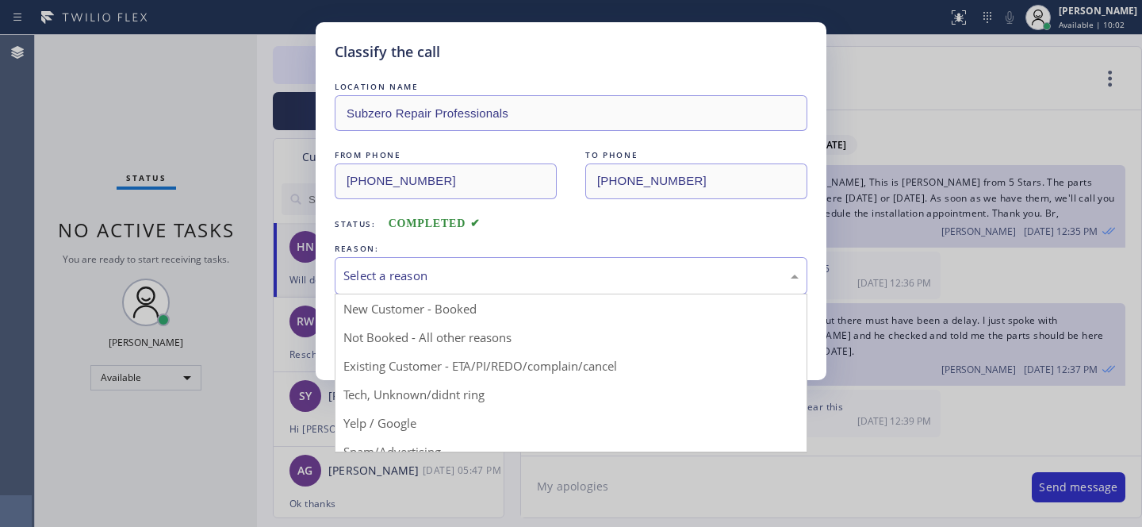
click at [468, 278] on div "Select a reason" at bounding box center [570, 275] width 455 height 18
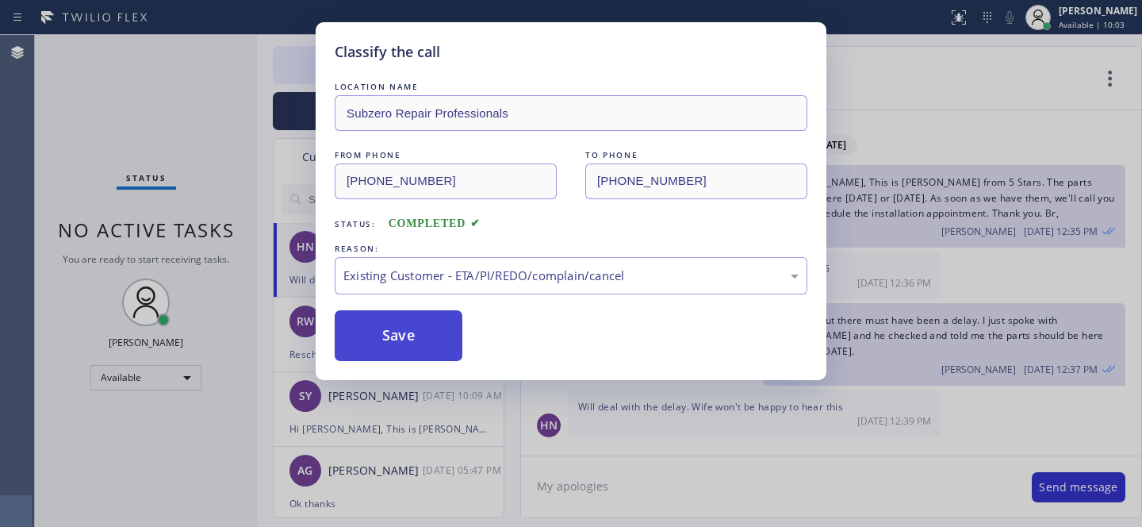
click at [440, 347] on button "Save" at bounding box center [399, 335] width 128 height 51
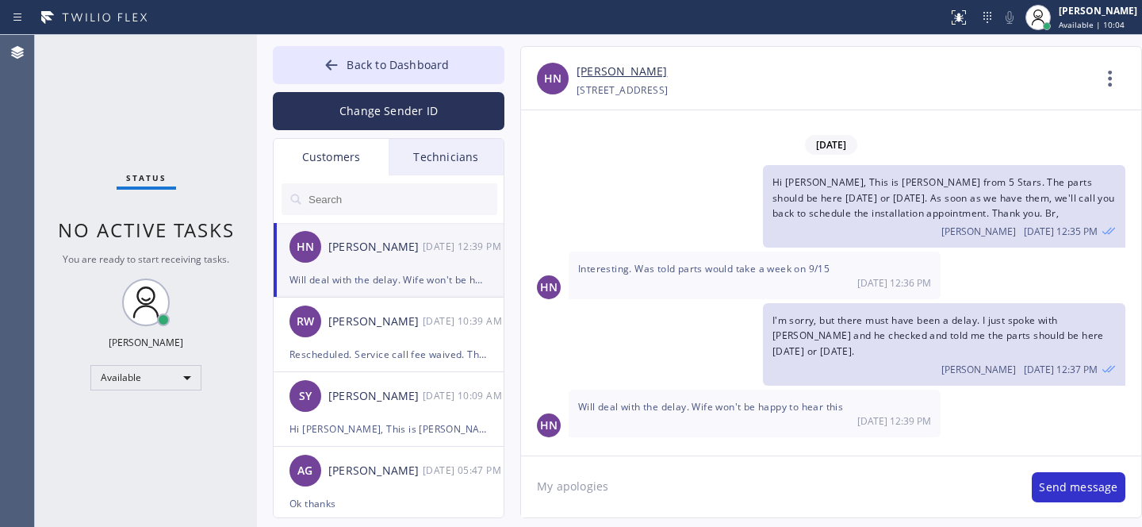
click at [637, 490] on textarea "My apologies" at bounding box center [768, 486] width 495 height 61
click at [926, 486] on textarea "Yeah, I'm really sorry for the inconveniences, but it's all about the delivery …" at bounding box center [768, 486] width 495 height 61
click at [684, 508] on textarea "Yeah, I'm really sorry for the inconveniences, but it's all about the delivery,…" at bounding box center [768, 486] width 495 height 61
drag, startPoint x: 568, startPoint y: 487, endPoint x: 527, endPoint y: 486, distance: 41.2
click at [527, 486] on textarea "Yeah, I'm really sorry for the inconveniences, but it's all about the delivery,…" at bounding box center [768, 486] width 495 height 61
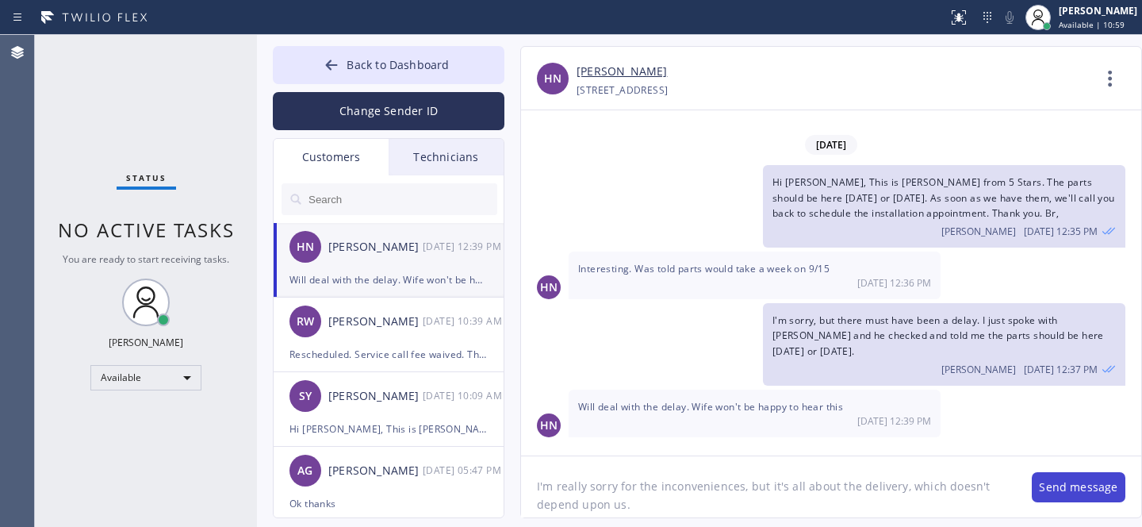
type textarea "I'm really sorry for the inconveniences, but it's all about the delivery, which…"
click at [1065, 489] on button "Send message" at bounding box center [1079, 487] width 94 height 30
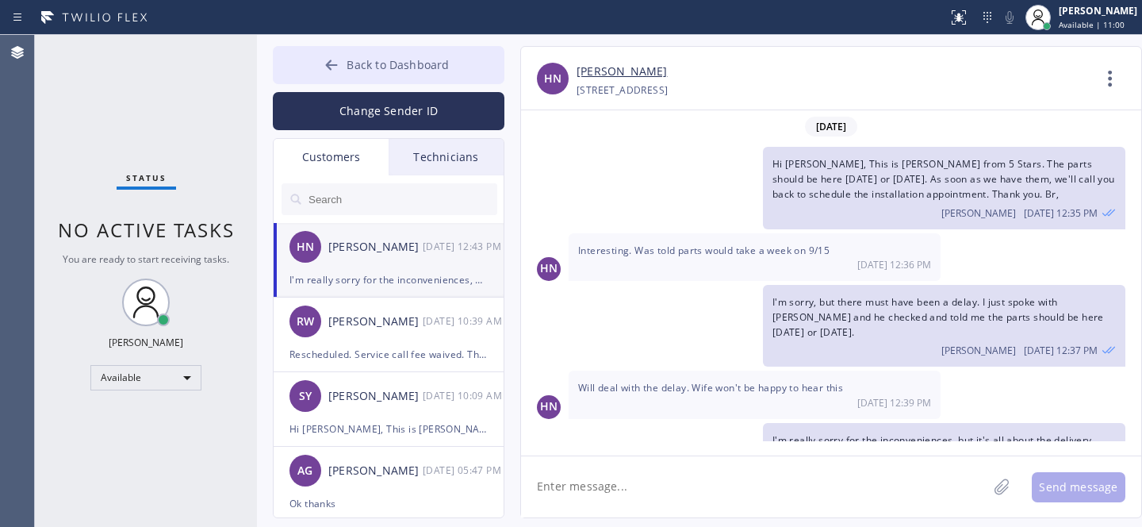
scroll to position [50, 0]
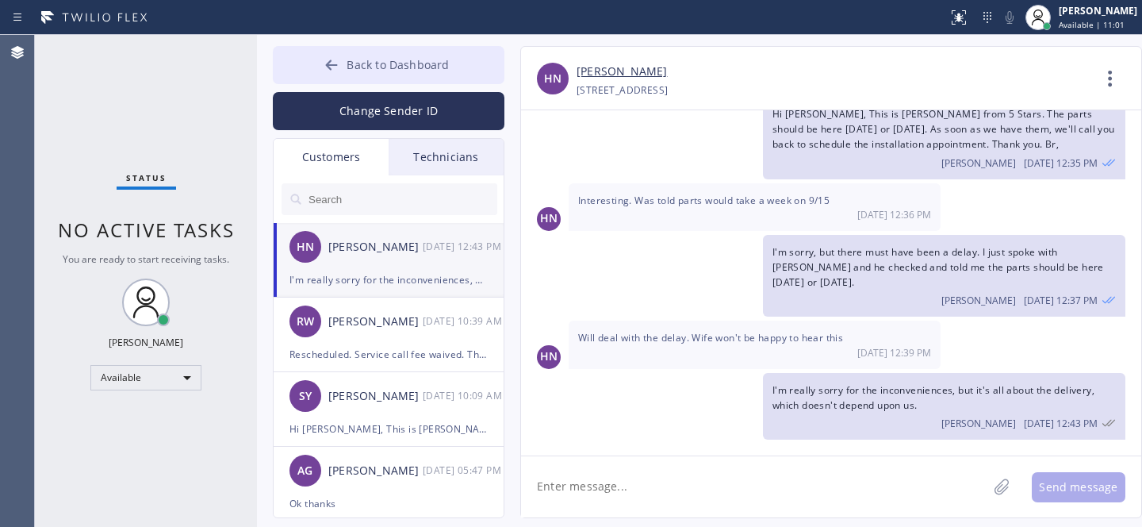
click at [342, 56] on button "Back to Dashboard" at bounding box center [389, 65] width 232 height 38
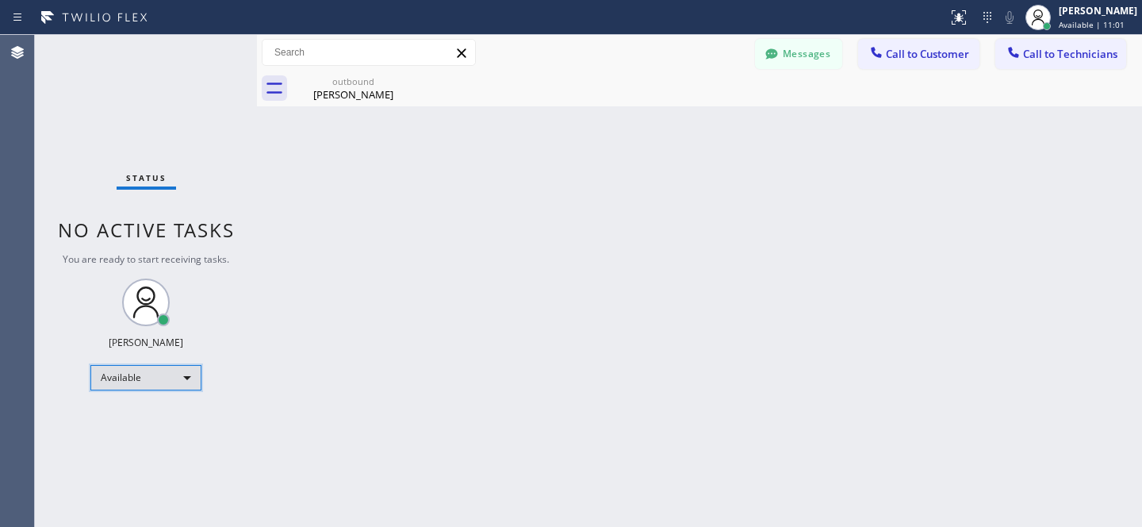
click at [161, 376] on div "Available" at bounding box center [145, 377] width 111 height 25
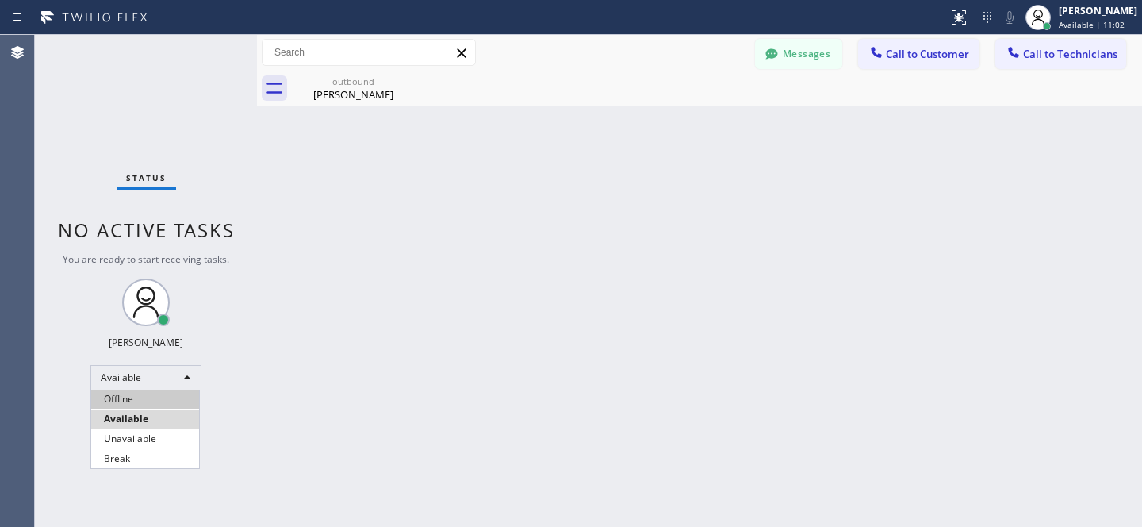
click at [144, 401] on li "Offline" at bounding box center [145, 398] width 108 height 19
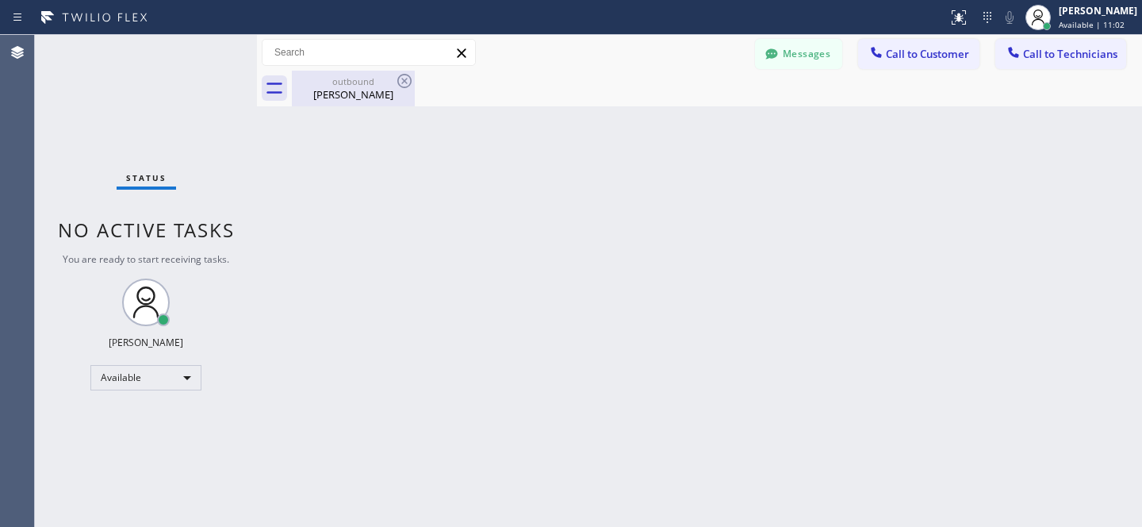
click at [355, 94] on div "[PERSON_NAME]" at bounding box center [353, 94] width 120 height 14
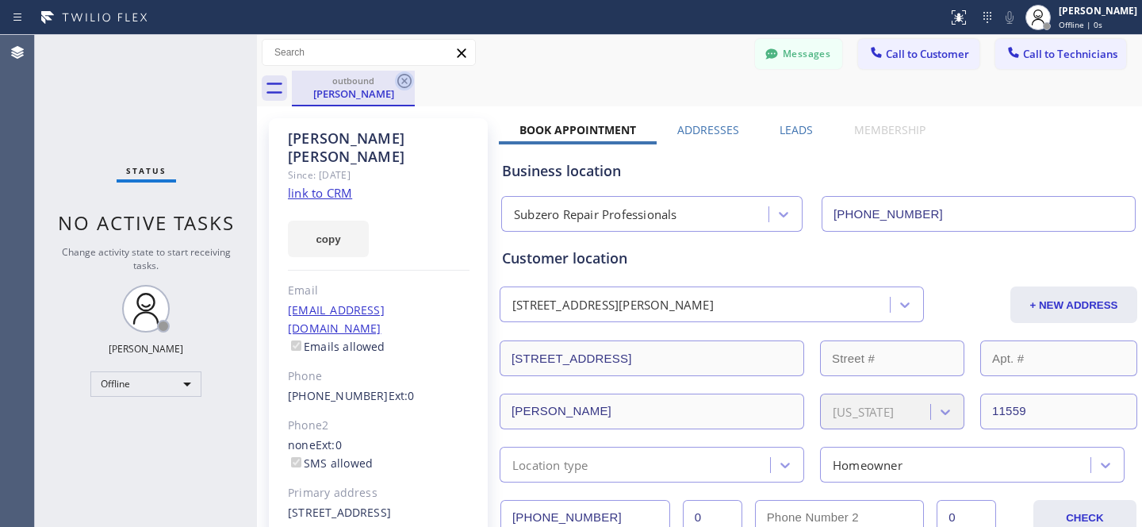
click at [401, 79] on icon at bounding box center [404, 80] width 19 height 19
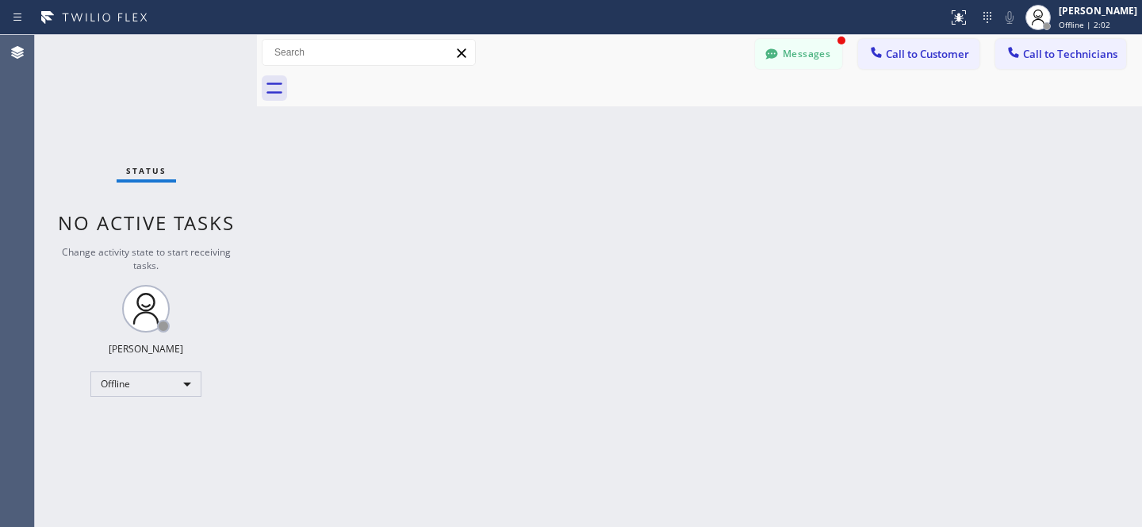
scroll to position [101, 0]
click at [802, 47] on button "Messages" at bounding box center [798, 54] width 87 height 30
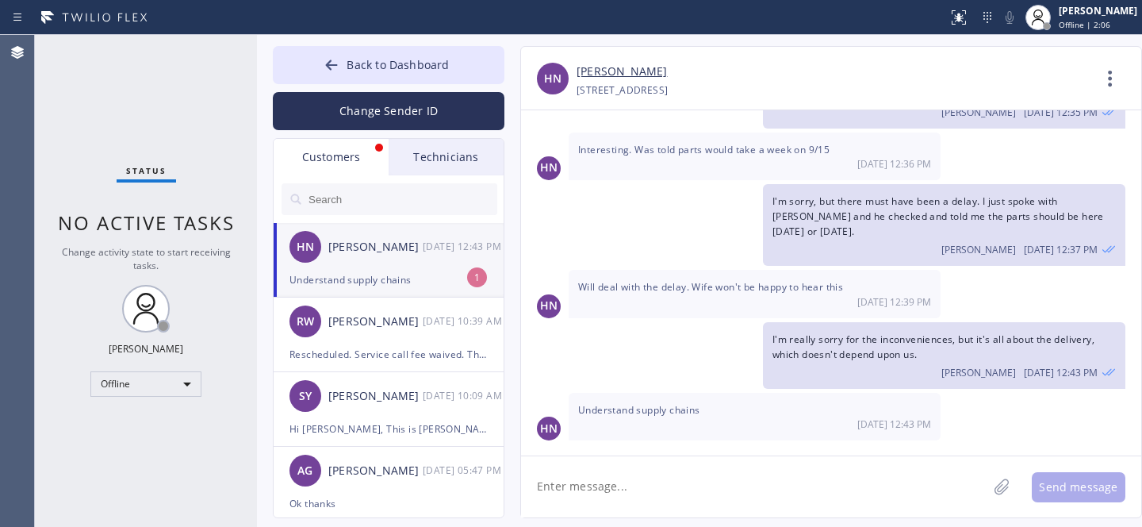
click at [412, 265] on div "HN [PERSON_NAME] [DATE] 12:43 PM" at bounding box center [390, 247] width 232 height 48
click at [661, 473] on textarea at bounding box center [754, 486] width 466 height 61
type textarea "Thnk"
click at [328, 69] on icon at bounding box center [332, 65] width 16 height 16
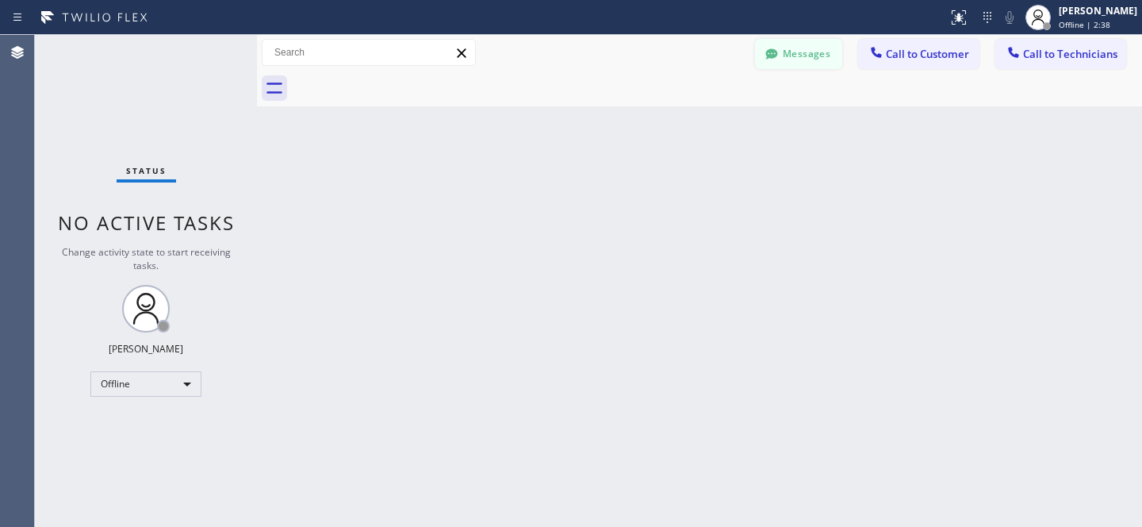
click at [784, 43] on button "Messages" at bounding box center [798, 54] width 87 height 30
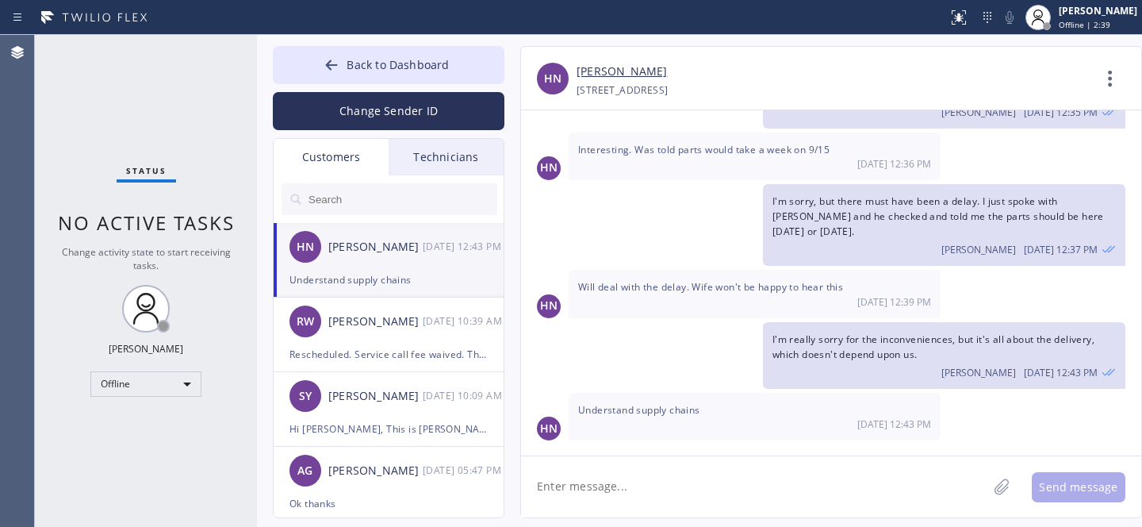
click at [631, 478] on textarea at bounding box center [754, 486] width 466 height 61
type textarea "h"
click at [340, 53] on button "Back to Dashboard" at bounding box center [389, 65] width 232 height 38
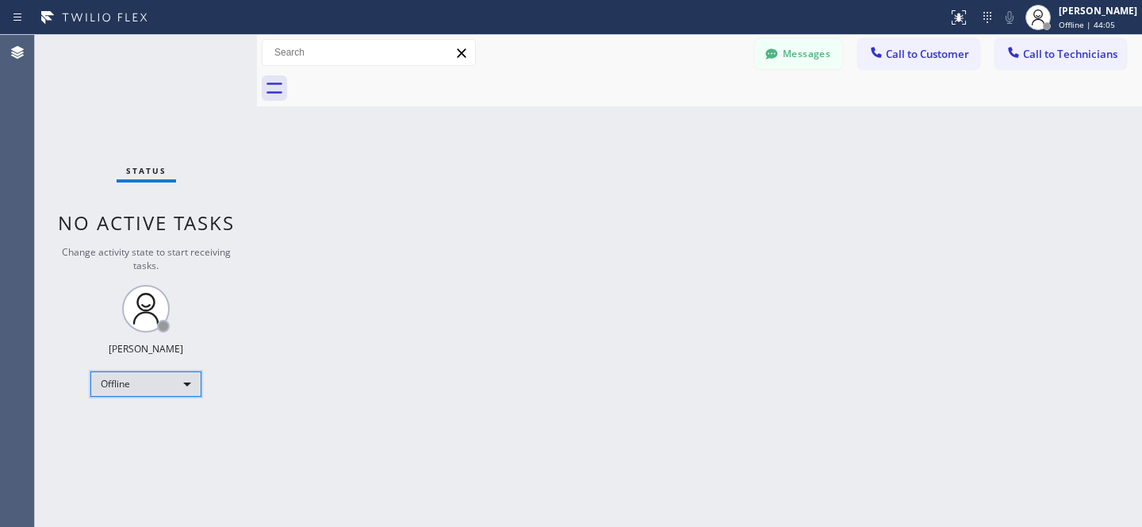
click at [151, 389] on div "Offline" at bounding box center [145, 383] width 111 height 25
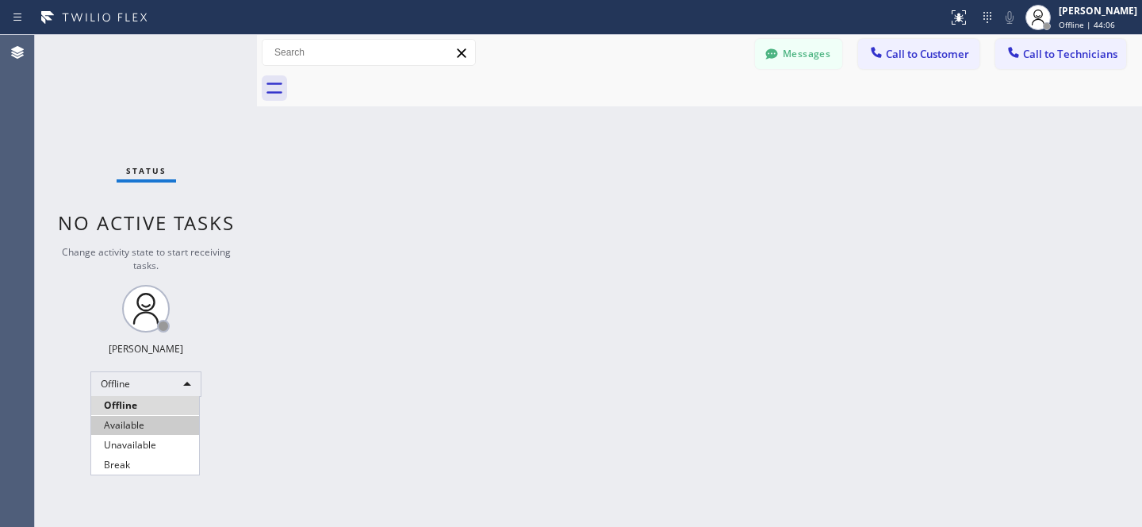
click at [132, 424] on li "Available" at bounding box center [145, 425] width 108 height 19
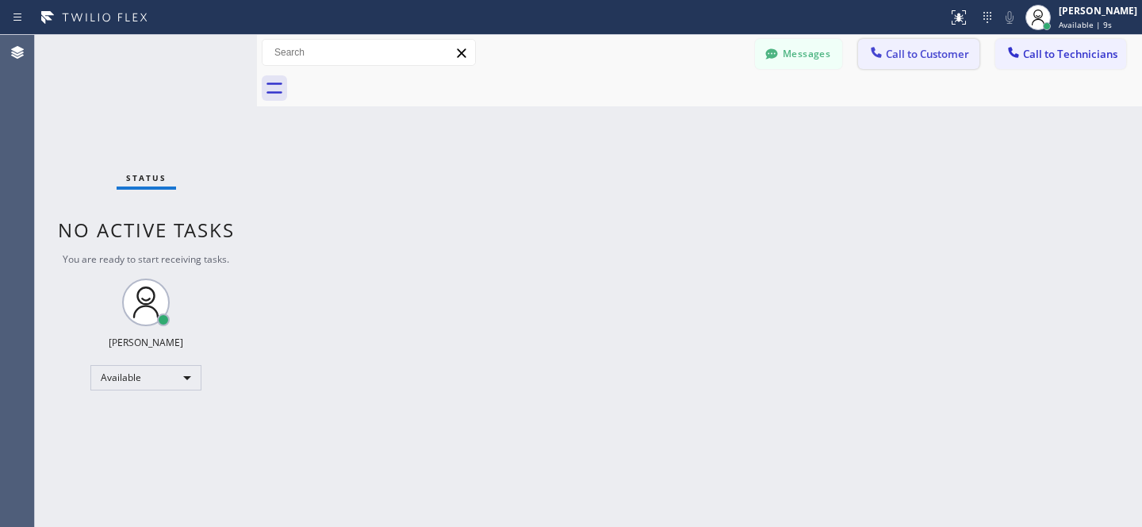
click at [895, 59] on span "Call to Customer" at bounding box center [927, 54] width 83 height 14
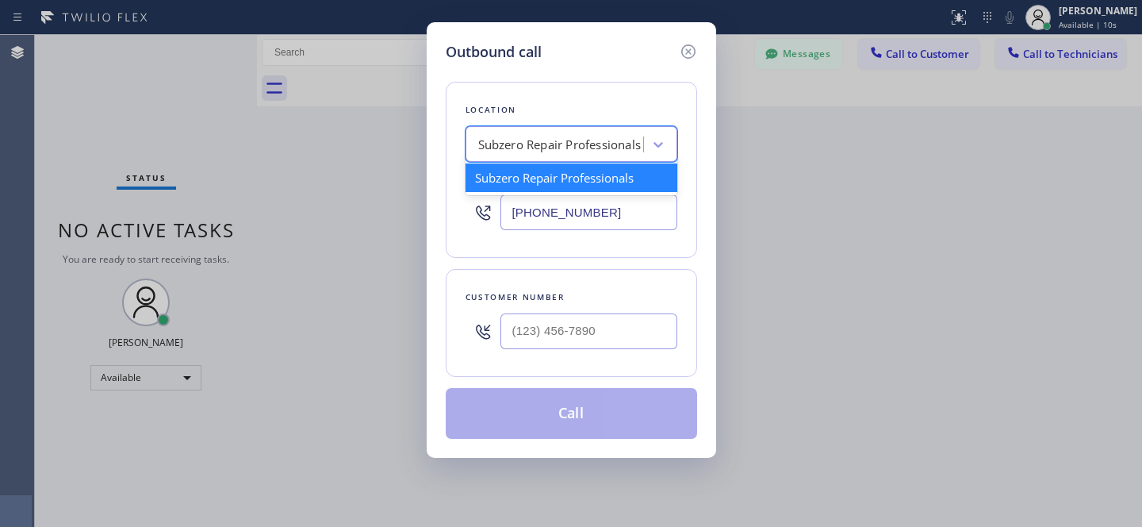
click at [570, 140] on div "Subzero Repair Professionals" at bounding box center [559, 145] width 163 height 18
paste input "Thermador Repair Group [GEOGRAPHIC_DATA]"
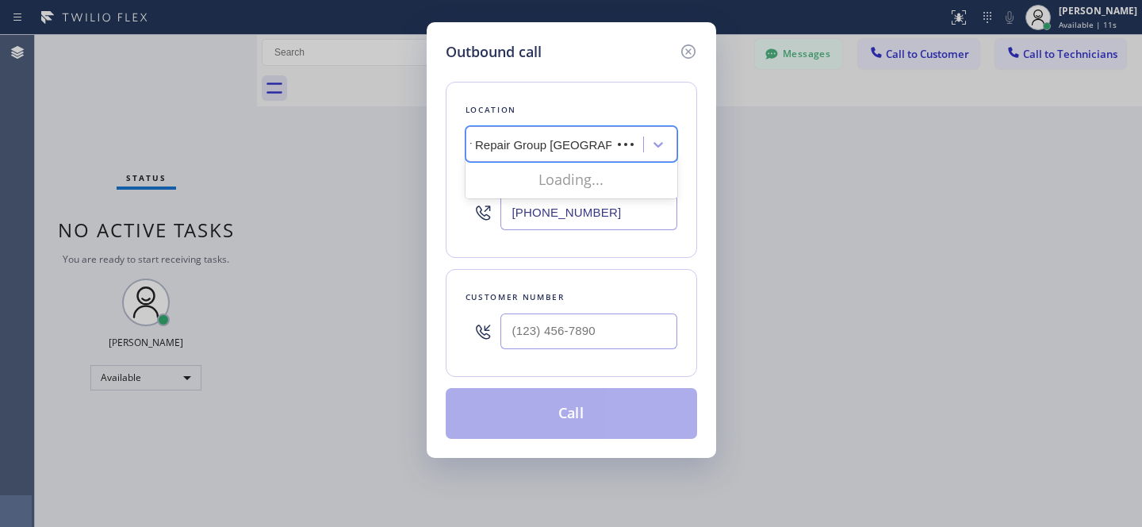
click at [542, 179] on div "Loading..." at bounding box center [572, 179] width 212 height 32
type input "Thermador Repair Group [GEOGRAPHIC_DATA]"
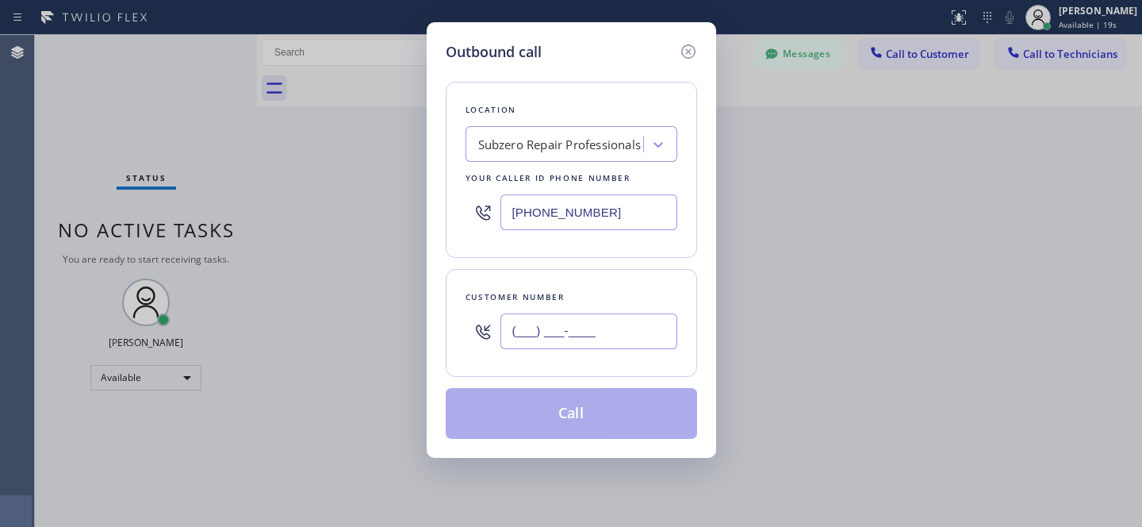
click at [604, 344] on input "(___) ___-____" at bounding box center [588, 331] width 177 height 36
paste input "650) 279-3640"
type input "[PHONE_NUMBER]"
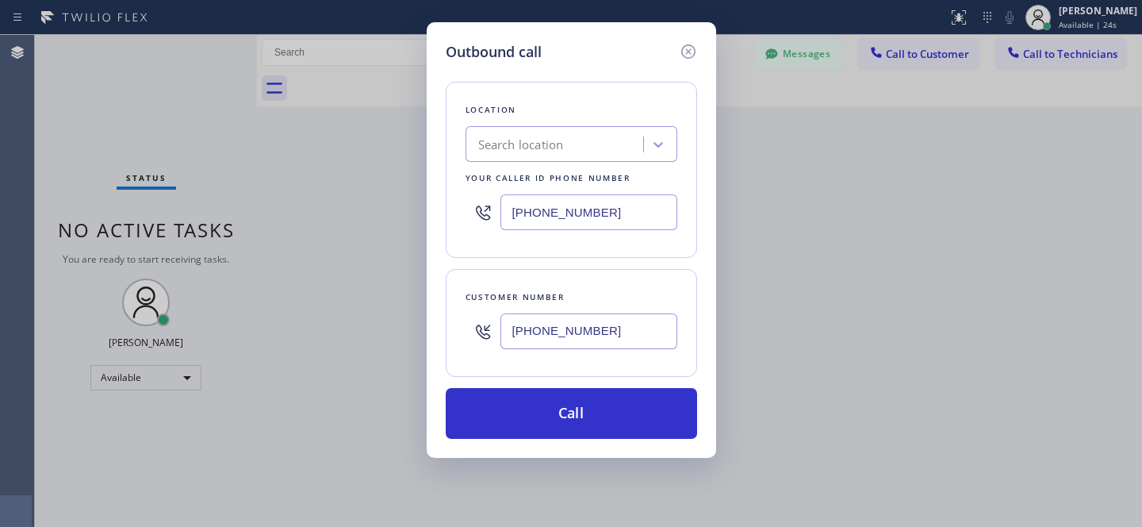
click at [563, 142] on div "Search location" at bounding box center [521, 145] width 86 height 18
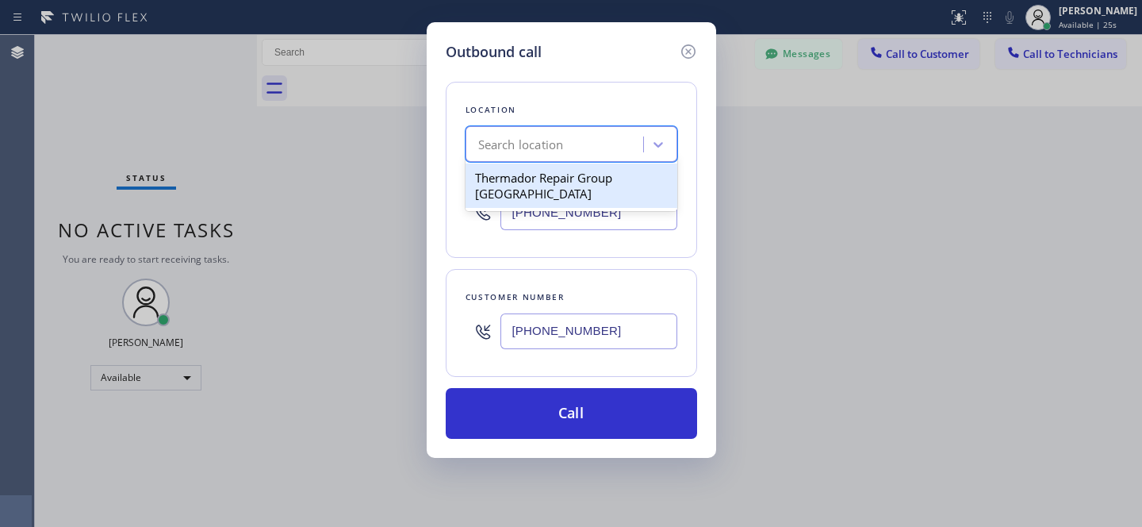
paste input "Thermador Repair Group [GEOGRAPHIC_DATA]"
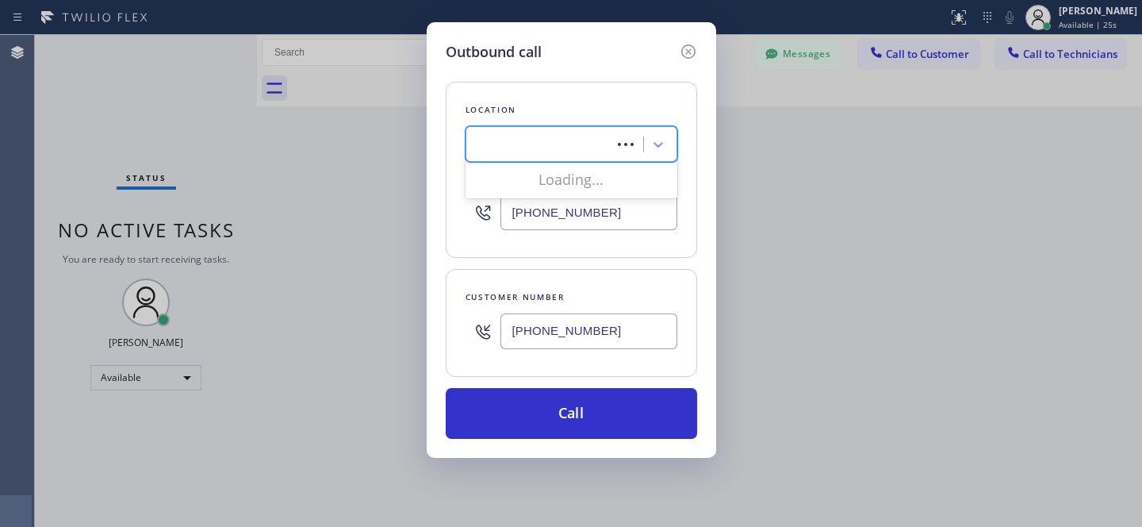
type input "Thermador Repair Group [GEOGRAPHIC_DATA]"
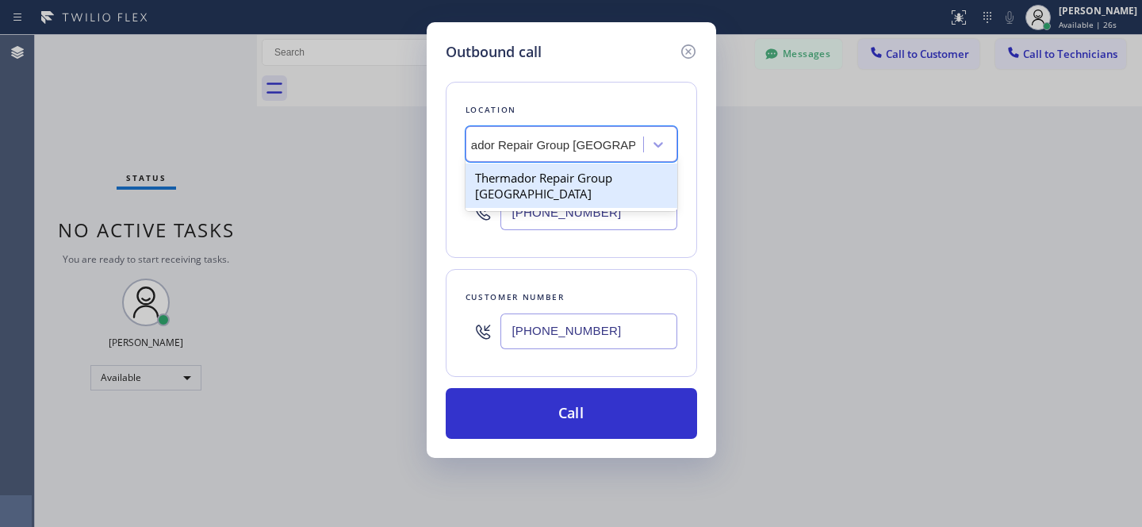
click at [545, 189] on div "Thermador Repair Group [GEOGRAPHIC_DATA]" at bounding box center [572, 185] width 212 height 44
type input "[PHONE_NUMBER]"
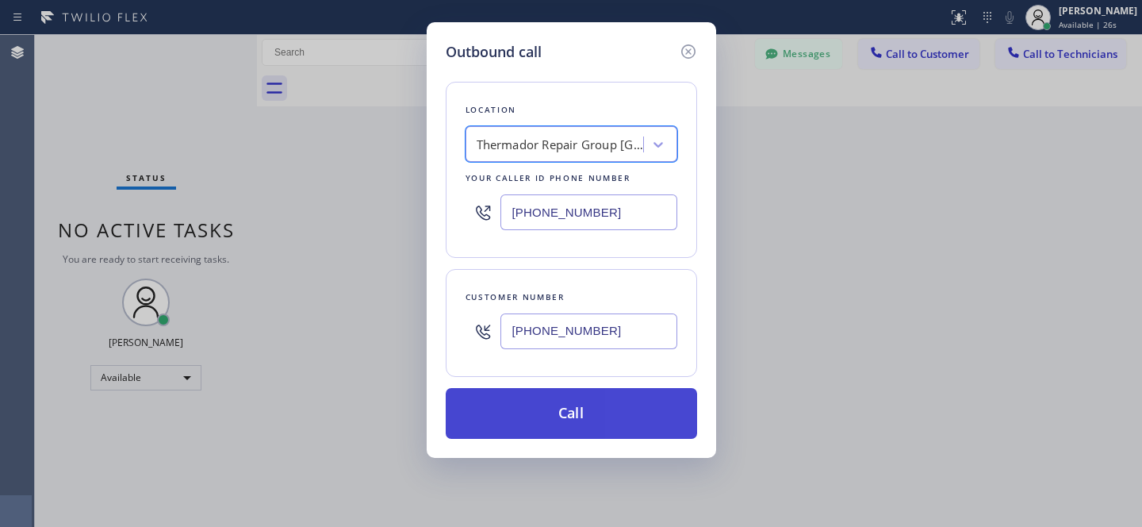
click at [593, 407] on button "Call" at bounding box center [571, 413] width 251 height 51
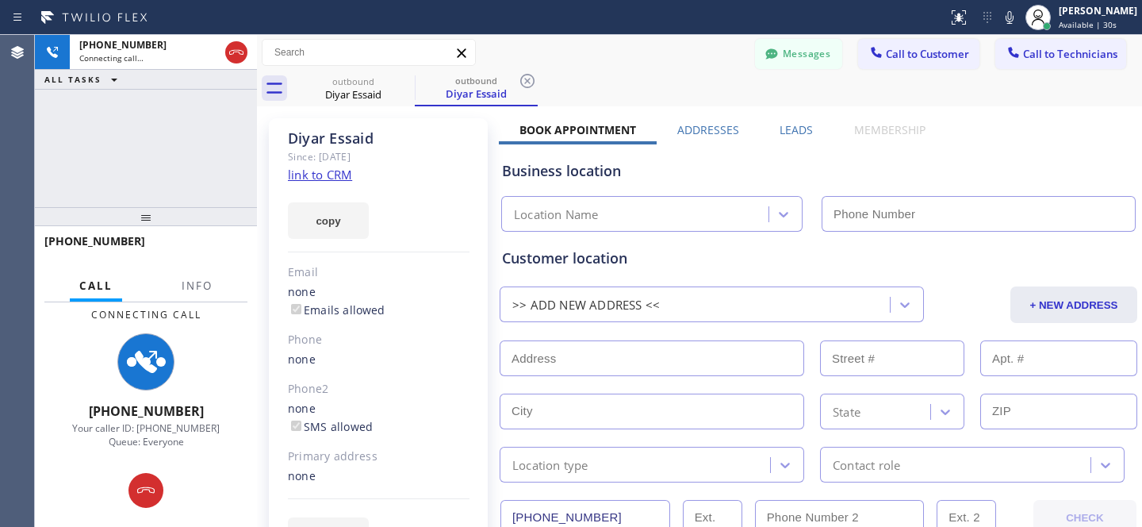
type input "[PHONE_NUMBER]"
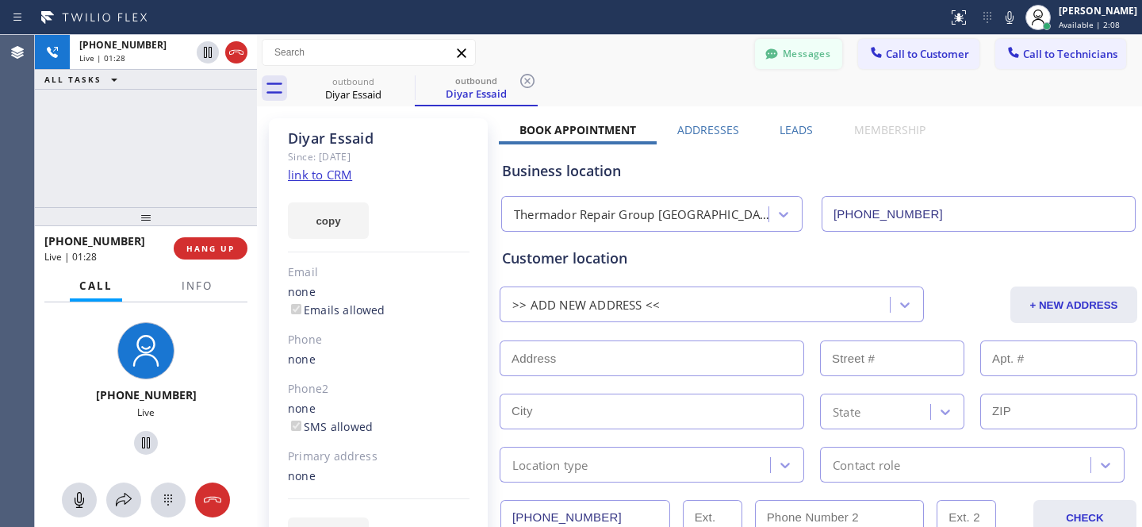
click at [783, 59] on button "Messages" at bounding box center [798, 54] width 87 height 30
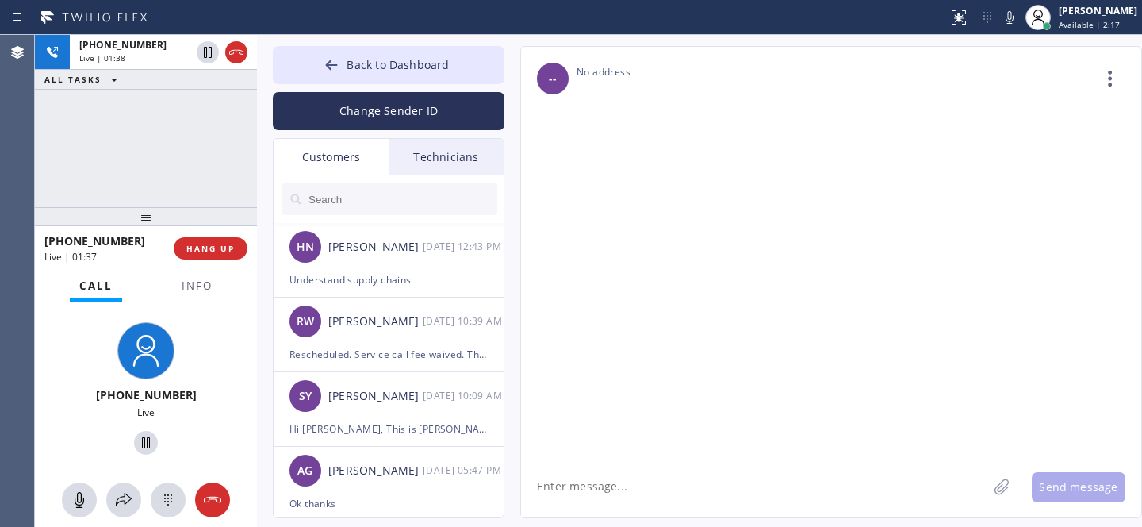
click at [388, 195] on input "text" at bounding box center [402, 199] width 190 height 32
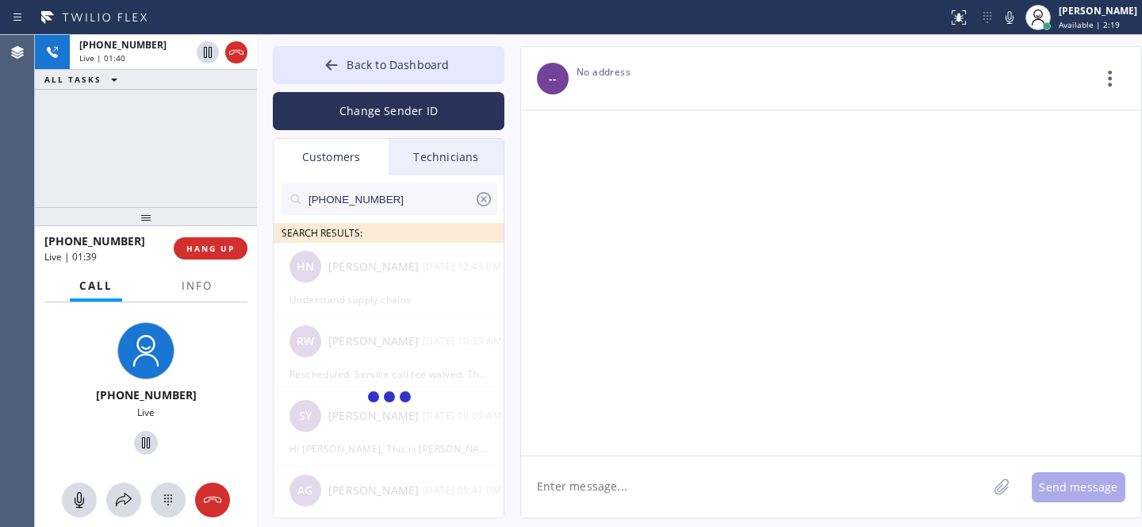
click at [359, 271] on div at bounding box center [390, 398] width 232 height 311
click at [313, 198] on input "[PHONE_NUMBER]" at bounding box center [390, 199] width 167 height 32
type input "[PHONE_NUMBER]"
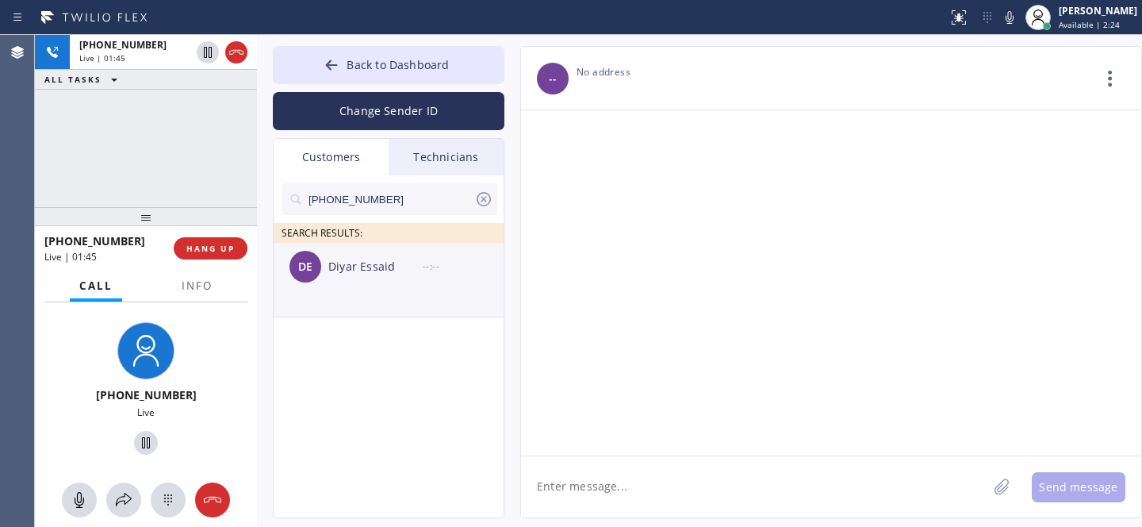
click at [402, 288] on div "DE Diyar Essaid --:--" at bounding box center [390, 267] width 232 height 48
click at [482, 199] on icon at bounding box center [483, 199] width 19 height 19
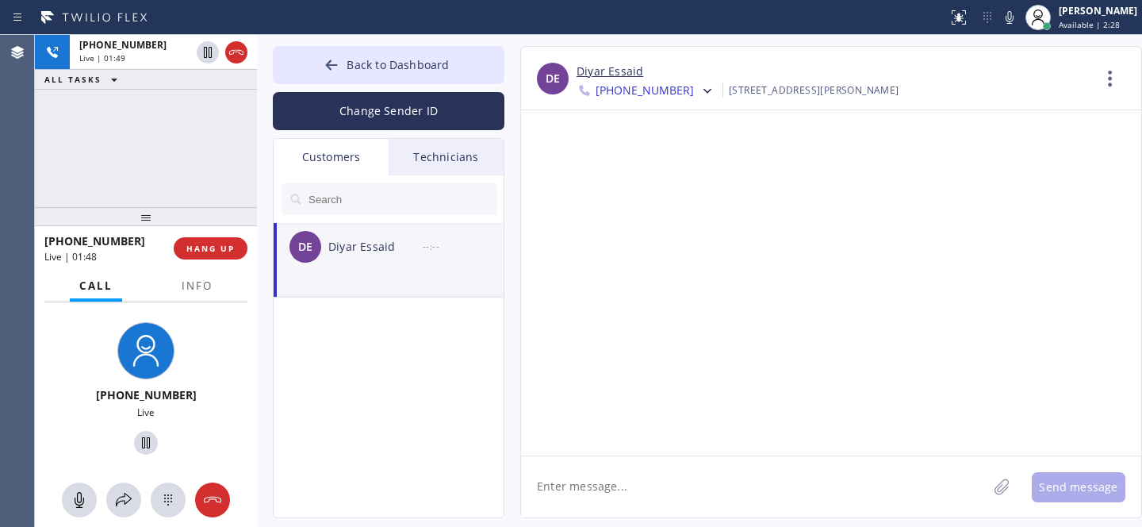
click at [361, 263] on div "DE Diyar Essaid --:--" at bounding box center [390, 247] width 232 height 48
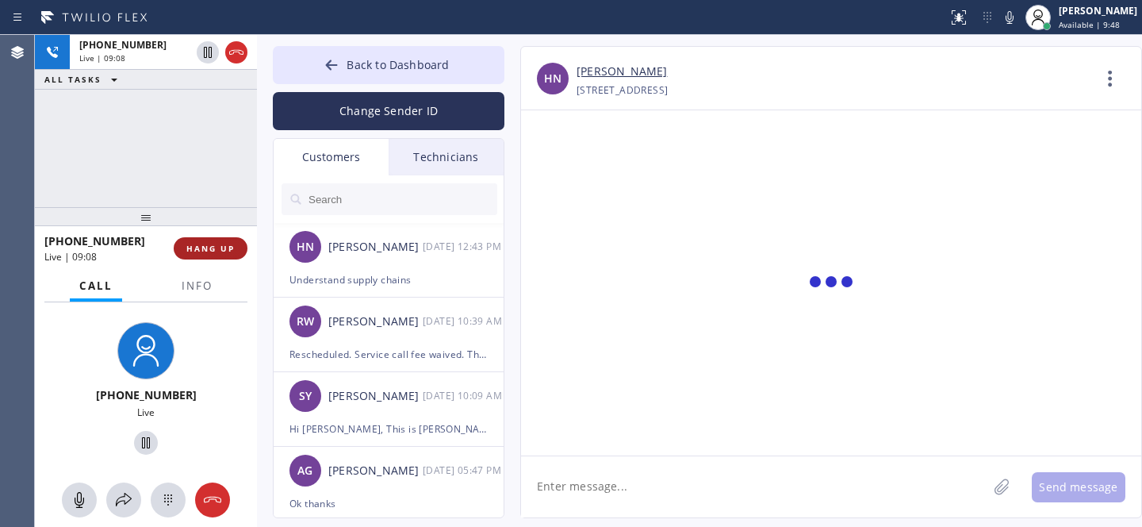
click at [229, 248] on span "HANG UP" at bounding box center [210, 248] width 48 height 11
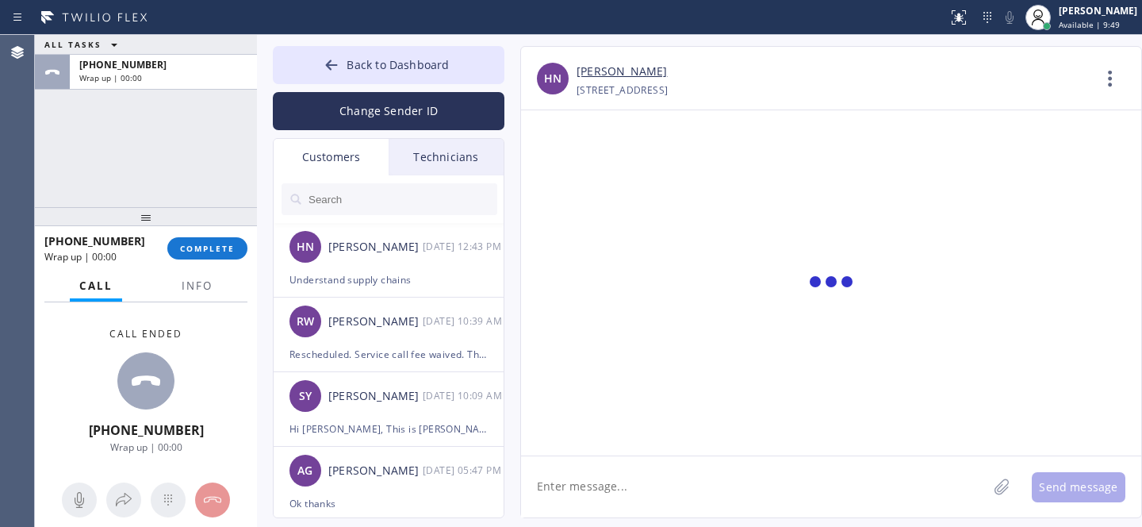
drag, startPoint x: 351, startPoint y: 74, endPoint x: 714, endPoint y: 1, distance: 370.5
click at [351, 75] on button "Back to Dashboard" at bounding box center [389, 65] width 232 height 38
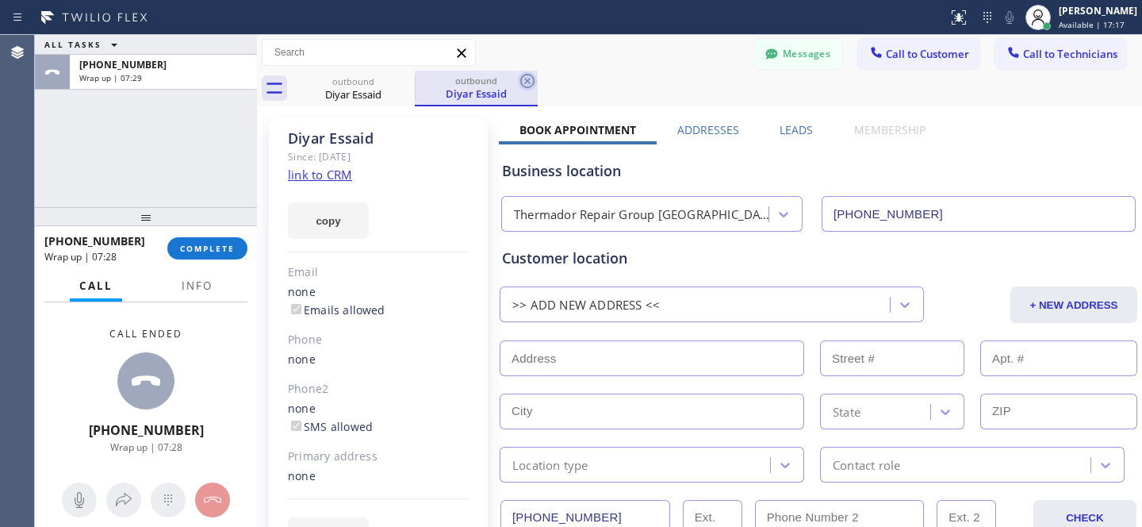
click at [526, 81] on icon at bounding box center [527, 81] width 14 height 14
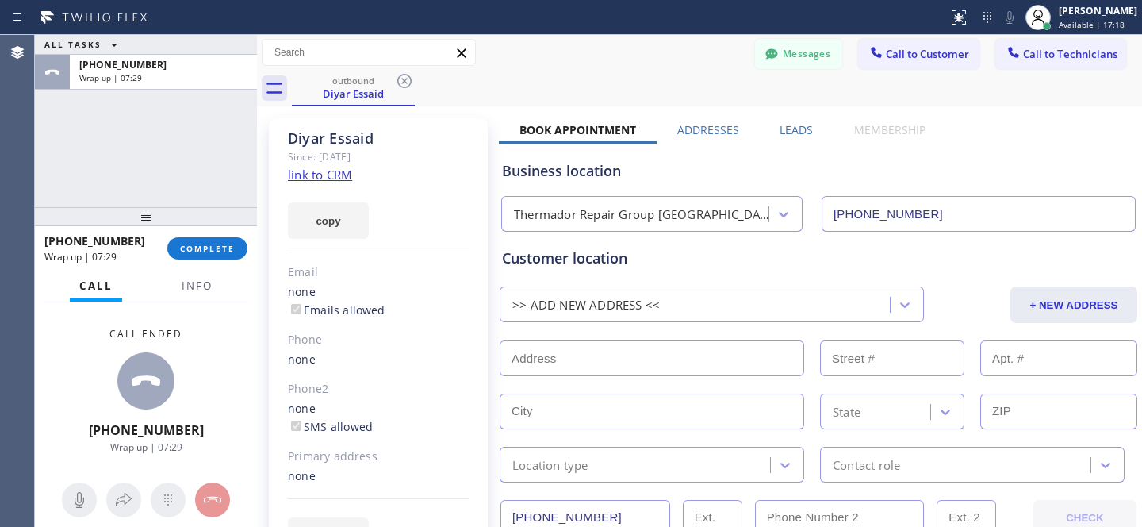
drag, startPoint x: 406, startPoint y: 78, endPoint x: 284, endPoint y: 171, distance: 153.9
click at [406, 78] on icon at bounding box center [404, 80] width 19 height 19
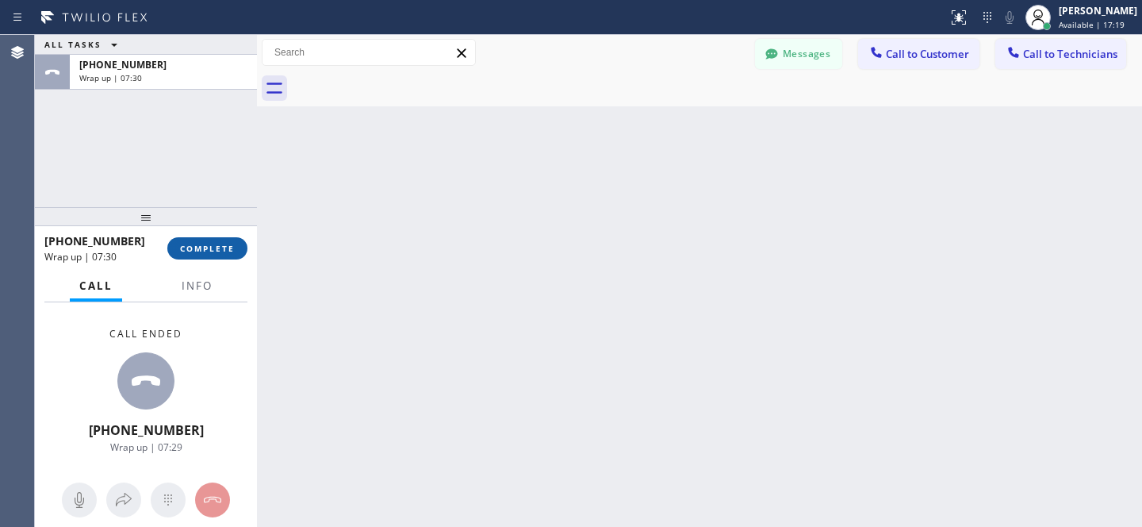
click at [221, 247] on span "COMPLETE" at bounding box center [207, 248] width 55 height 11
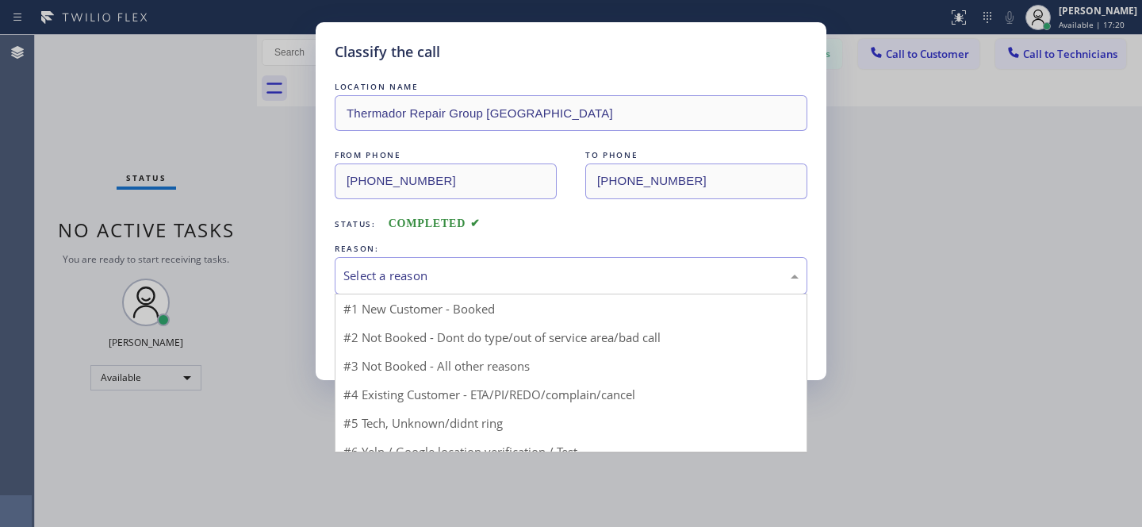
click at [416, 270] on div "Select a reason" at bounding box center [570, 275] width 455 height 18
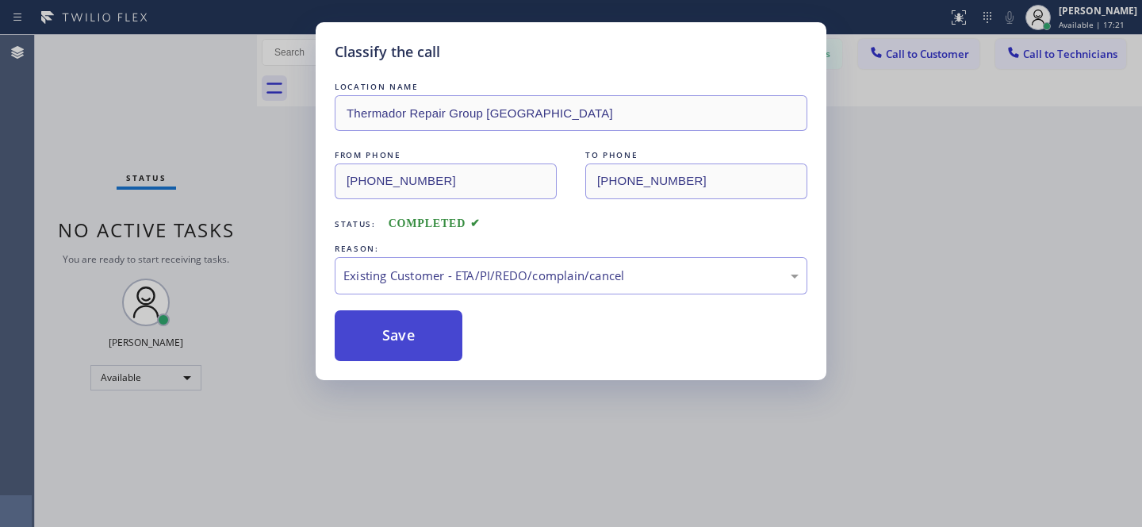
click at [421, 347] on button "Save" at bounding box center [399, 335] width 128 height 51
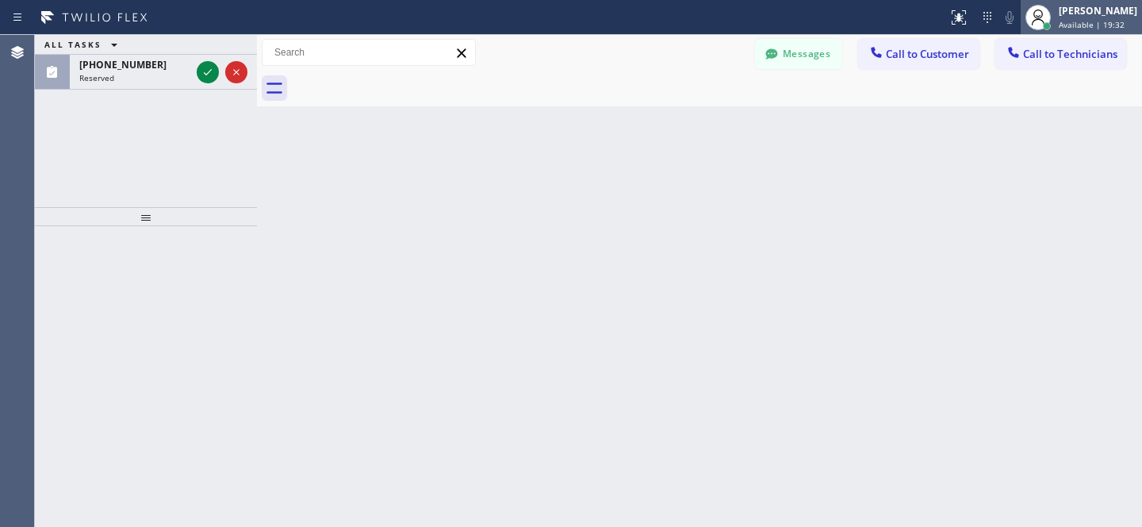
click at [1064, 22] on span "Available | 19:32" at bounding box center [1092, 24] width 66 height 11
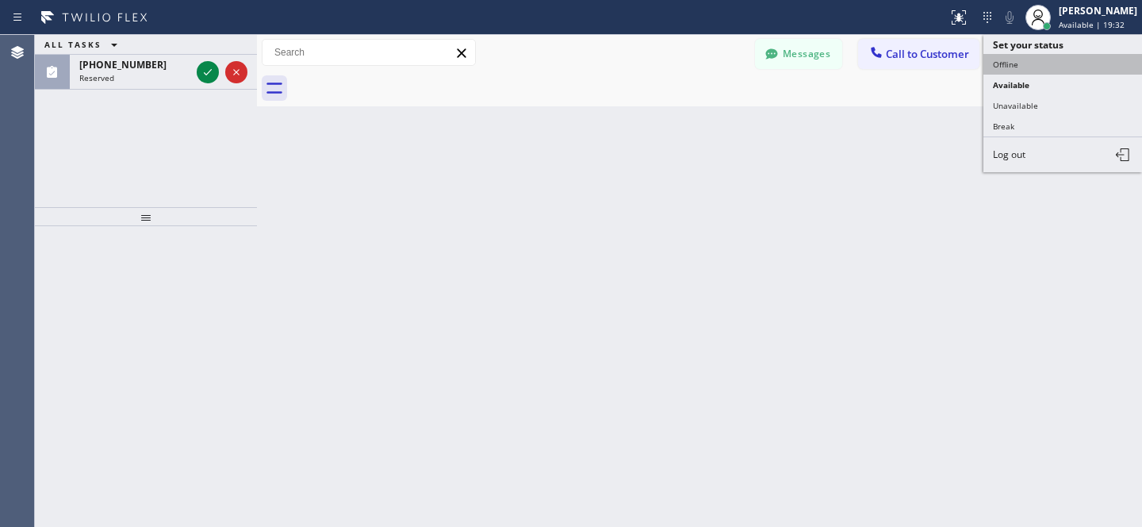
click at [1017, 69] on button "Offline" at bounding box center [1062, 64] width 159 height 21
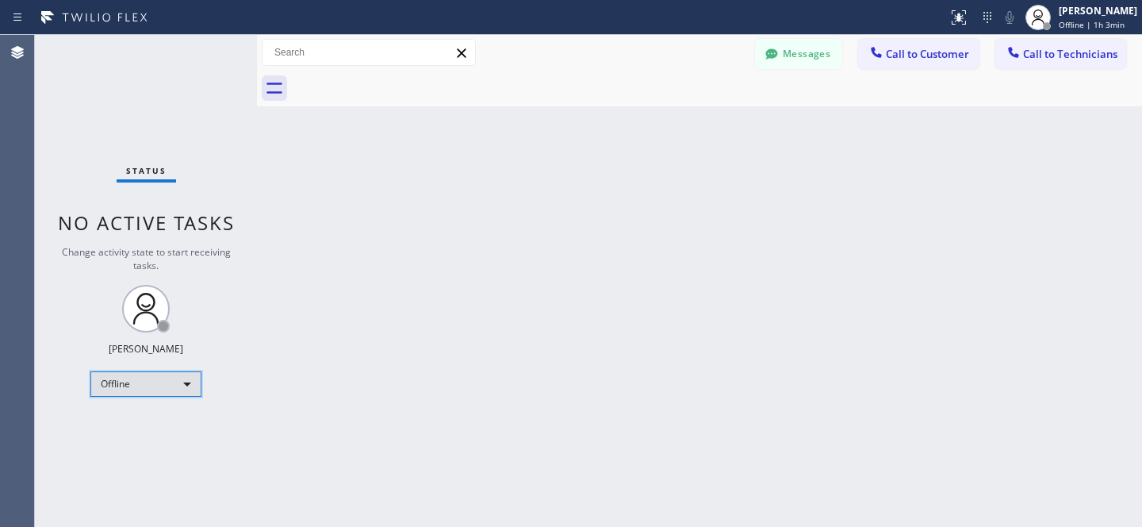
click at [155, 383] on div "Offline" at bounding box center [145, 383] width 111 height 25
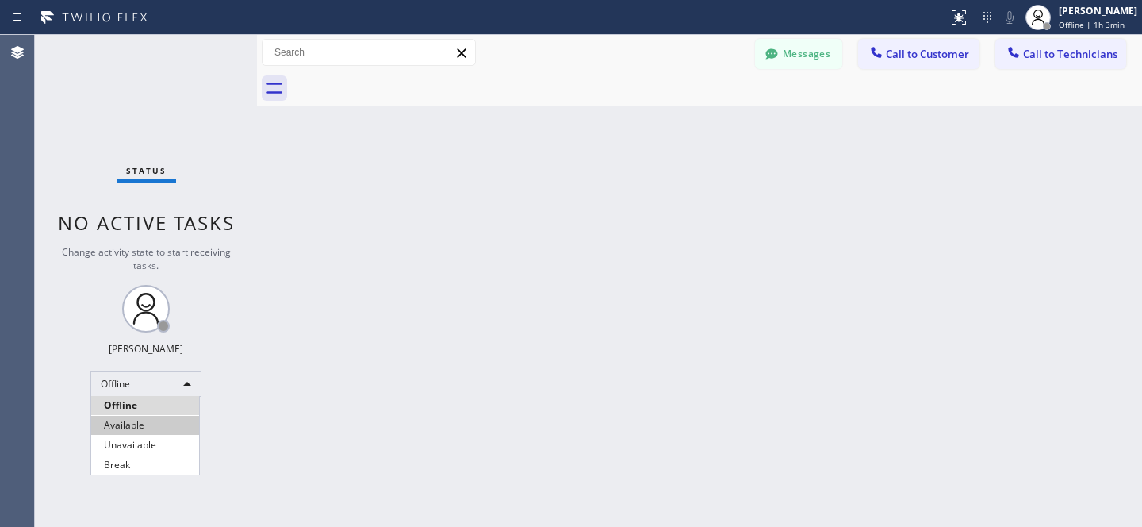
click at [148, 420] on li "Available" at bounding box center [145, 425] width 108 height 19
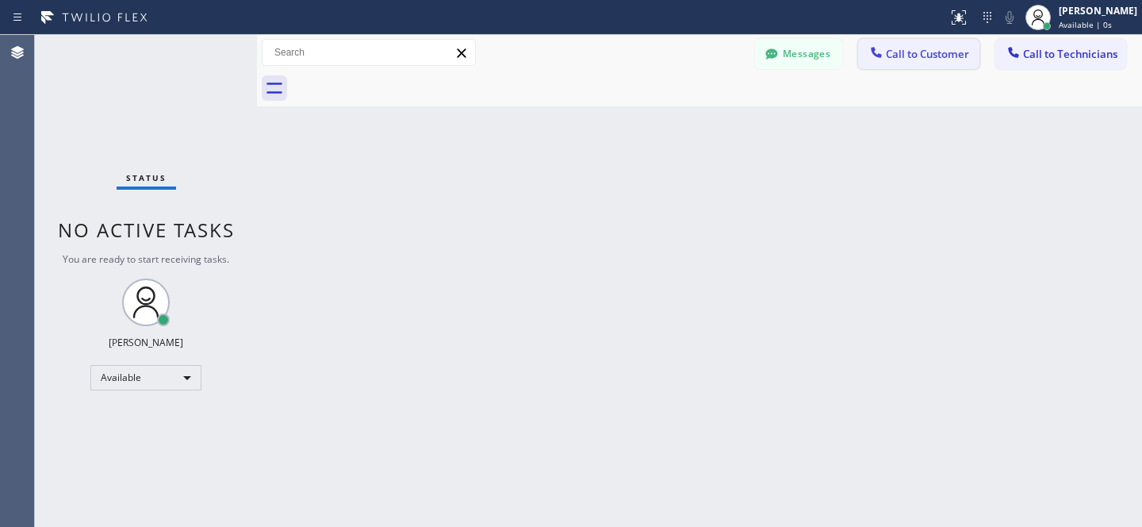
click at [933, 41] on button "Call to Customer" at bounding box center [918, 54] width 121 height 30
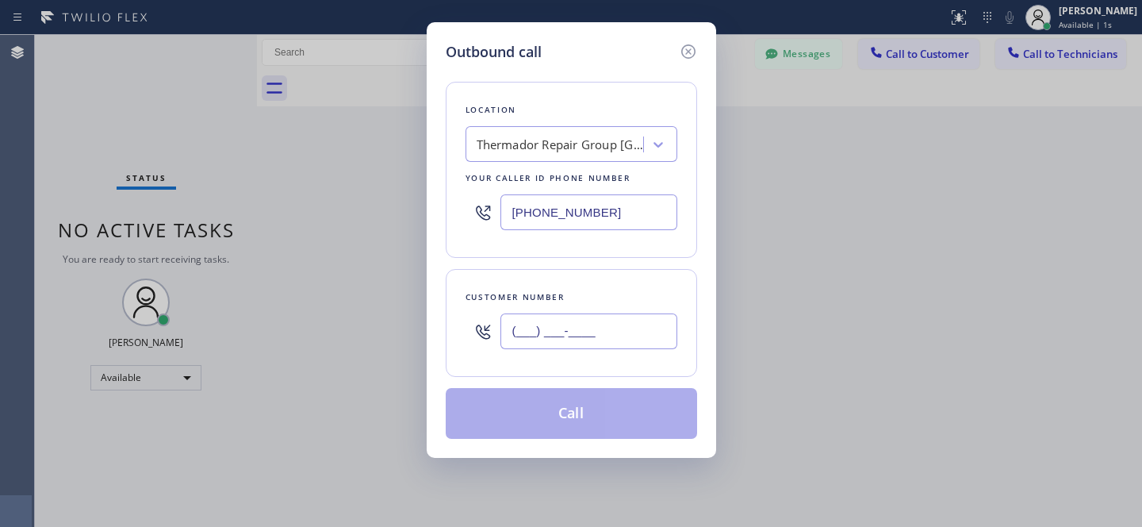
click at [565, 344] on input "(___) ___-____" at bounding box center [588, 331] width 177 height 36
paste input "text"
type input "(___) ___-____"
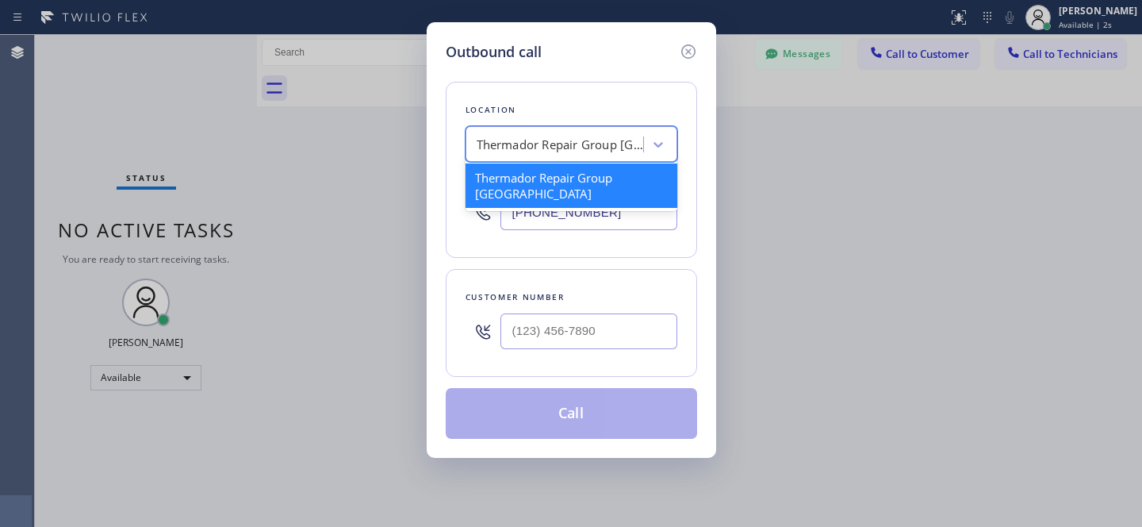
click at [576, 153] on div "Thermador Repair Group [GEOGRAPHIC_DATA]" at bounding box center [560, 145] width 167 height 18
paste input "Next Door Appliance Repair Oxnard"
type input "Next Door Appliance Repair Oxnard"
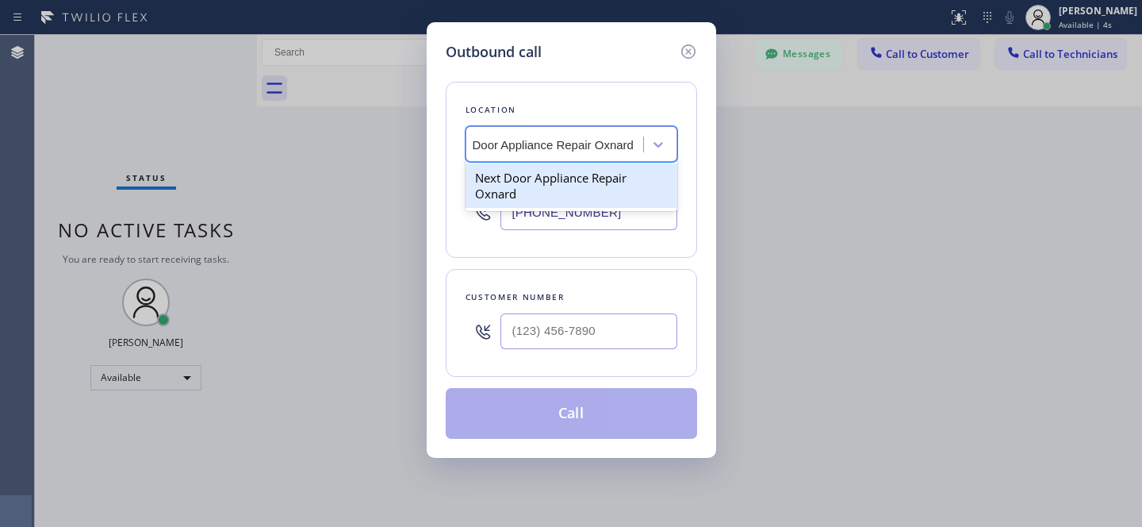
click at [520, 185] on div "Next Door Appliance Repair Oxnard" at bounding box center [572, 185] width 212 height 44
type input "[PHONE_NUMBER]"
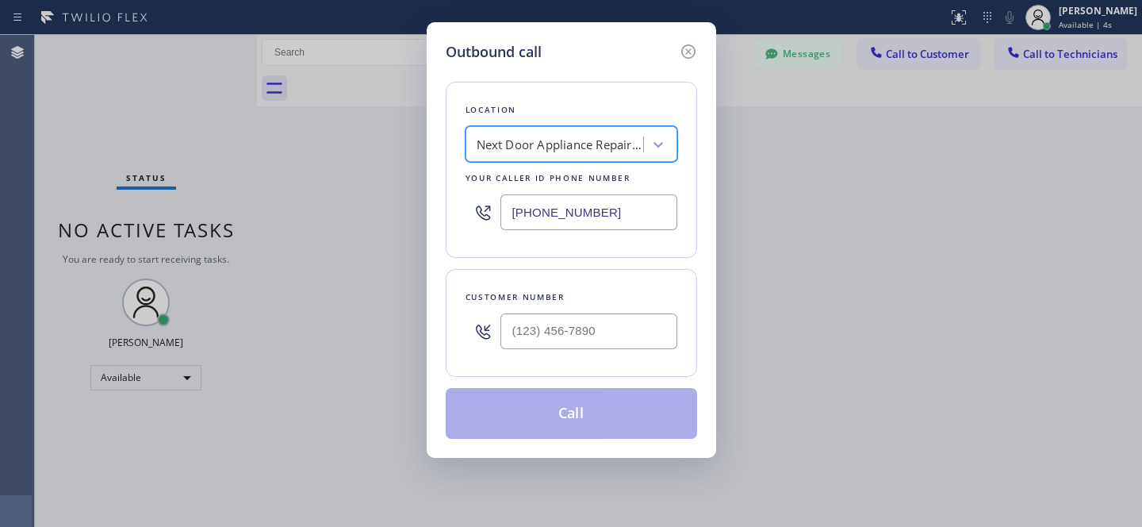
scroll to position [0, 2]
drag, startPoint x: 585, startPoint y: 335, endPoint x: 634, endPoint y: 353, distance: 51.4
click at [586, 335] on input "(___) ___-____" at bounding box center [588, 331] width 177 height 36
paste input "720) 401-5133"
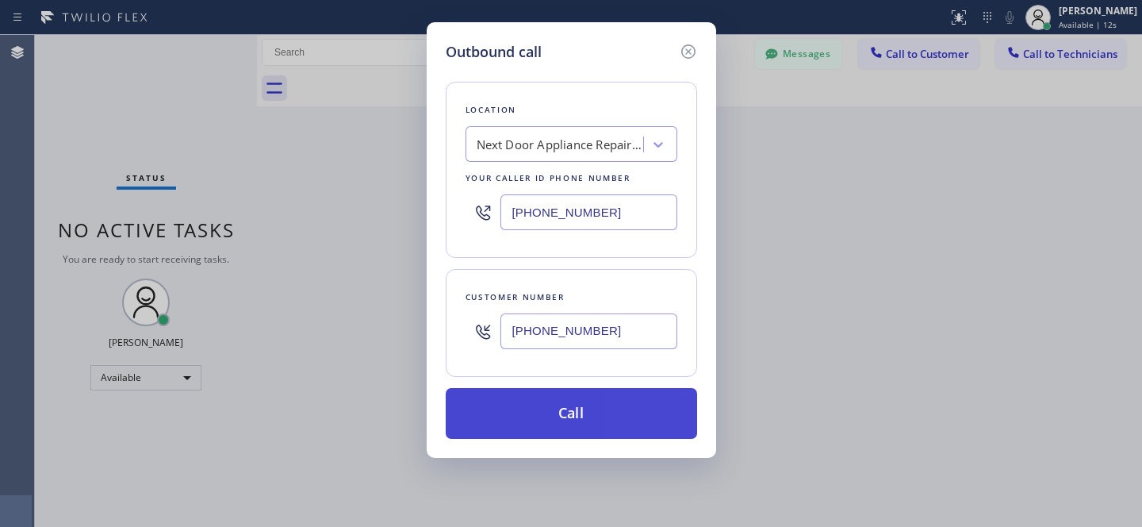
type input "[PHONE_NUMBER]"
click at [597, 402] on button "Call" at bounding box center [571, 413] width 251 height 51
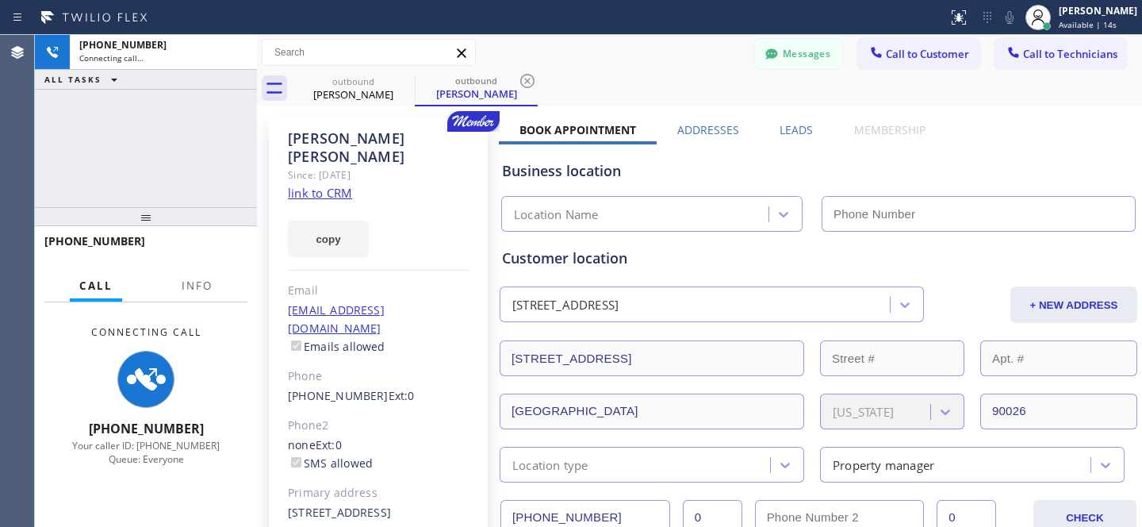
type input "[PHONE_NUMBER]"
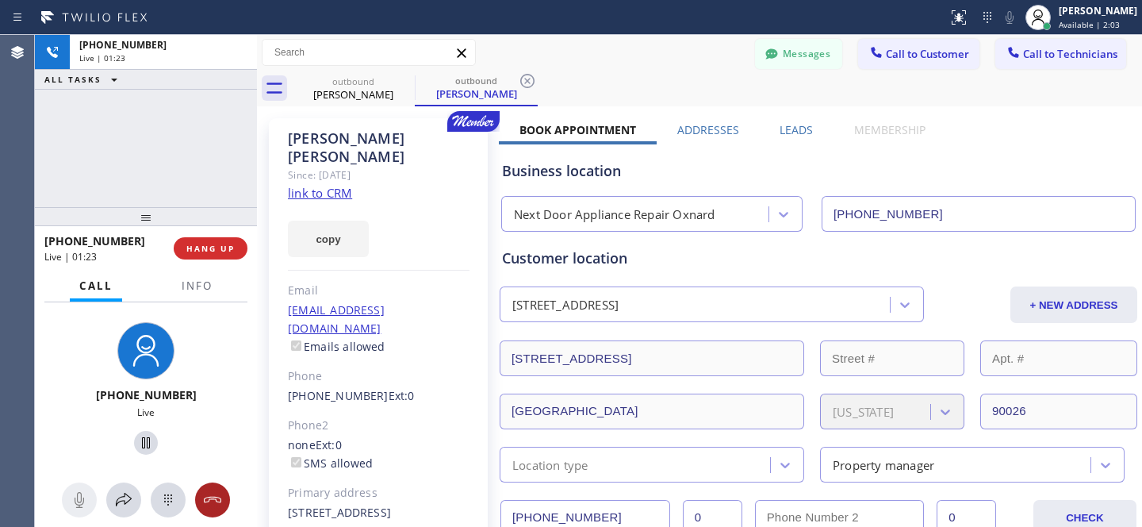
click at [216, 500] on icon at bounding box center [212, 499] width 19 height 19
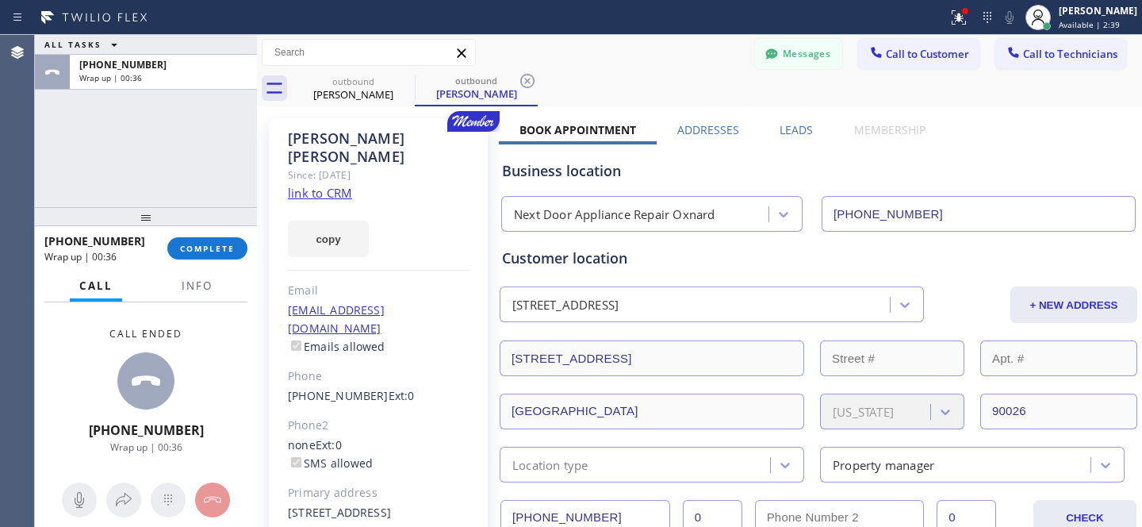
drag, startPoint x: 529, startPoint y: 80, endPoint x: 445, endPoint y: 91, distance: 84.8
click at [528, 80] on icon at bounding box center [527, 80] width 19 height 19
click at [410, 82] on icon at bounding box center [404, 81] width 14 height 14
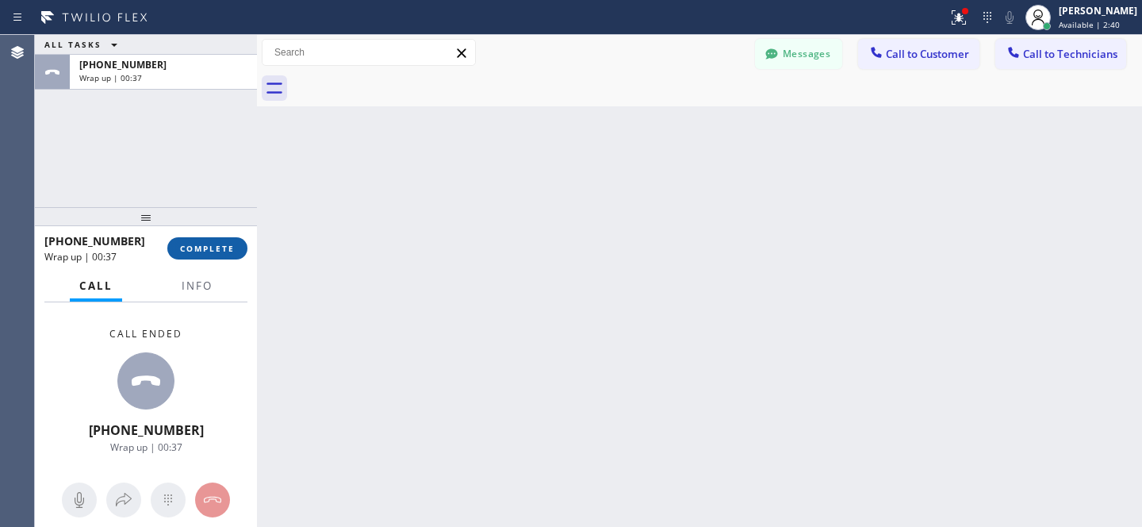
click at [216, 244] on span "COMPLETE" at bounding box center [207, 248] width 55 height 11
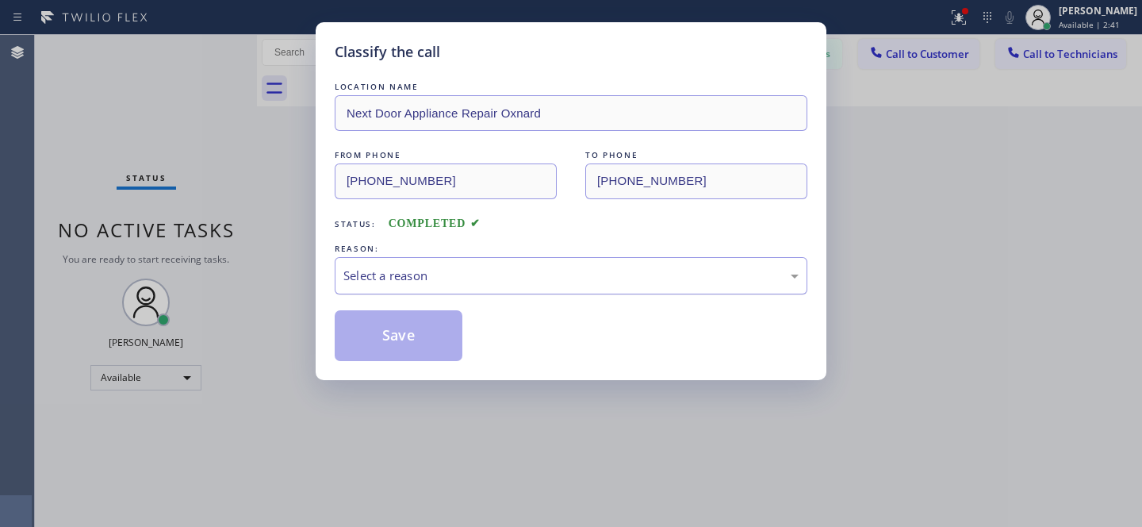
click at [393, 286] on div "Select a reason" at bounding box center [571, 275] width 473 height 37
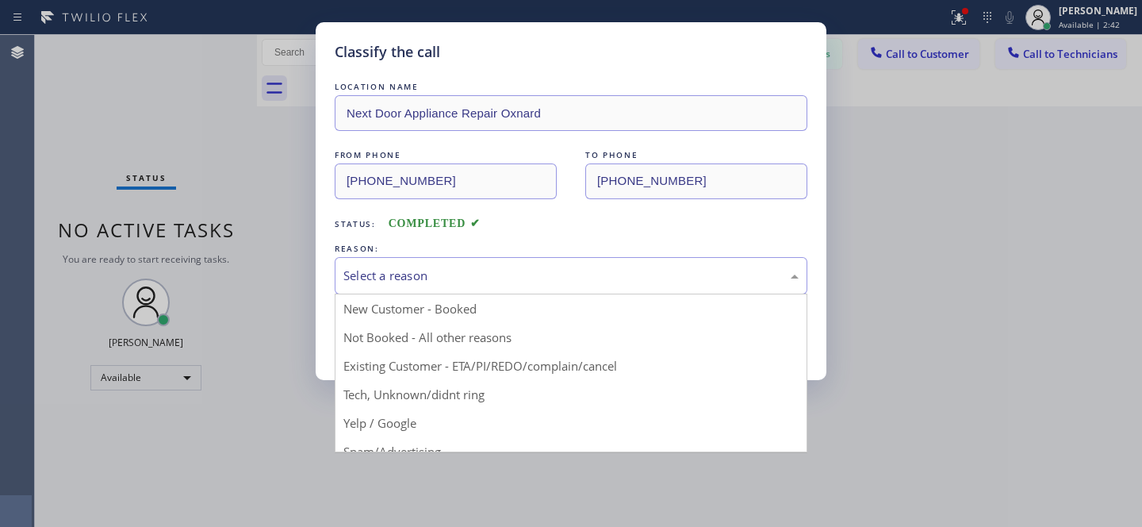
drag, startPoint x: 423, startPoint y: 362, endPoint x: 401, endPoint y: 343, distance: 28.7
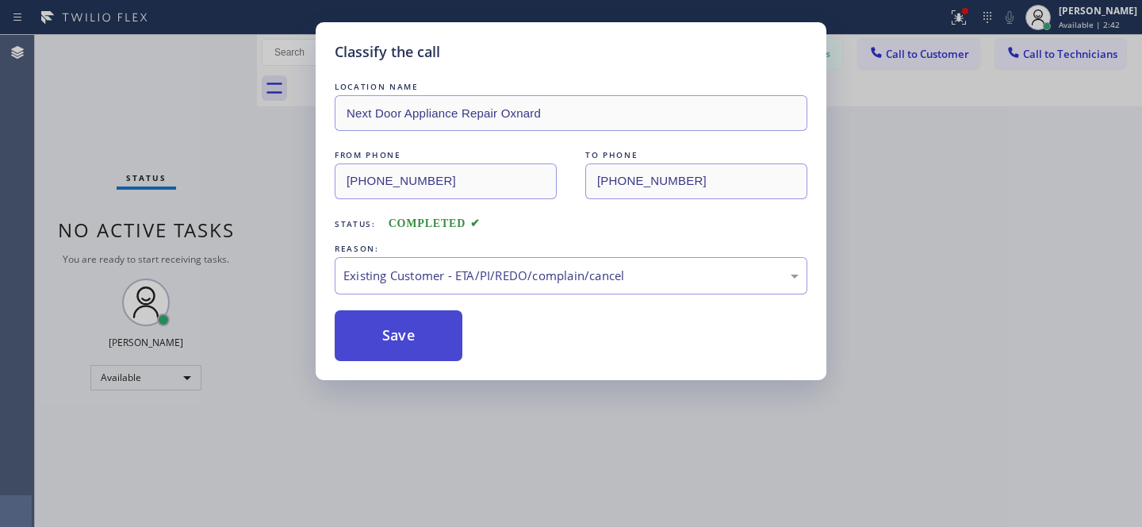
click at [400, 343] on button "Save" at bounding box center [399, 335] width 128 height 51
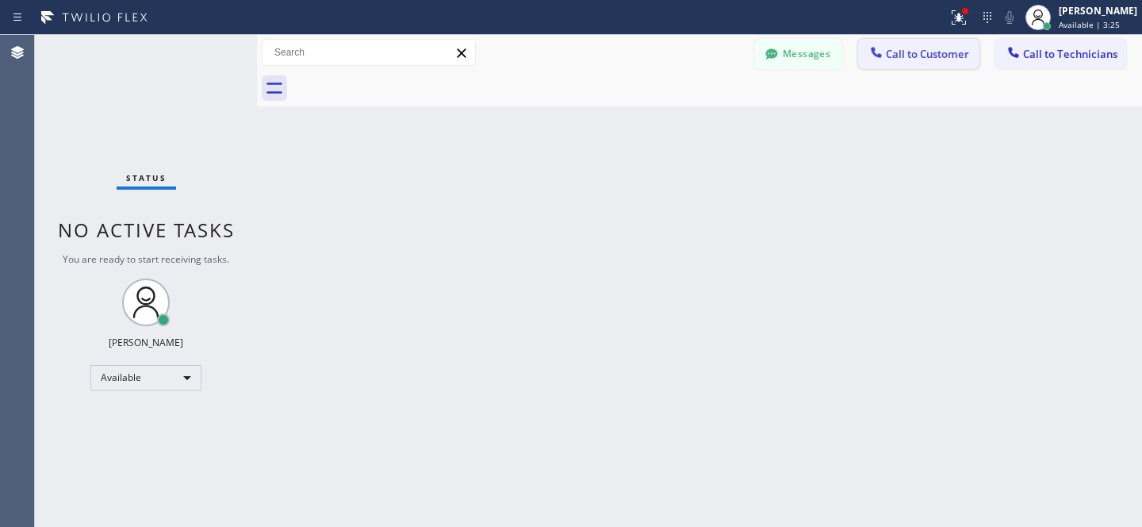
click at [894, 60] on span "Call to Customer" at bounding box center [927, 54] width 83 height 14
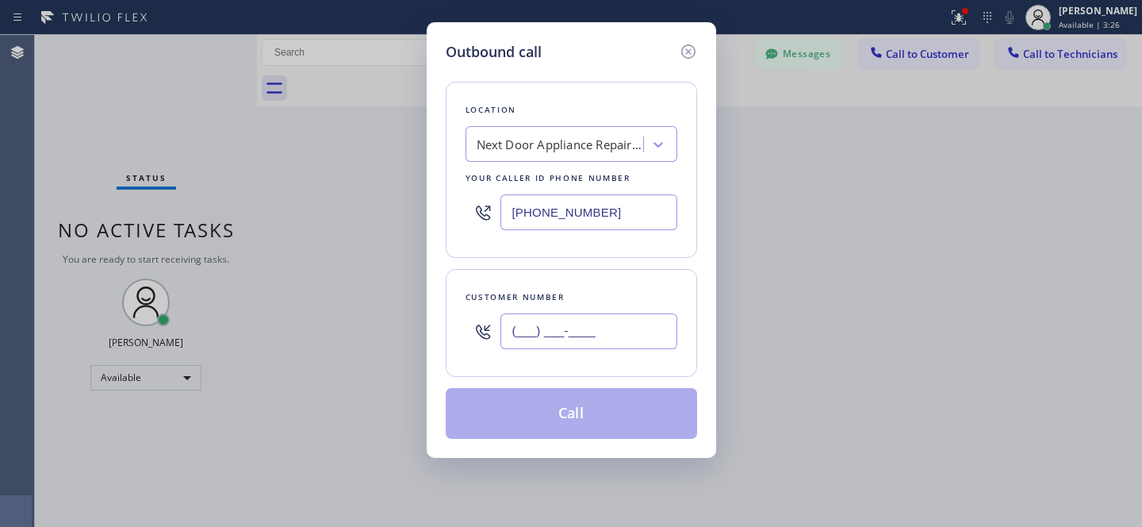
click at [611, 332] on input "(___) ___-____" at bounding box center [588, 331] width 177 height 36
paste input "562) 394-2469"
type input "[PHONE_NUMBER]"
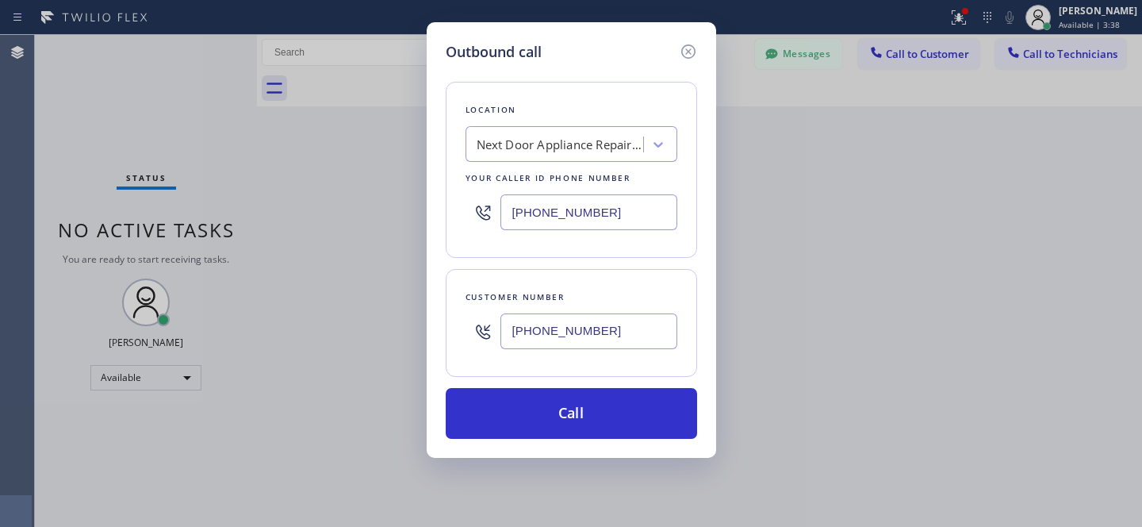
click at [557, 159] on div "Next Door Appliance Repair Oxnard" at bounding box center [572, 144] width 212 height 36
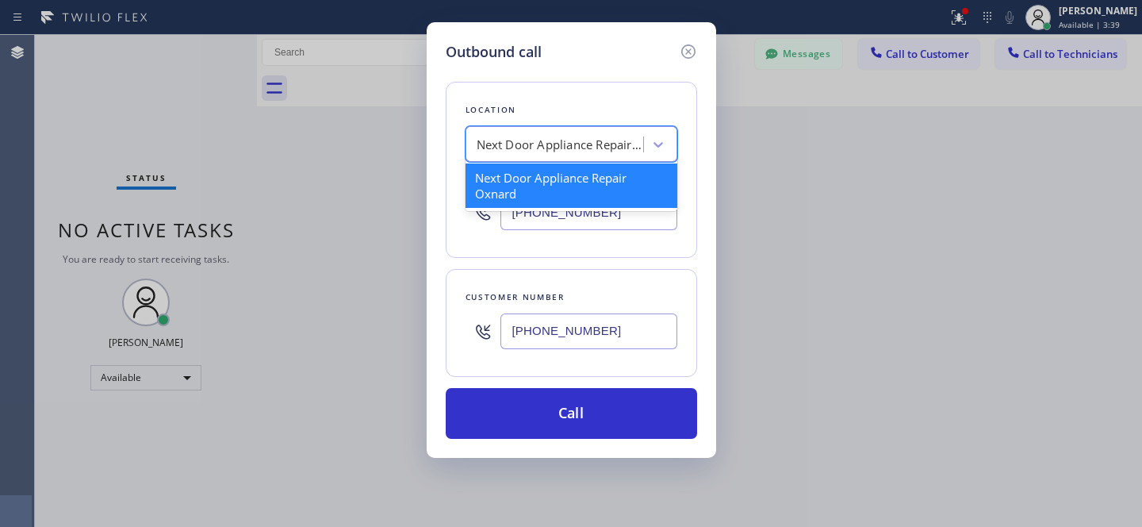
paste input "5 Star Appliance Repair"
type input "5 Star Appliance Repair"
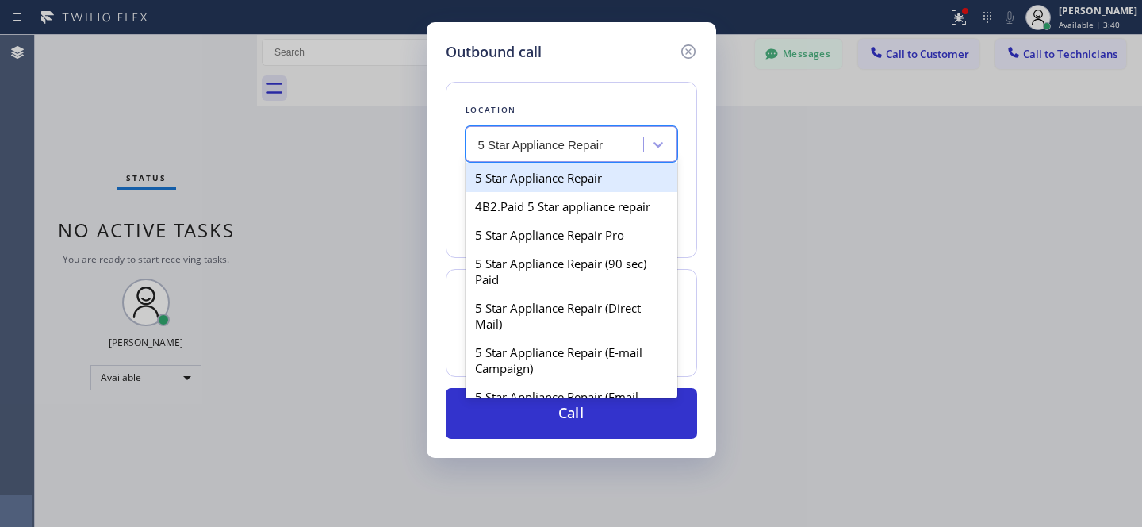
click at [550, 180] on div "5 Star Appliance Repair" at bounding box center [572, 177] width 212 height 29
type input "[PHONE_NUMBER]"
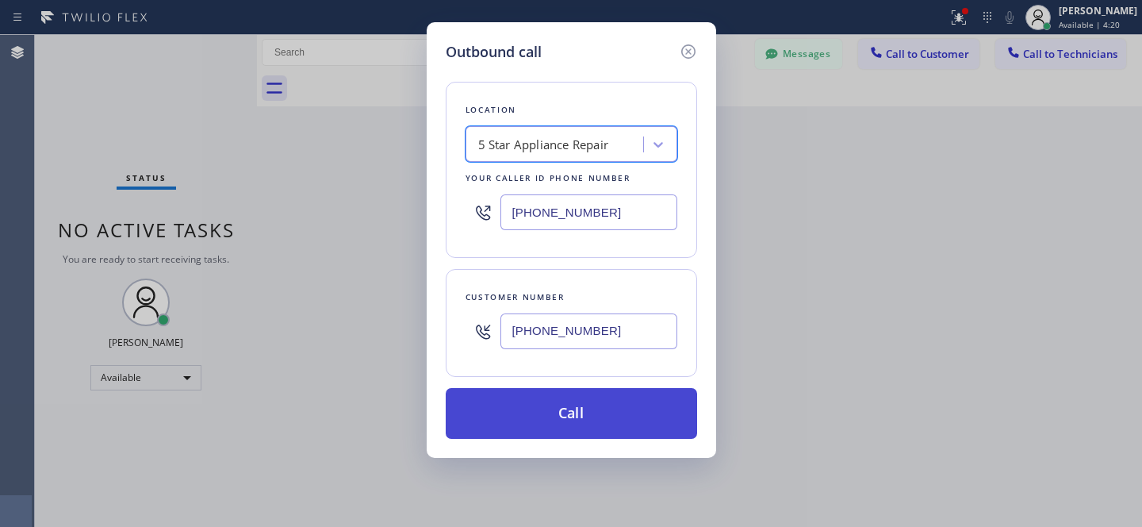
click at [575, 401] on button "Call" at bounding box center [571, 413] width 251 height 51
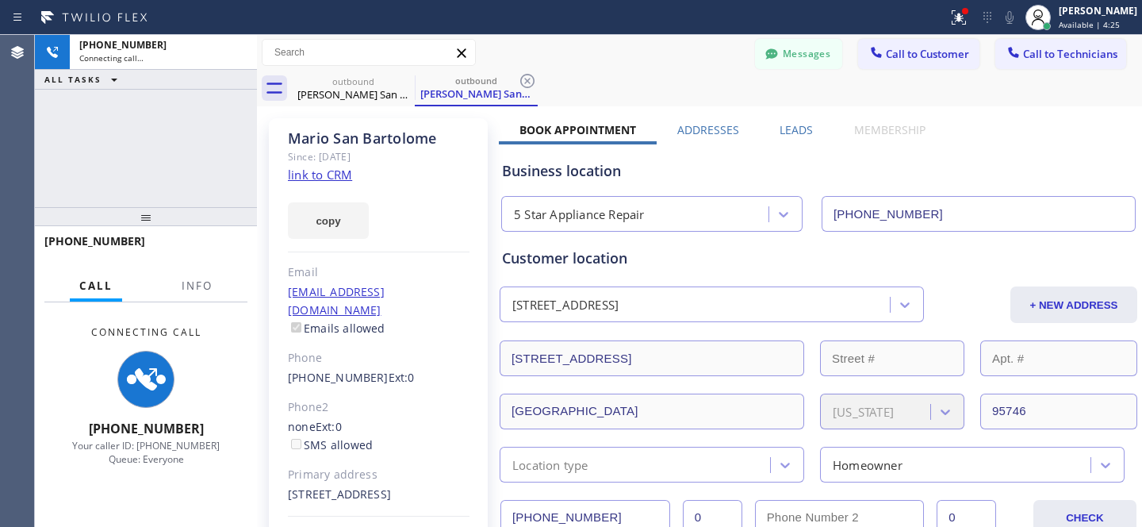
type input "[PHONE_NUMBER]"
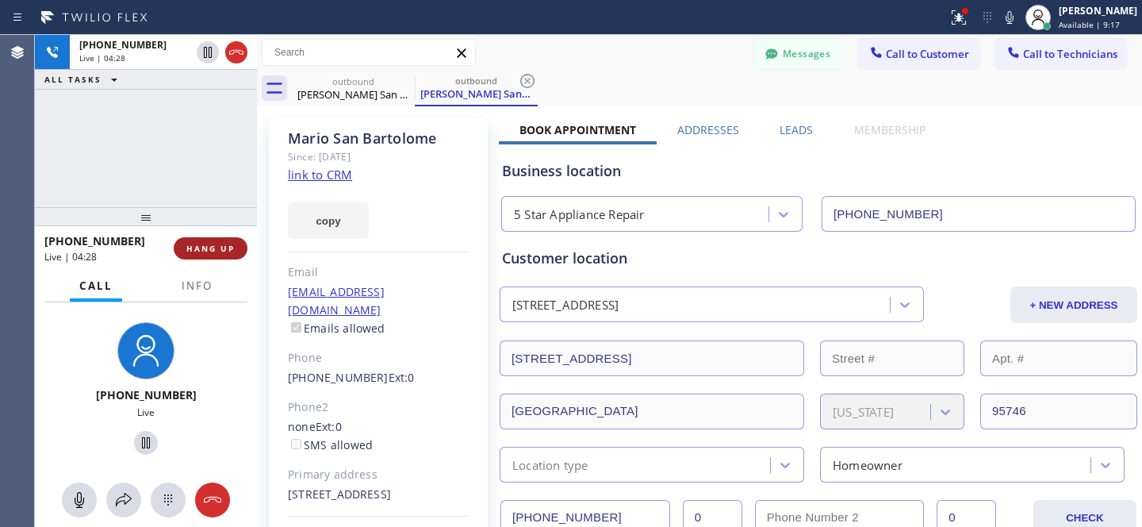
click at [209, 253] on button "HANG UP" at bounding box center [211, 248] width 74 height 22
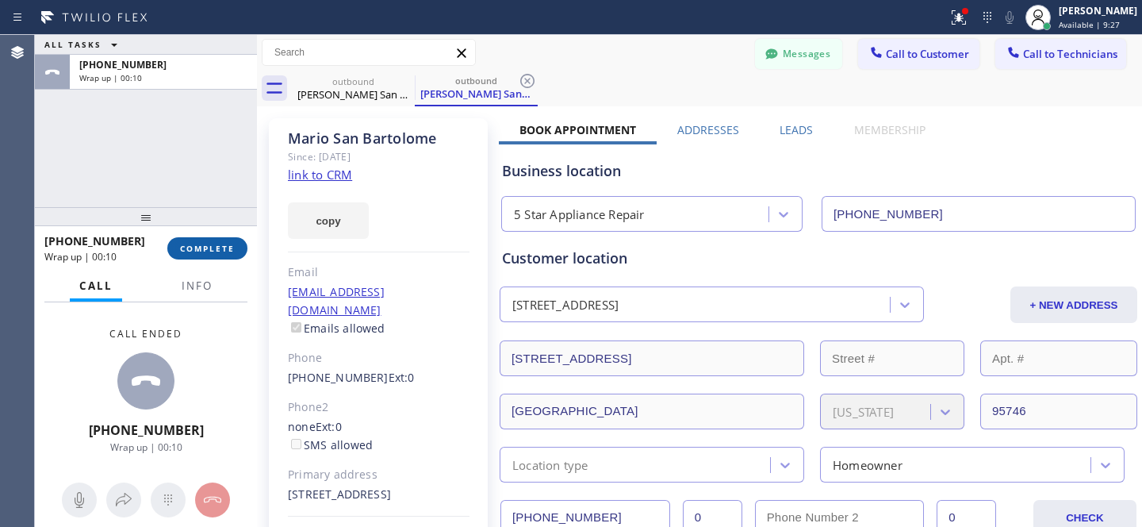
click at [210, 241] on button "COMPLETE" at bounding box center [207, 248] width 80 height 22
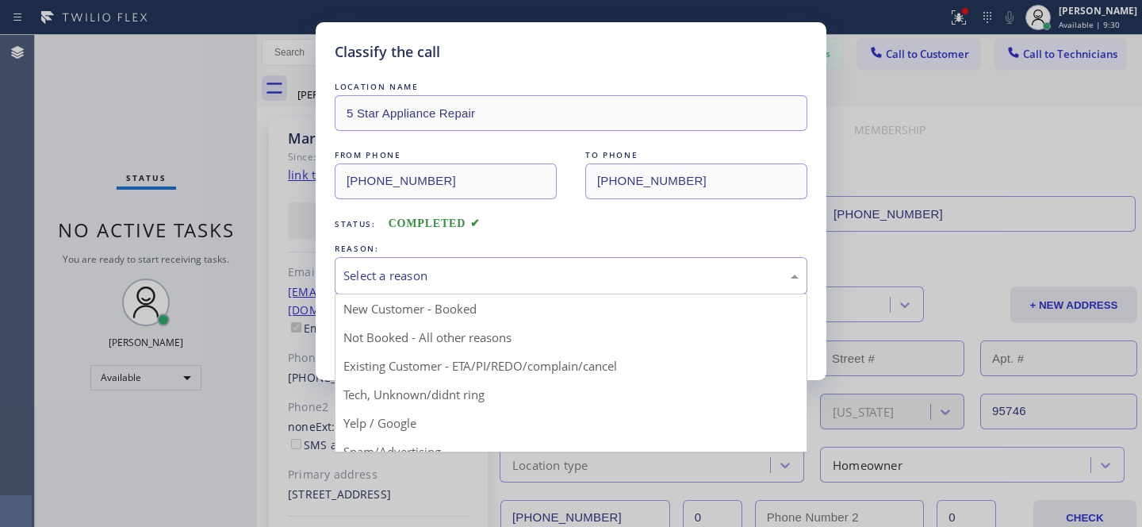
click at [462, 277] on div "Select a reason" at bounding box center [570, 275] width 455 height 18
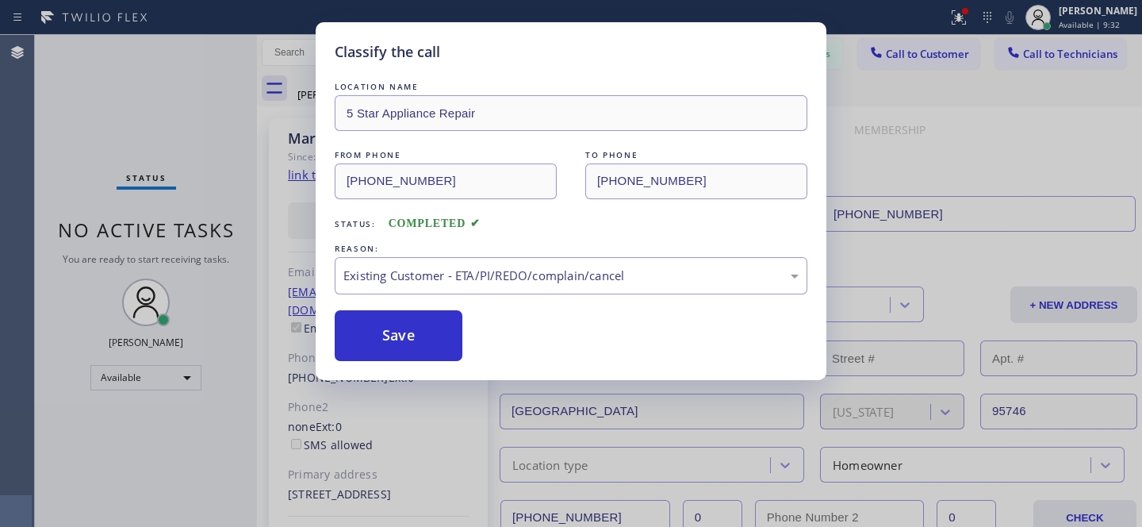
click at [432, 297] on div "LOCATION NAME 5 Star Appliance Repair FROM PHONE [PHONE_NUMBER] TO PHONE [PHONE…" at bounding box center [571, 220] width 473 height 282
click at [434, 331] on button "Save" at bounding box center [399, 335] width 128 height 51
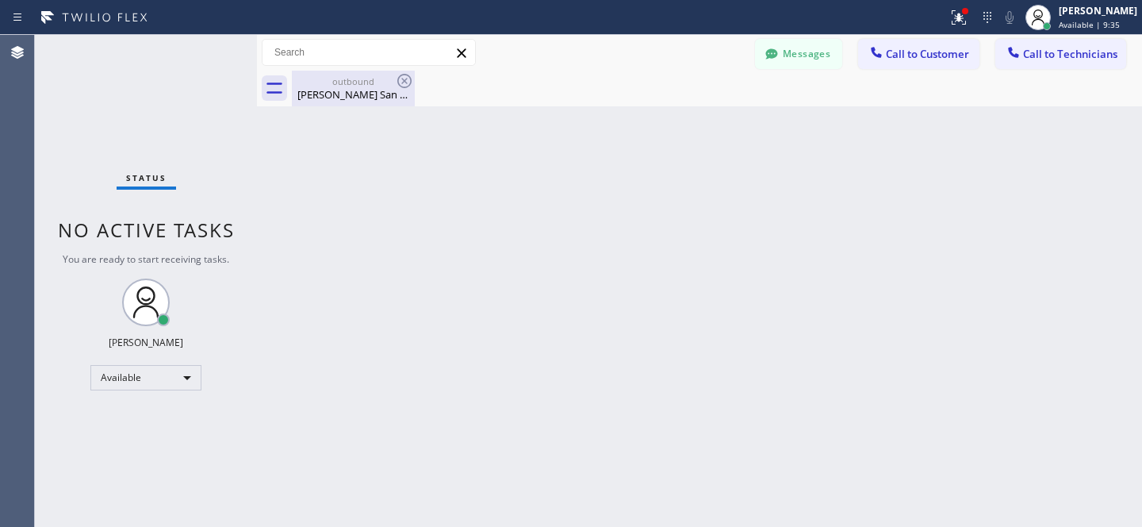
click at [366, 99] on div "[PERSON_NAME] San [PERSON_NAME]" at bounding box center [353, 94] width 120 height 14
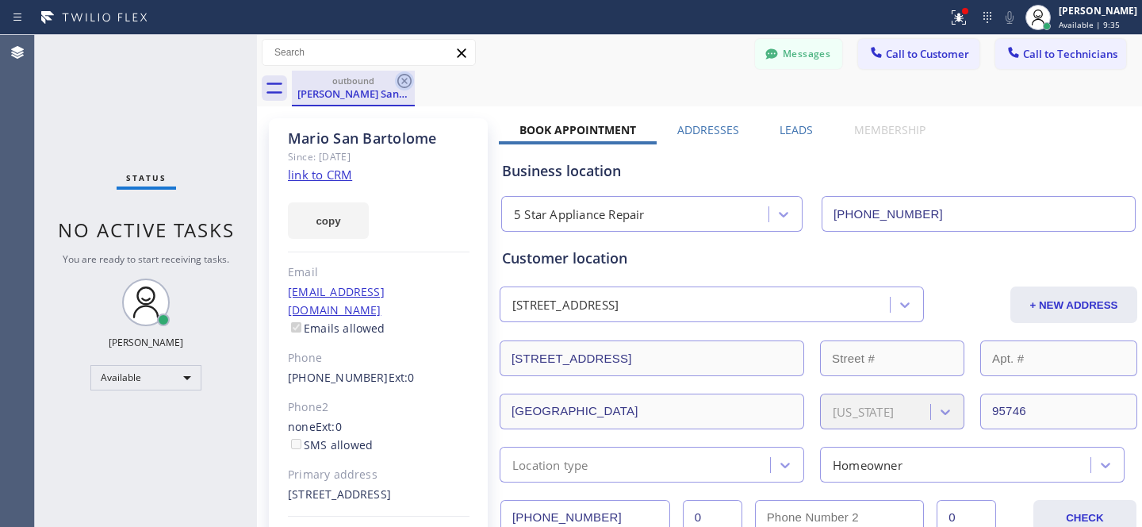
click at [404, 78] on icon at bounding box center [404, 80] width 19 height 19
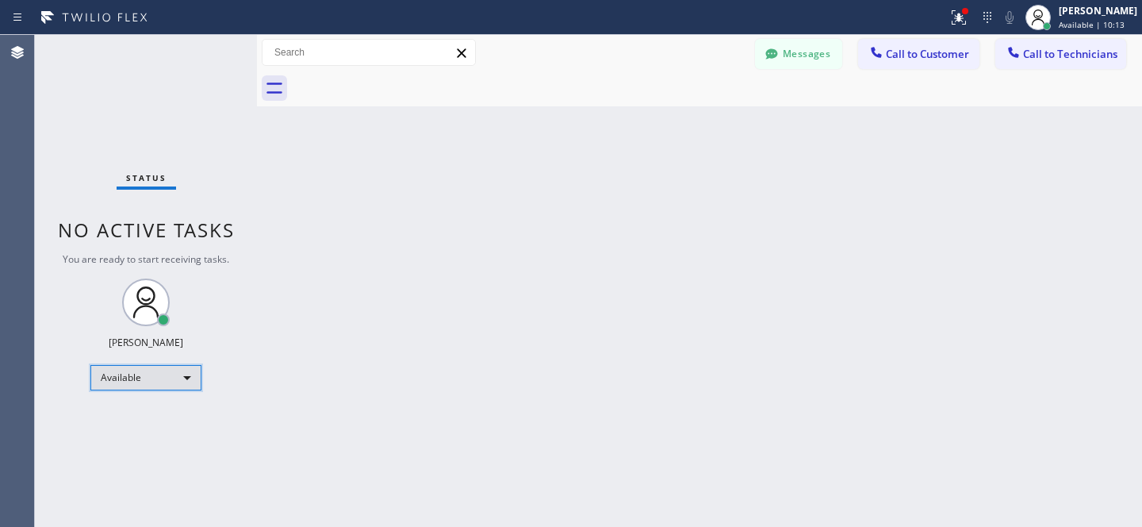
click at [170, 381] on div "Available" at bounding box center [145, 377] width 111 height 25
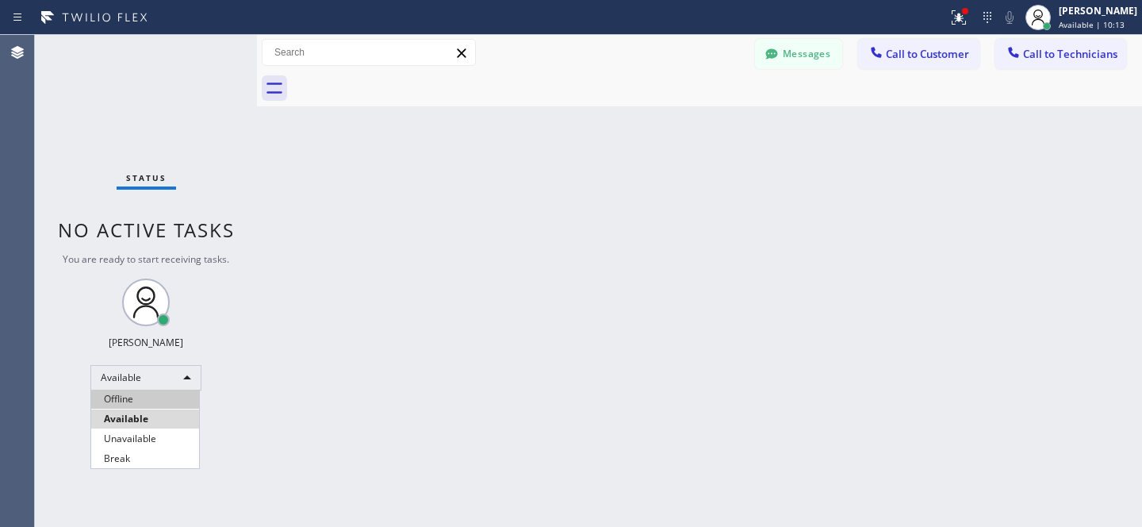
click at [128, 396] on li "Offline" at bounding box center [145, 398] width 108 height 19
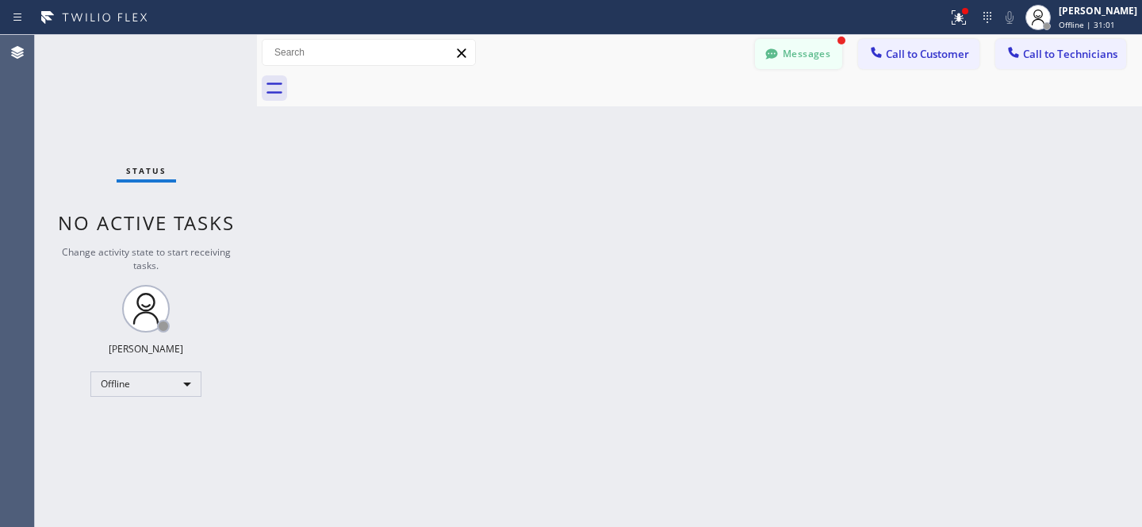
click at [776, 53] on icon at bounding box center [771, 53] width 12 height 10
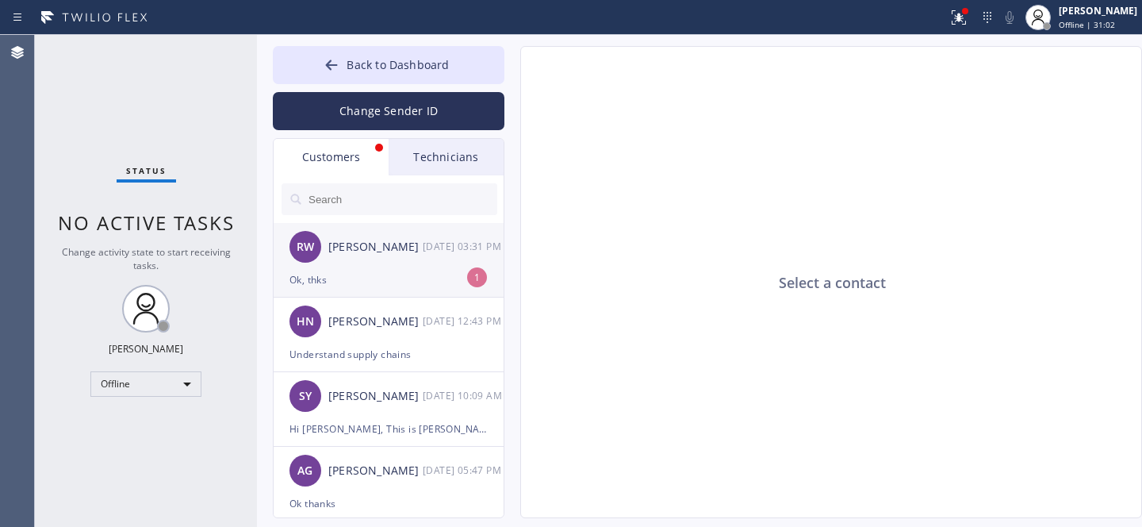
click at [372, 266] on div "RW Ray White 09/25 03:31 PM" at bounding box center [390, 247] width 232 height 48
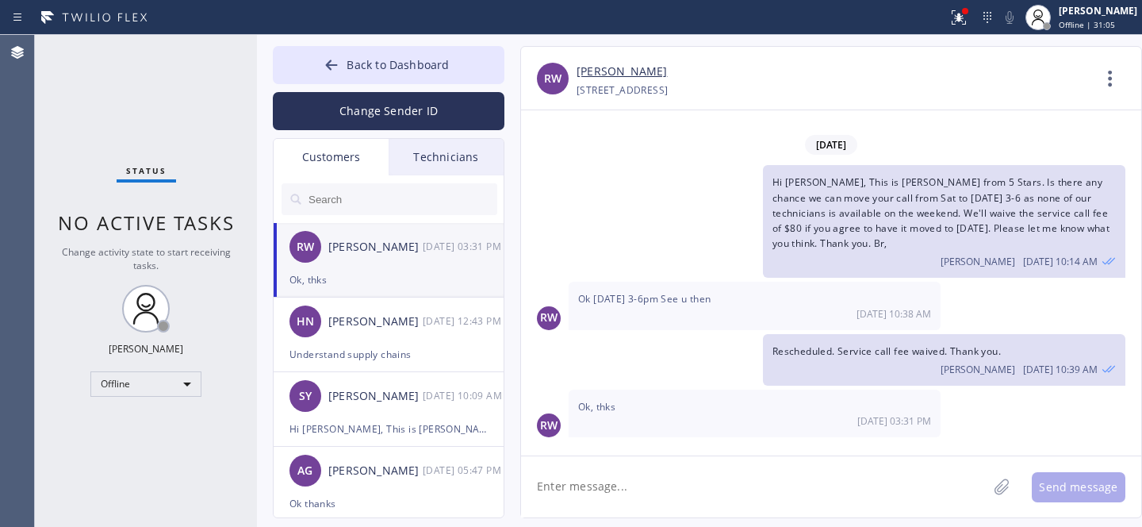
click at [607, 481] on textarea at bounding box center [754, 486] width 466 height 61
type textarea "Welcome"
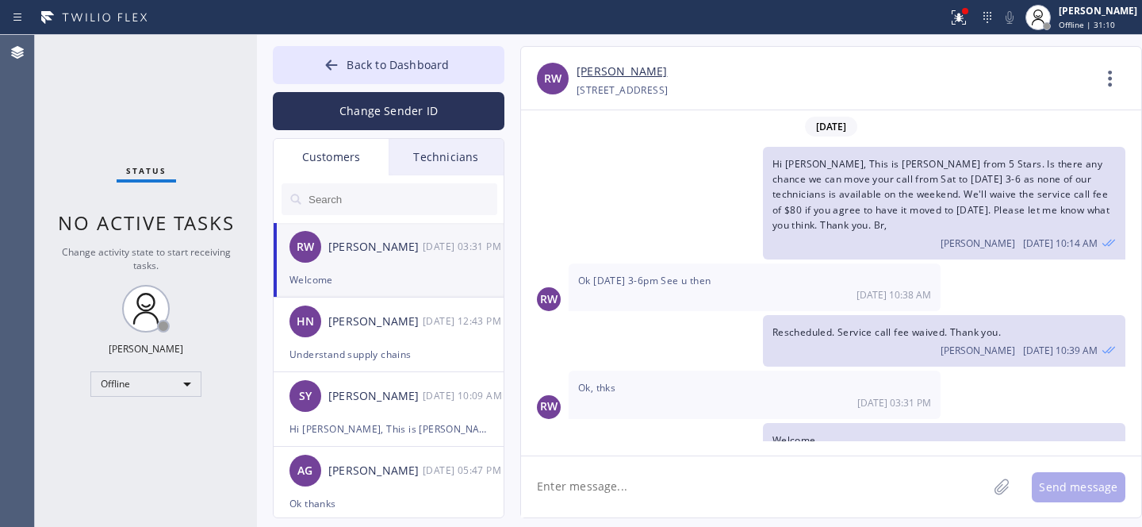
scroll to position [35, 0]
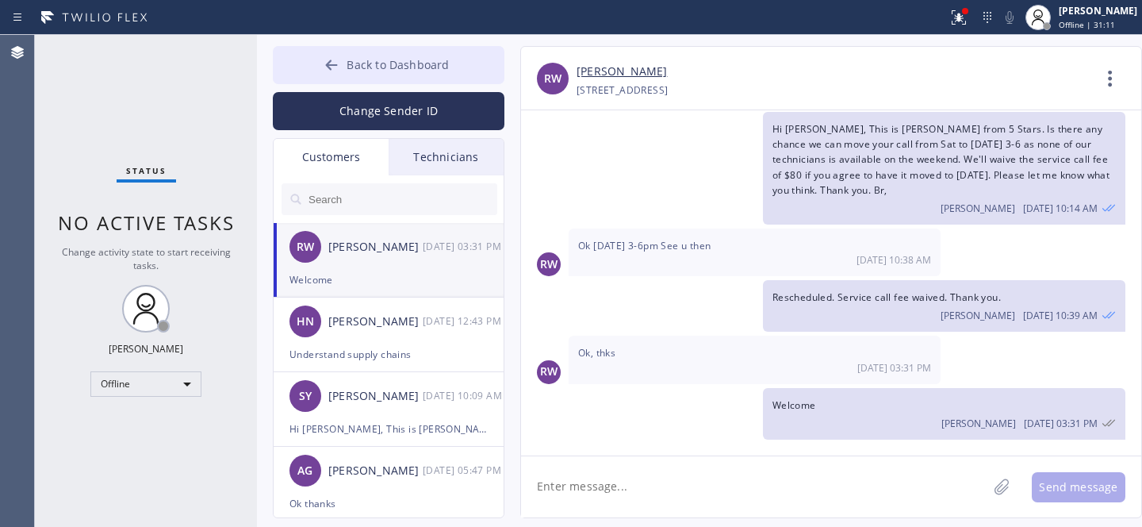
click at [323, 63] on div at bounding box center [331, 66] width 19 height 19
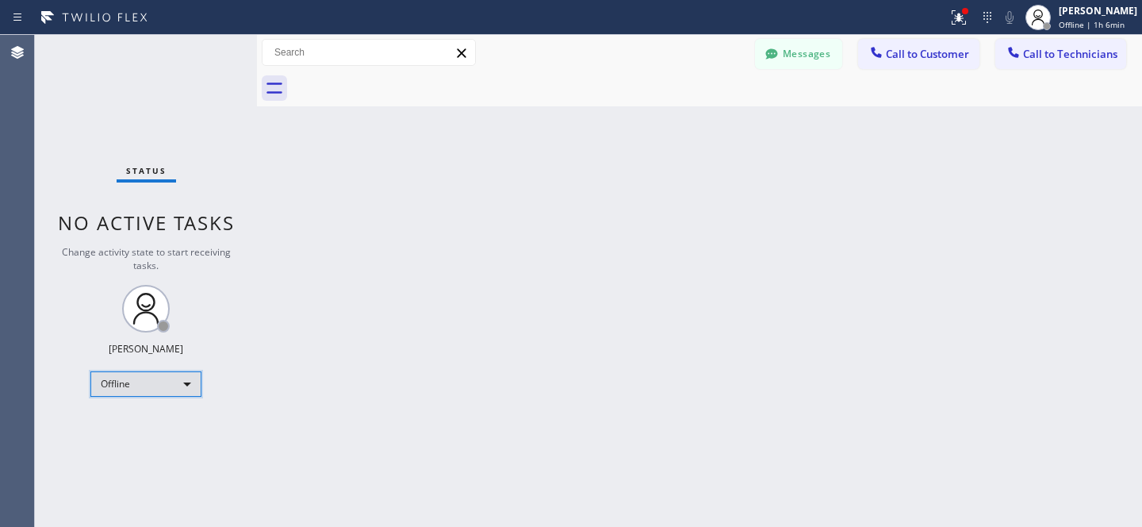
click at [142, 388] on div "Offline" at bounding box center [145, 383] width 111 height 25
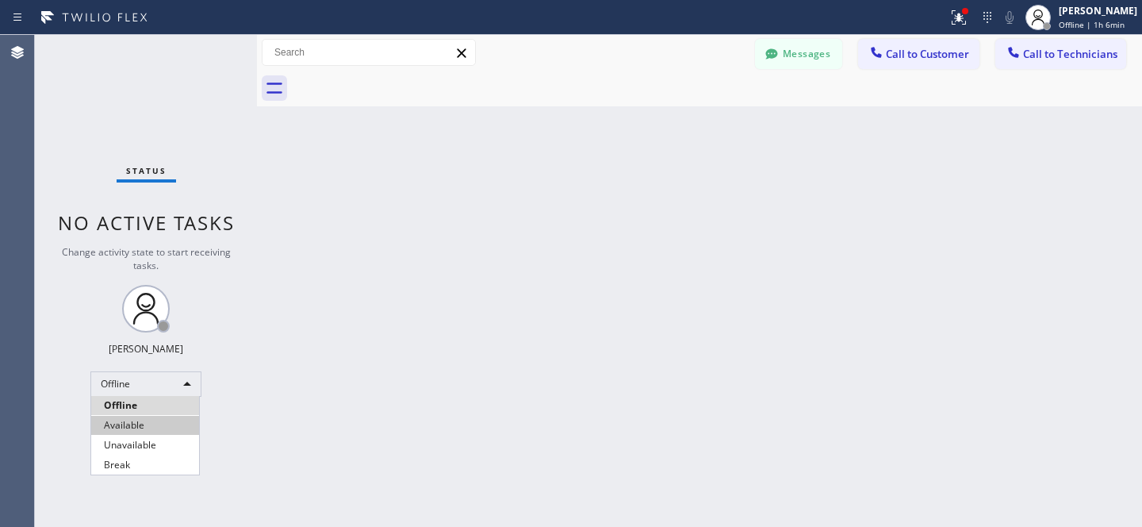
click at [132, 427] on li "Available" at bounding box center [145, 425] width 108 height 19
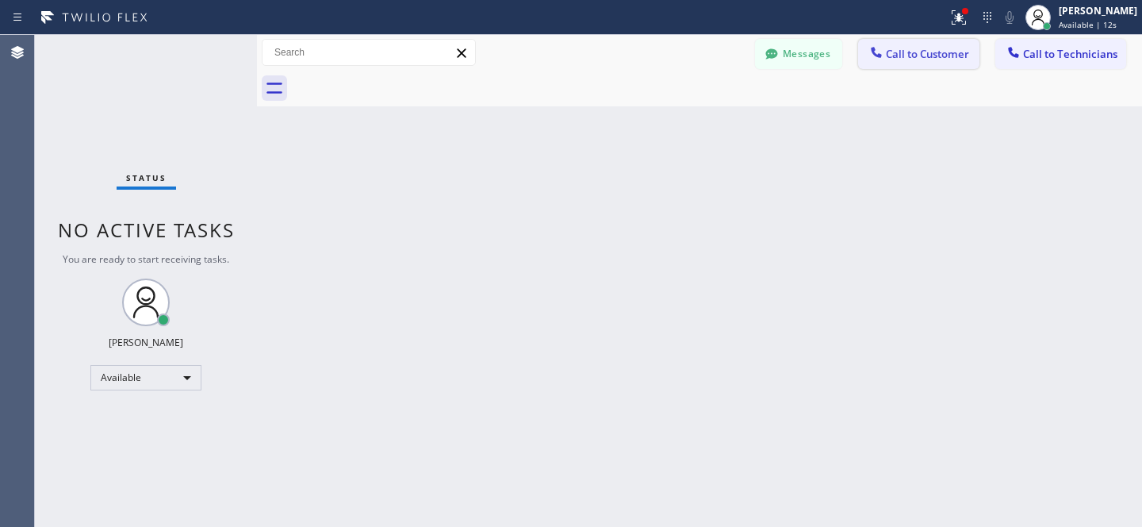
click at [895, 44] on button "Call to Customer" at bounding box center [918, 54] width 121 height 30
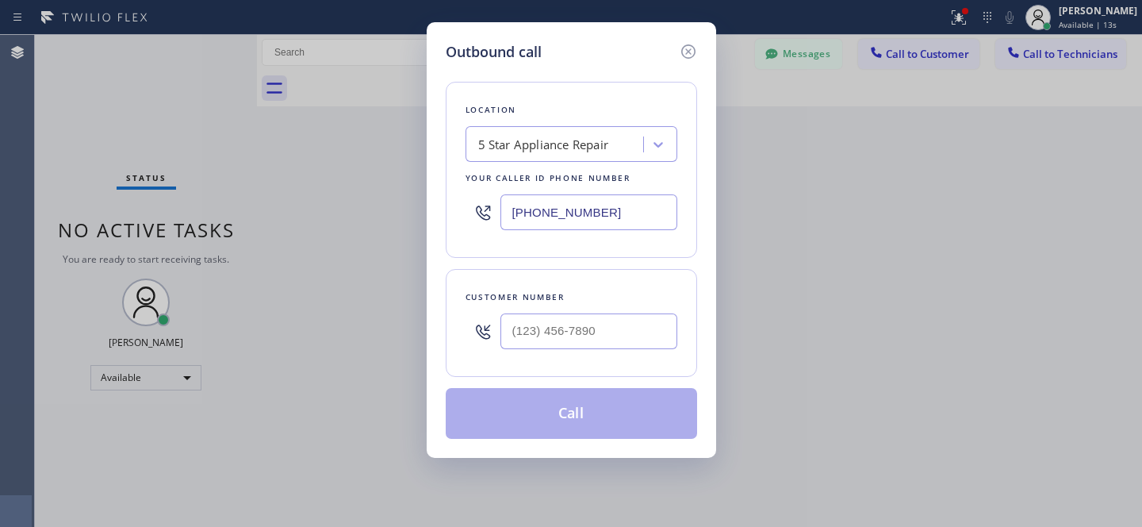
click at [574, 146] on div "5 Star Appliance Repair" at bounding box center [543, 145] width 131 height 18
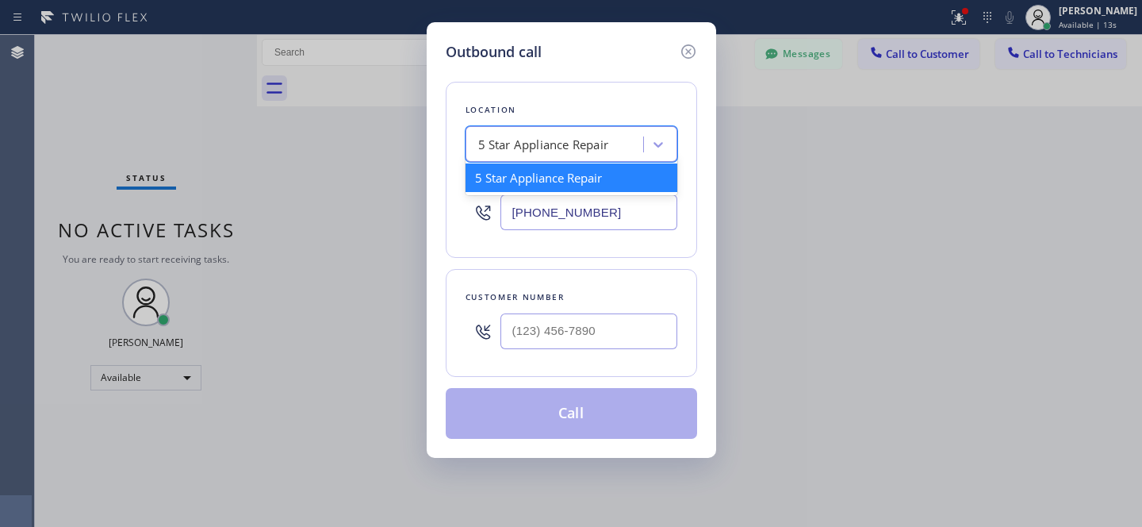
paste input "San Mateo Best Appliance Expert"
type input "San Mateo Best Appliance Expert"
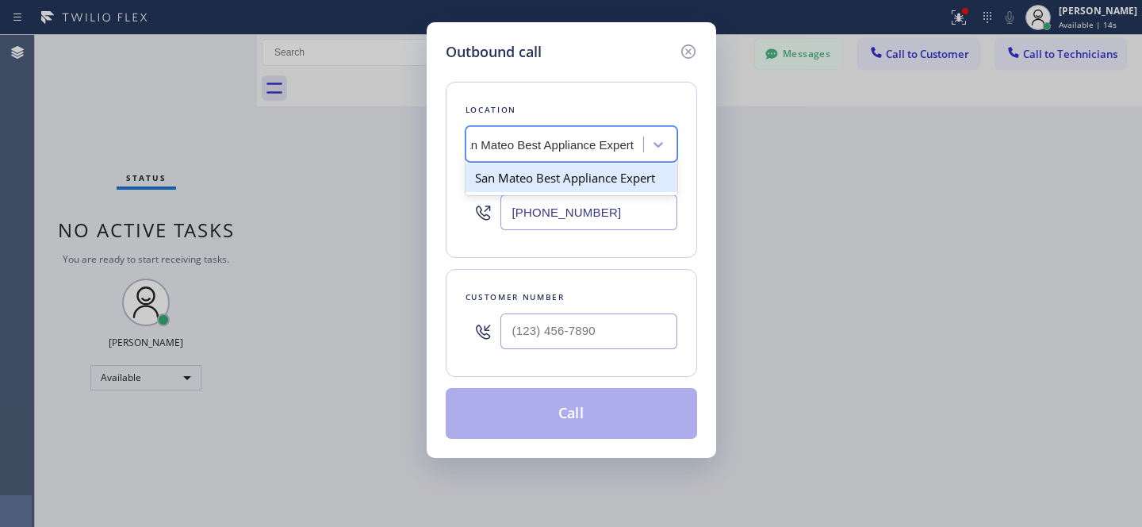
click at [548, 182] on div "San Mateo Best Appliance Expert" at bounding box center [572, 177] width 212 height 29
type input "(628) 888-0665"
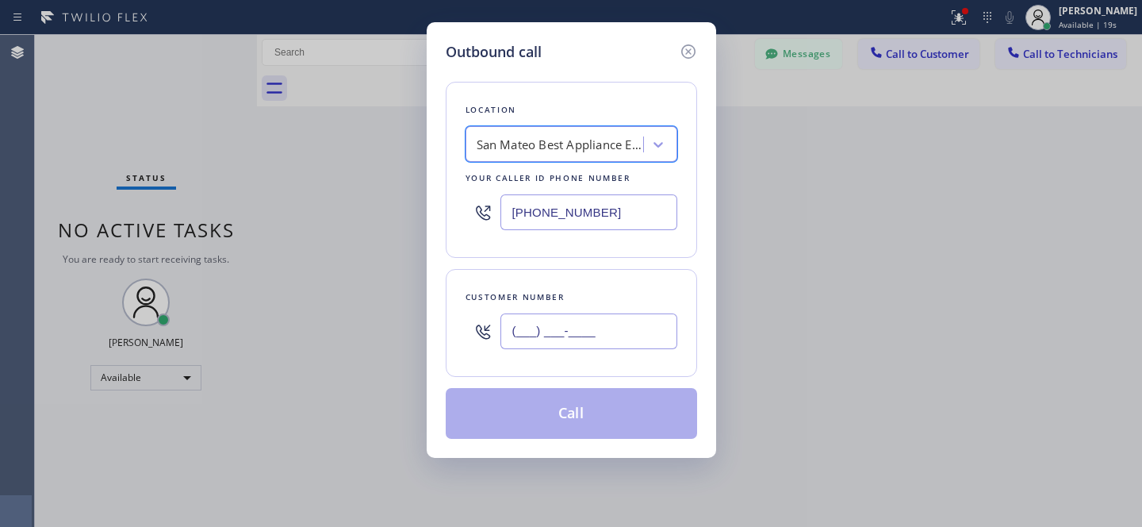
click at [585, 316] on input "(___) ___-____" at bounding box center [588, 331] width 177 height 36
paste input "628) 294-4448"
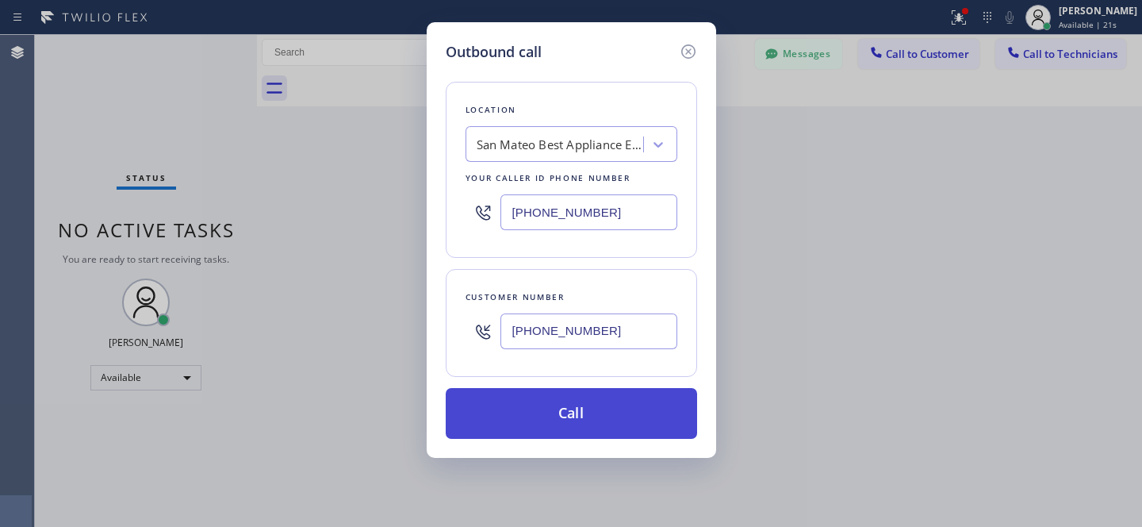
type input "(628) 294-4448"
click at [631, 422] on button "Call" at bounding box center [571, 413] width 251 height 51
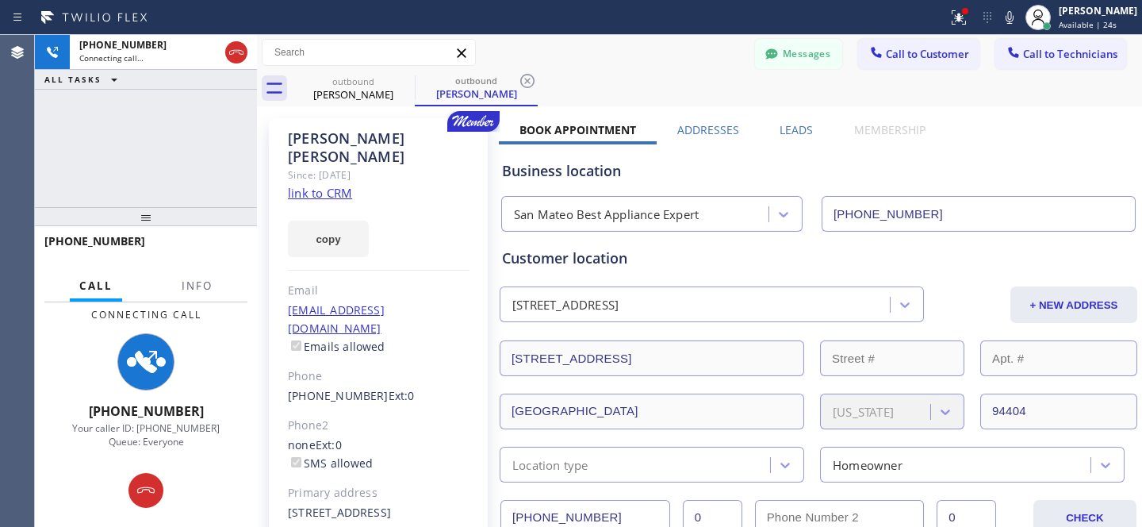
type input "(628) 888-0665"
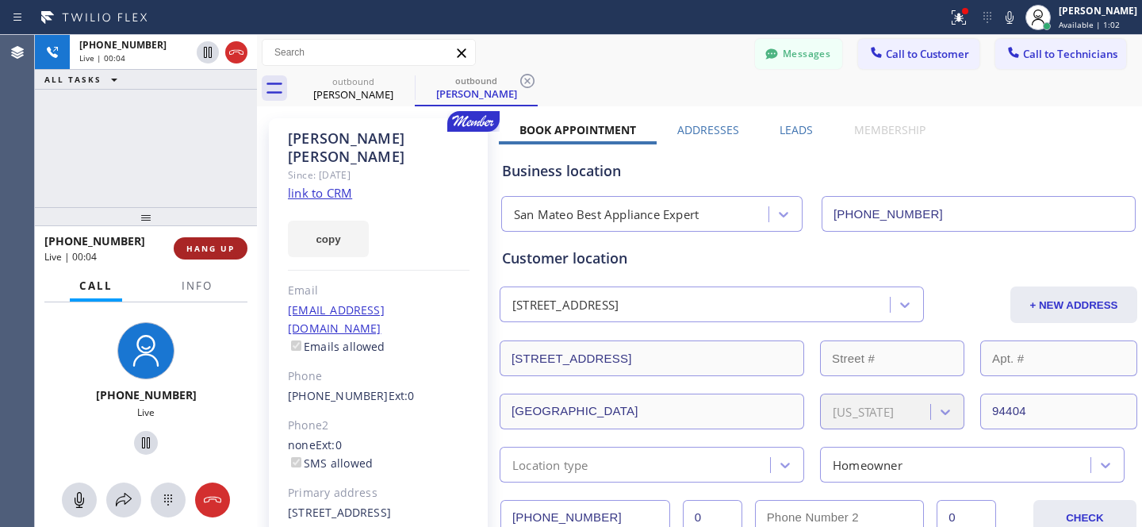
click at [204, 246] on span "HANG UP" at bounding box center [210, 248] width 48 height 11
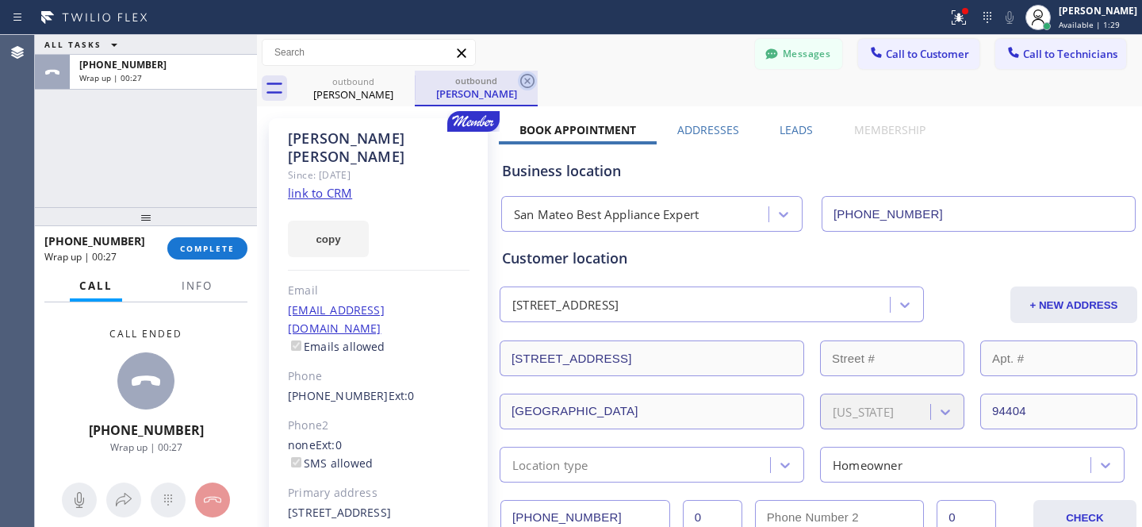
click at [523, 82] on icon at bounding box center [527, 80] width 19 height 19
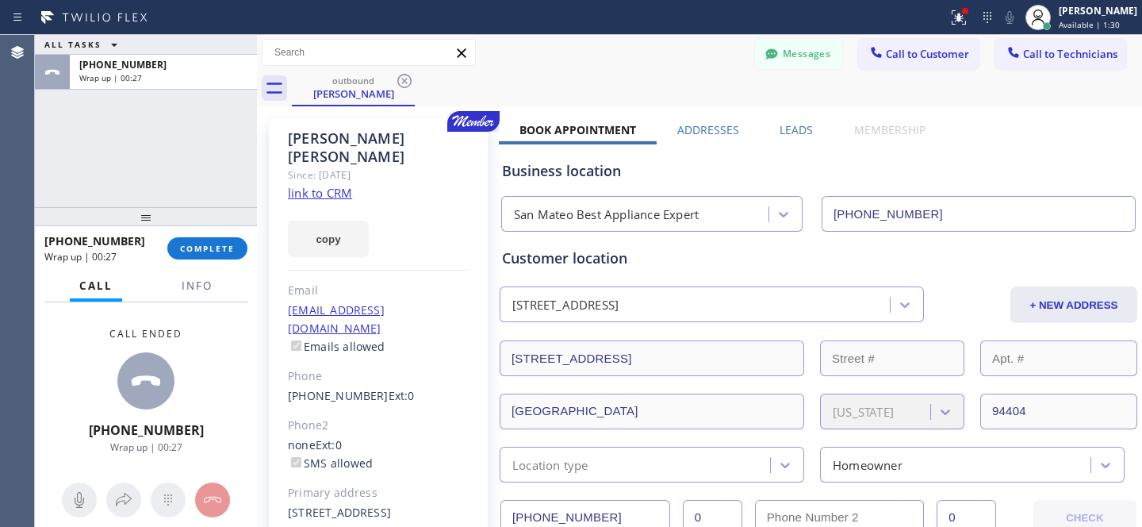
click at [412, 79] on icon at bounding box center [404, 80] width 19 height 19
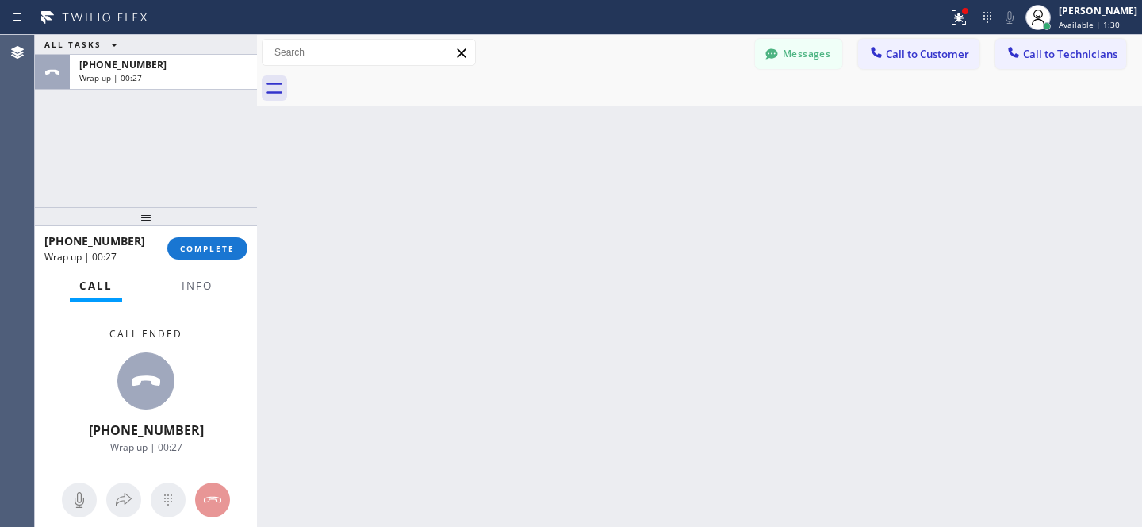
click at [397, 80] on div at bounding box center [717, 89] width 850 height 36
click at [234, 251] on span "COMPLETE" at bounding box center [207, 248] width 55 height 11
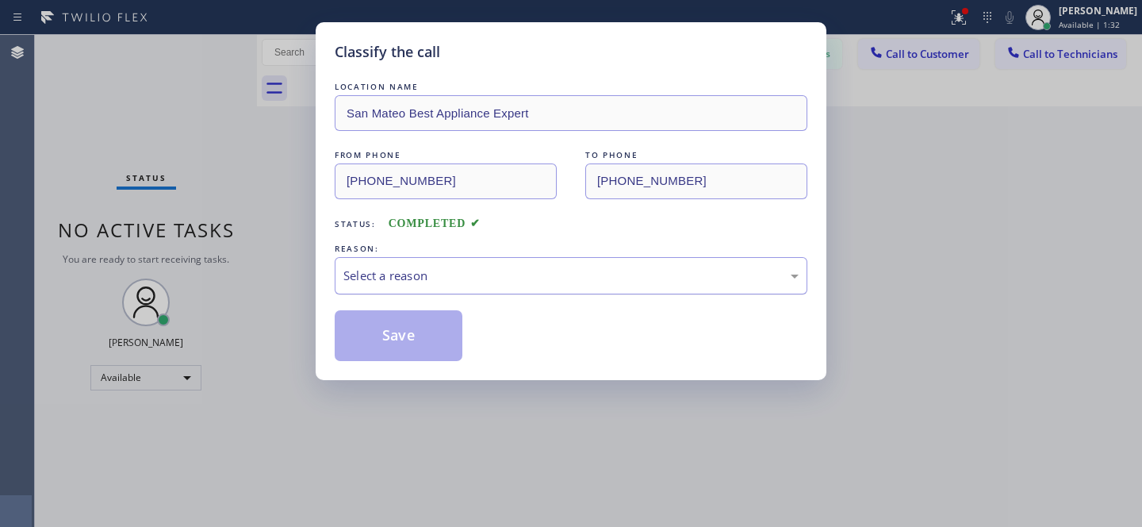
click at [424, 280] on div "Select a reason" at bounding box center [570, 275] width 455 height 18
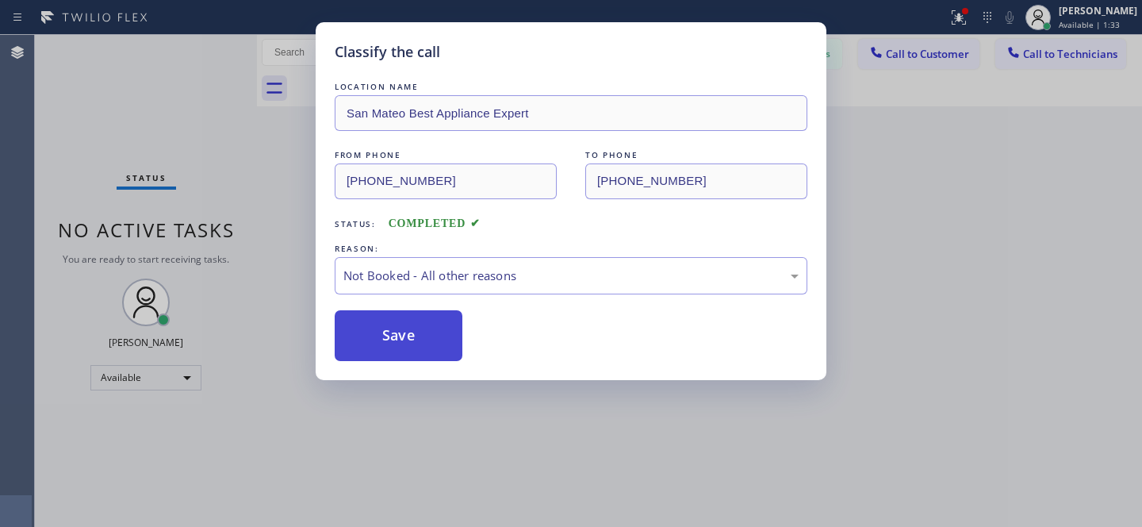
click at [404, 347] on button "Save" at bounding box center [399, 335] width 128 height 51
click at [146, 375] on div "Classify the call LOCATION NAME San Mateo Best Appliance Expert FROM PHONE (628…" at bounding box center [571, 263] width 1142 height 527
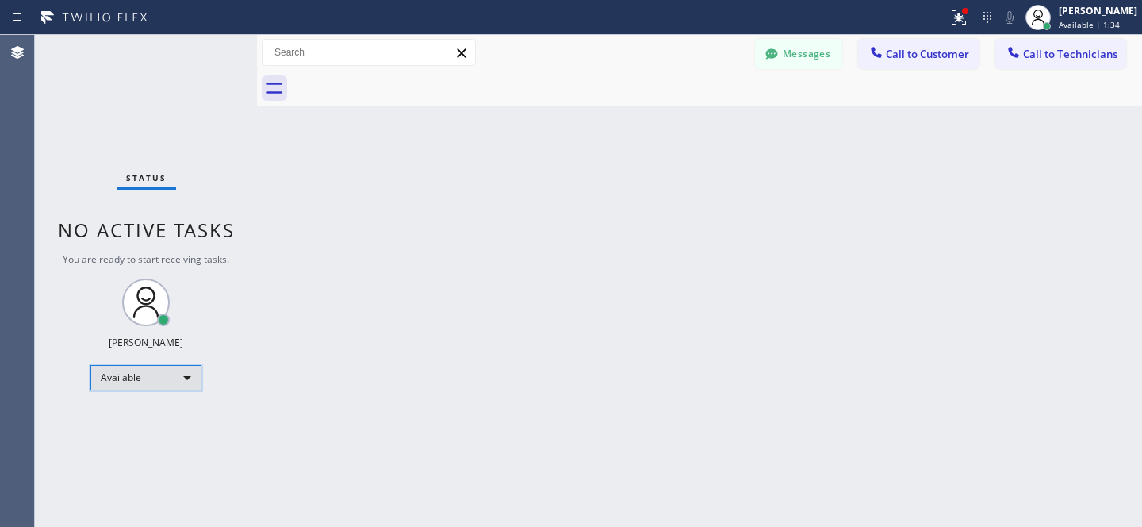
click at [128, 378] on div "Available" at bounding box center [145, 377] width 111 height 25
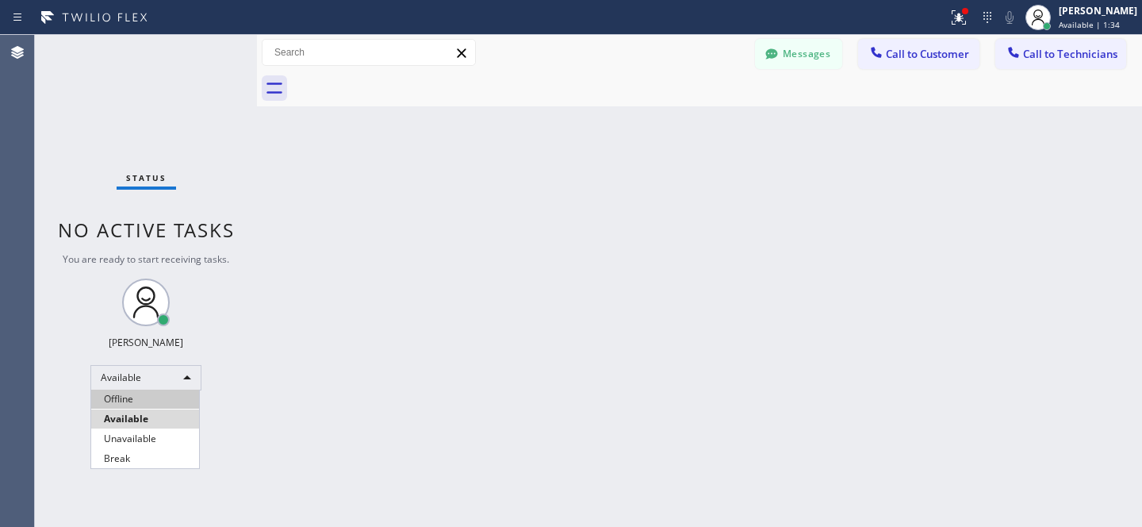
click at [128, 395] on li "Offline" at bounding box center [145, 398] width 108 height 19
